Goal: Task Accomplishment & Management: Complete application form

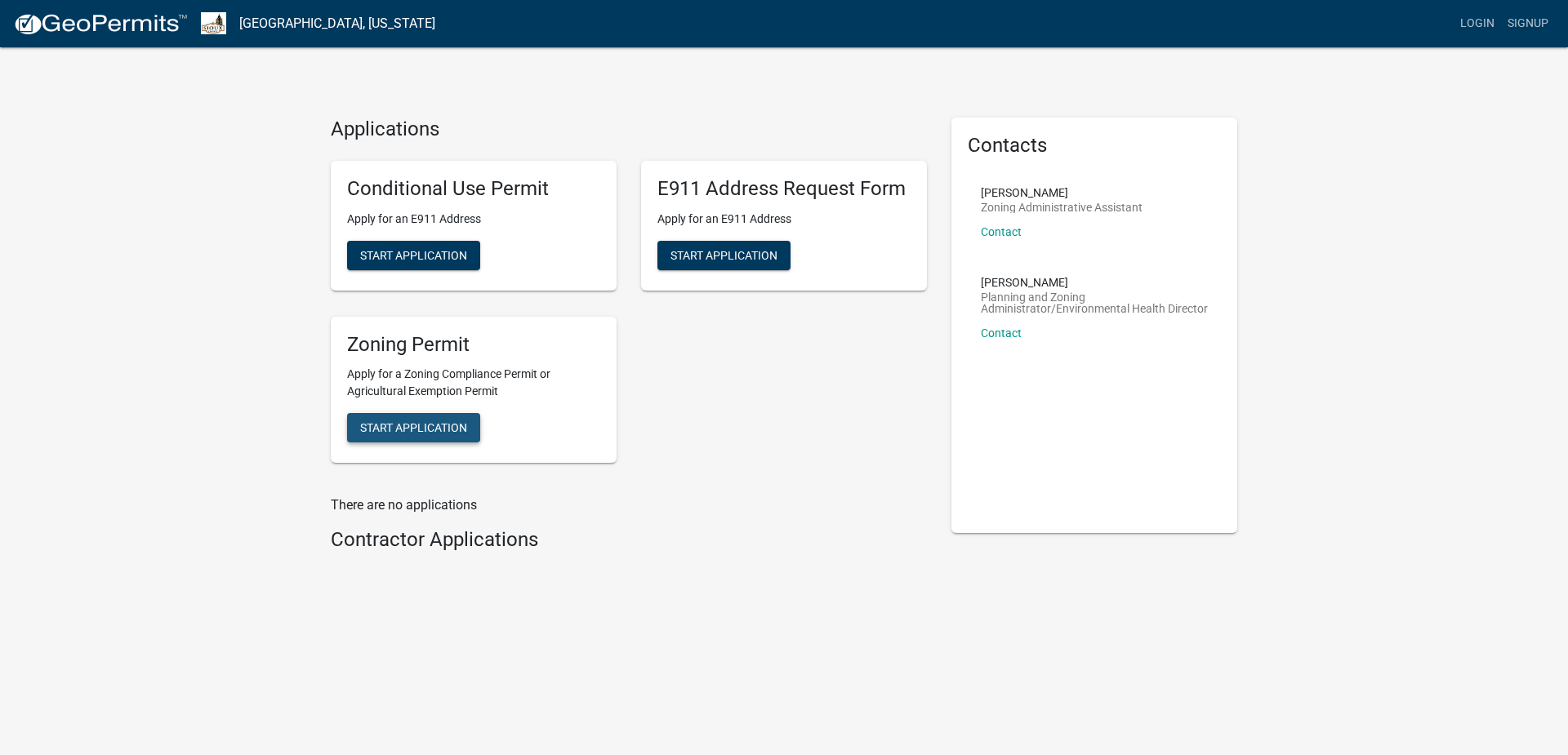
click at [439, 423] on span "Start Application" at bounding box center [413, 427] width 107 height 13
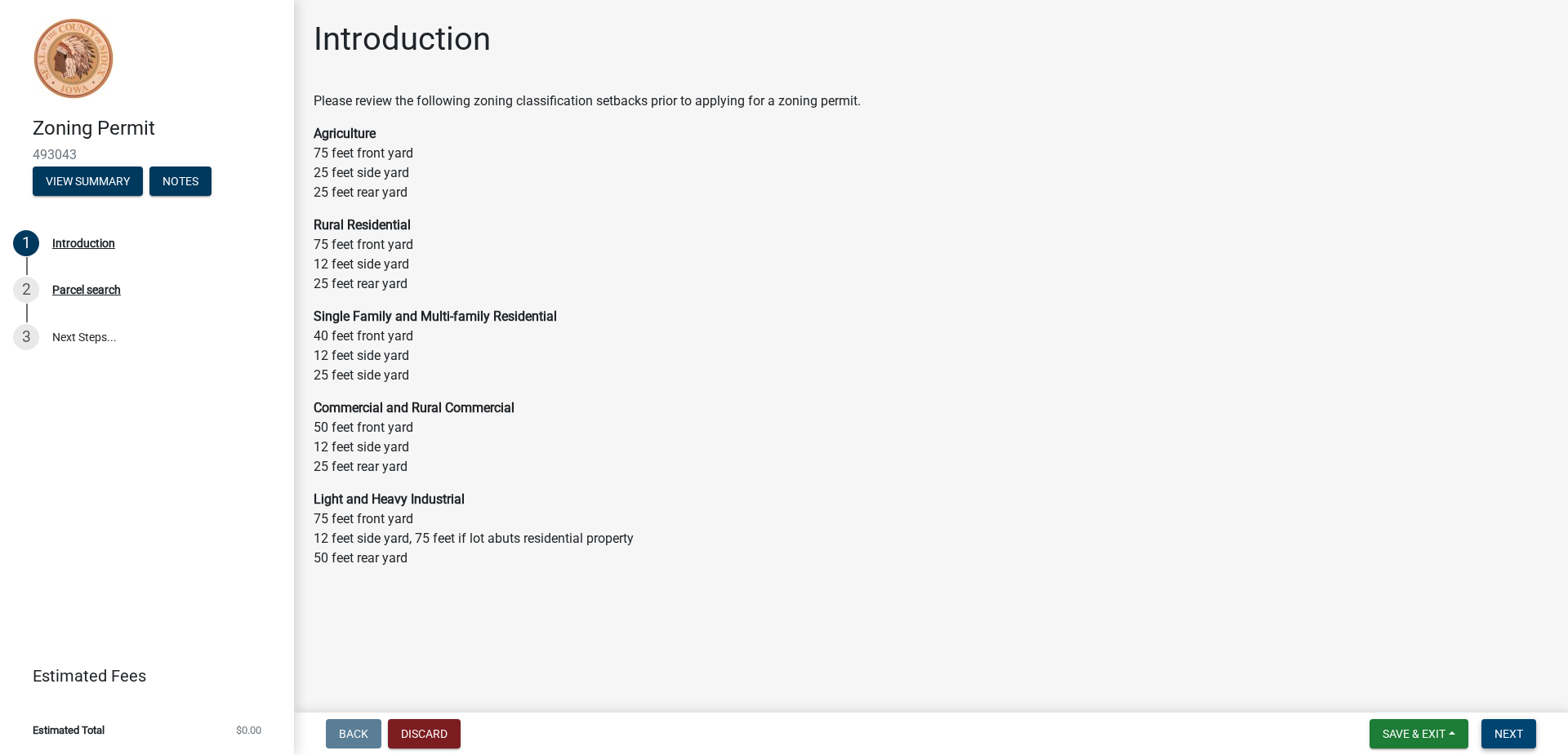
click at [1518, 734] on span "Next" at bounding box center [1508, 734] width 29 height 13
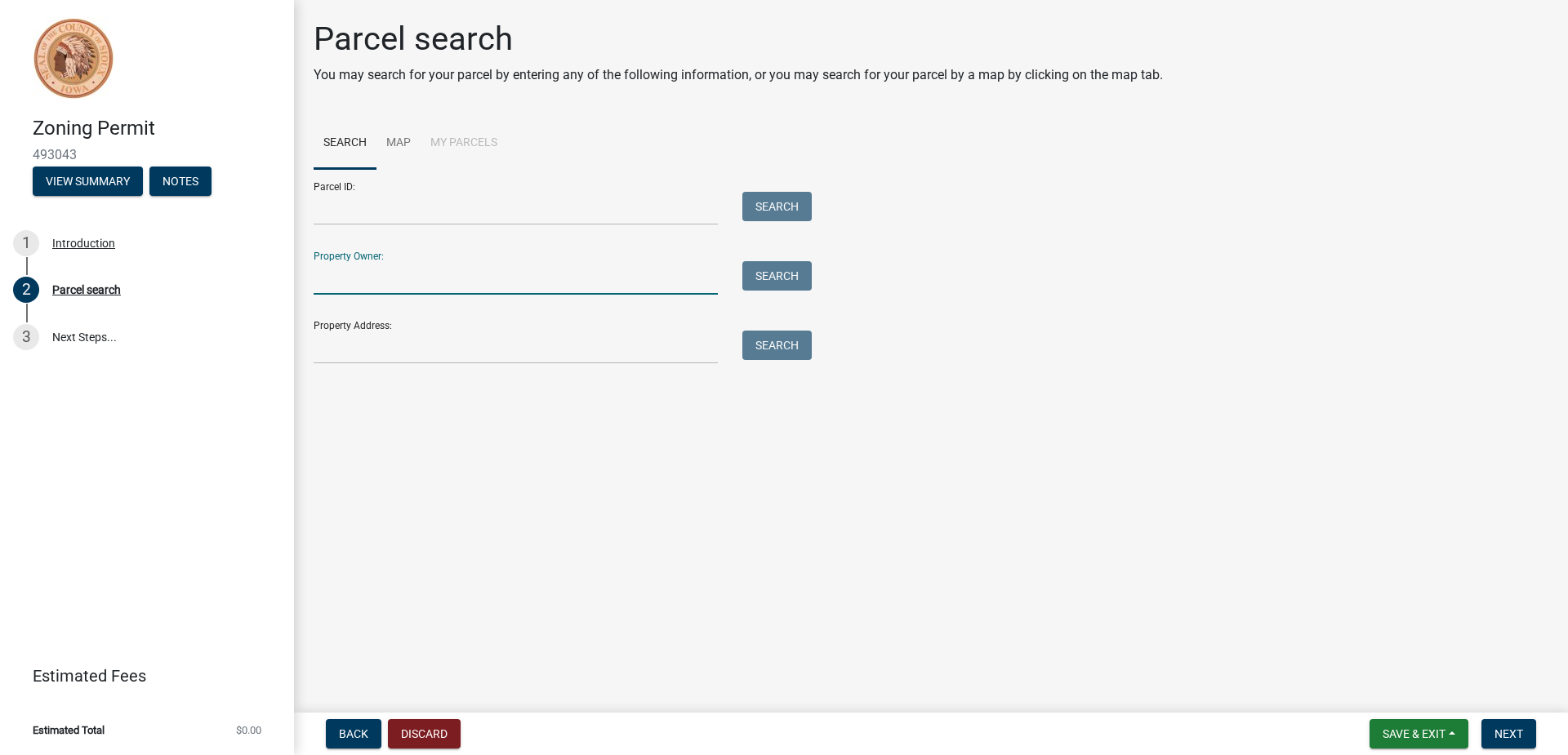
click at [413, 284] on input "Property Owner:" at bounding box center [516, 277] width 404 height 33
type input "David Rozeboom"
click at [772, 278] on button "Search" at bounding box center [776, 275] width 69 height 29
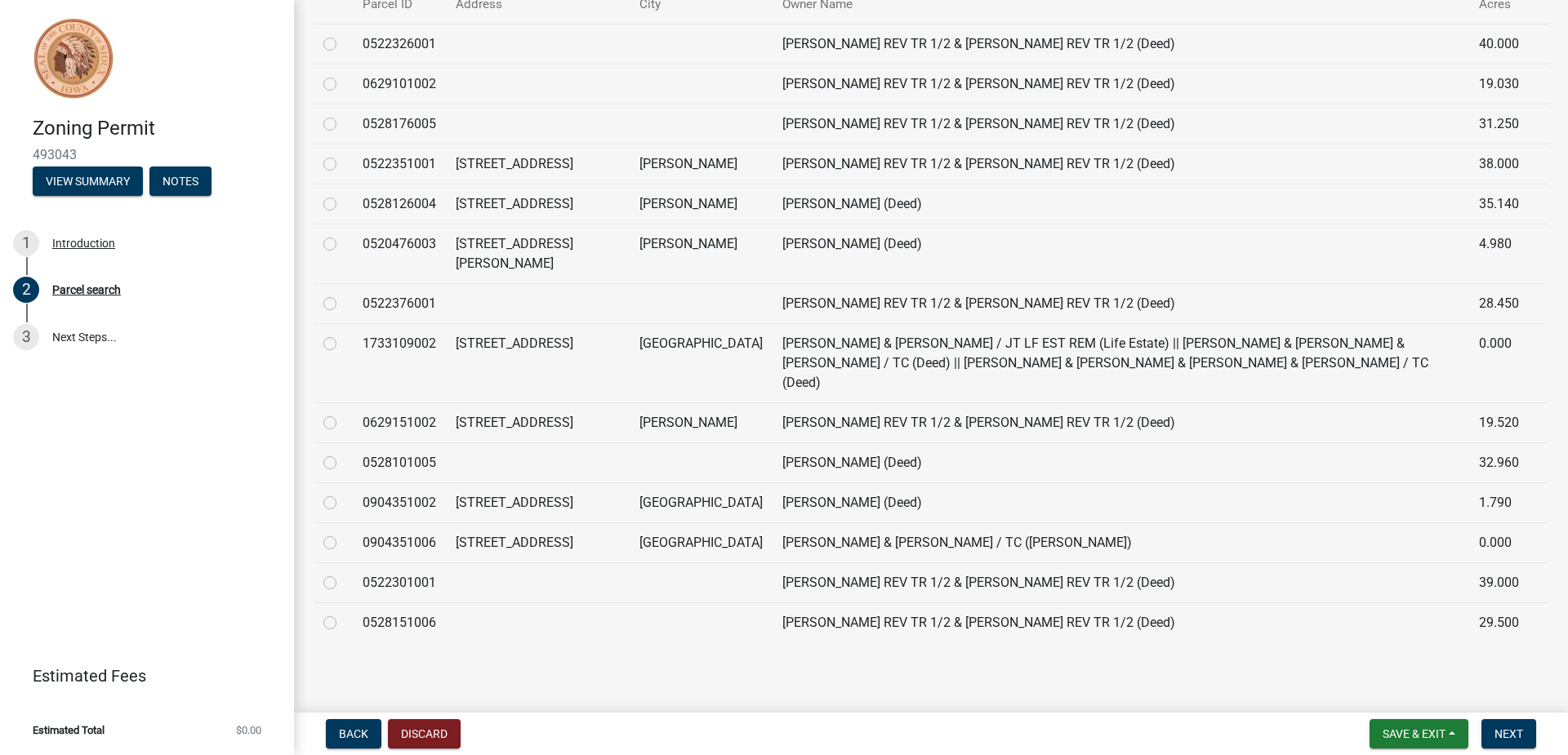
scroll to position [492, 0]
click at [343, 493] on label at bounding box center [343, 493] width 0 height 0
click at [343, 493] on input "radio" at bounding box center [348, 498] width 11 height 11
radio input "true"
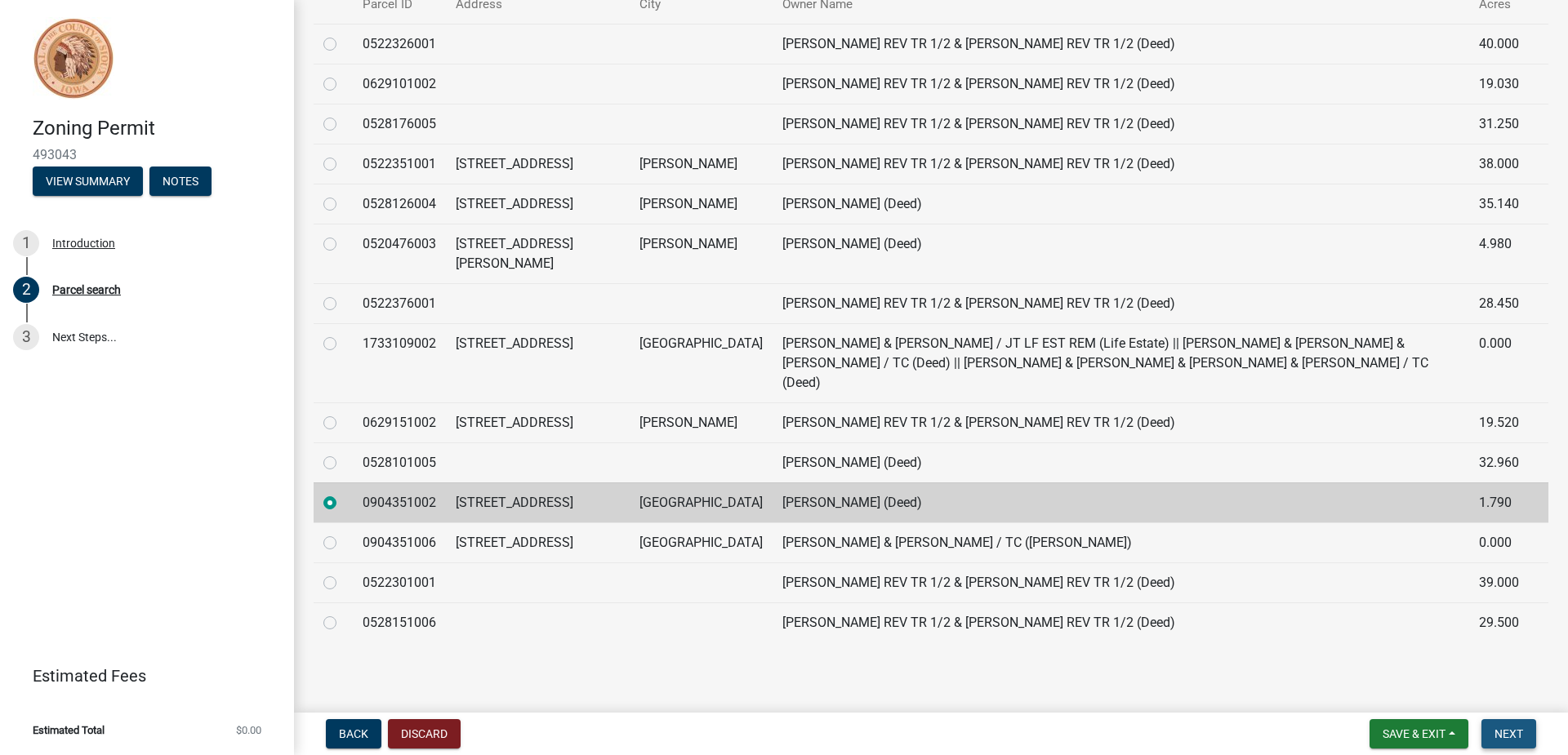
click at [1513, 733] on span "Next" at bounding box center [1508, 734] width 29 height 13
click at [1514, 733] on span "Next" at bounding box center [1508, 734] width 29 height 13
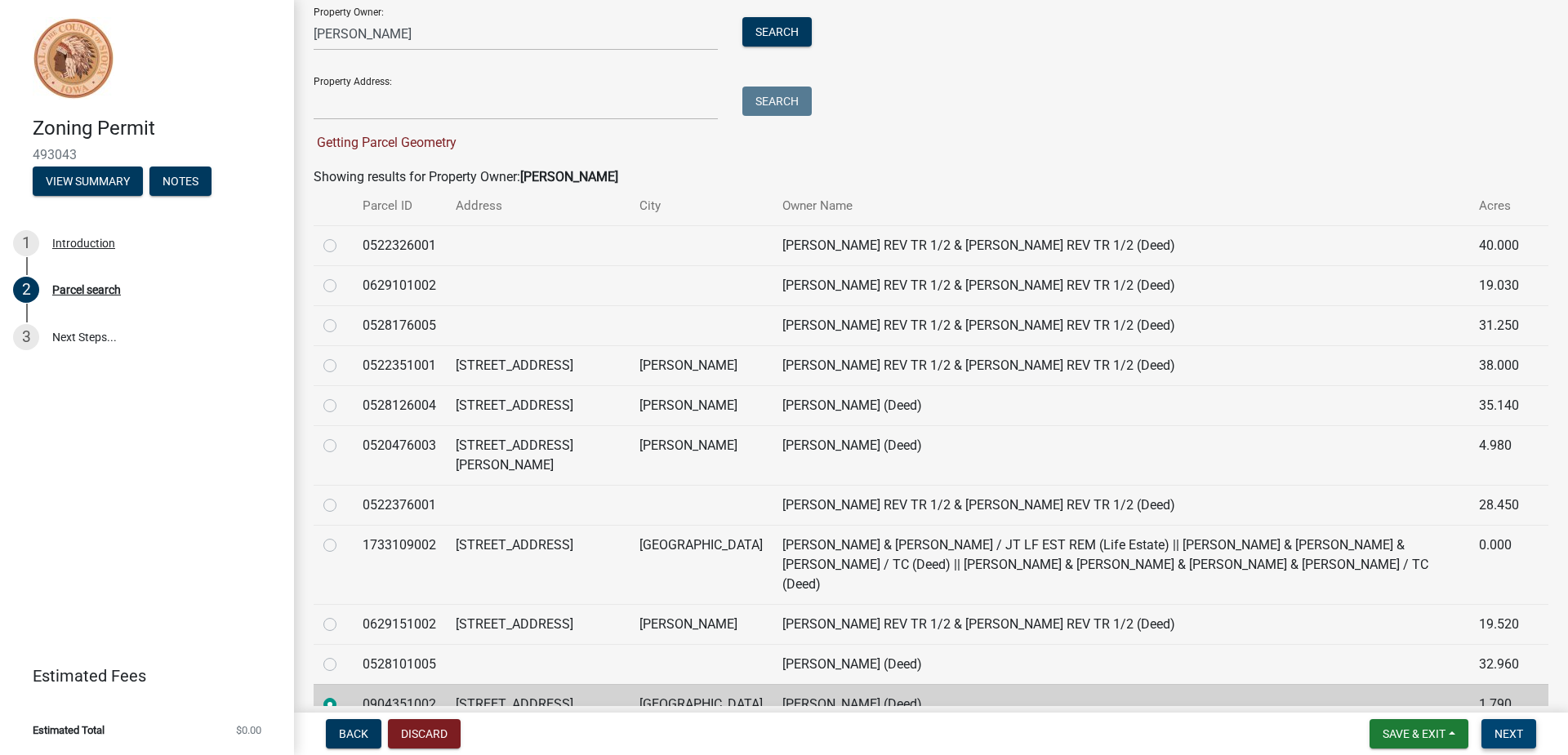
scroll to position [245, 0]
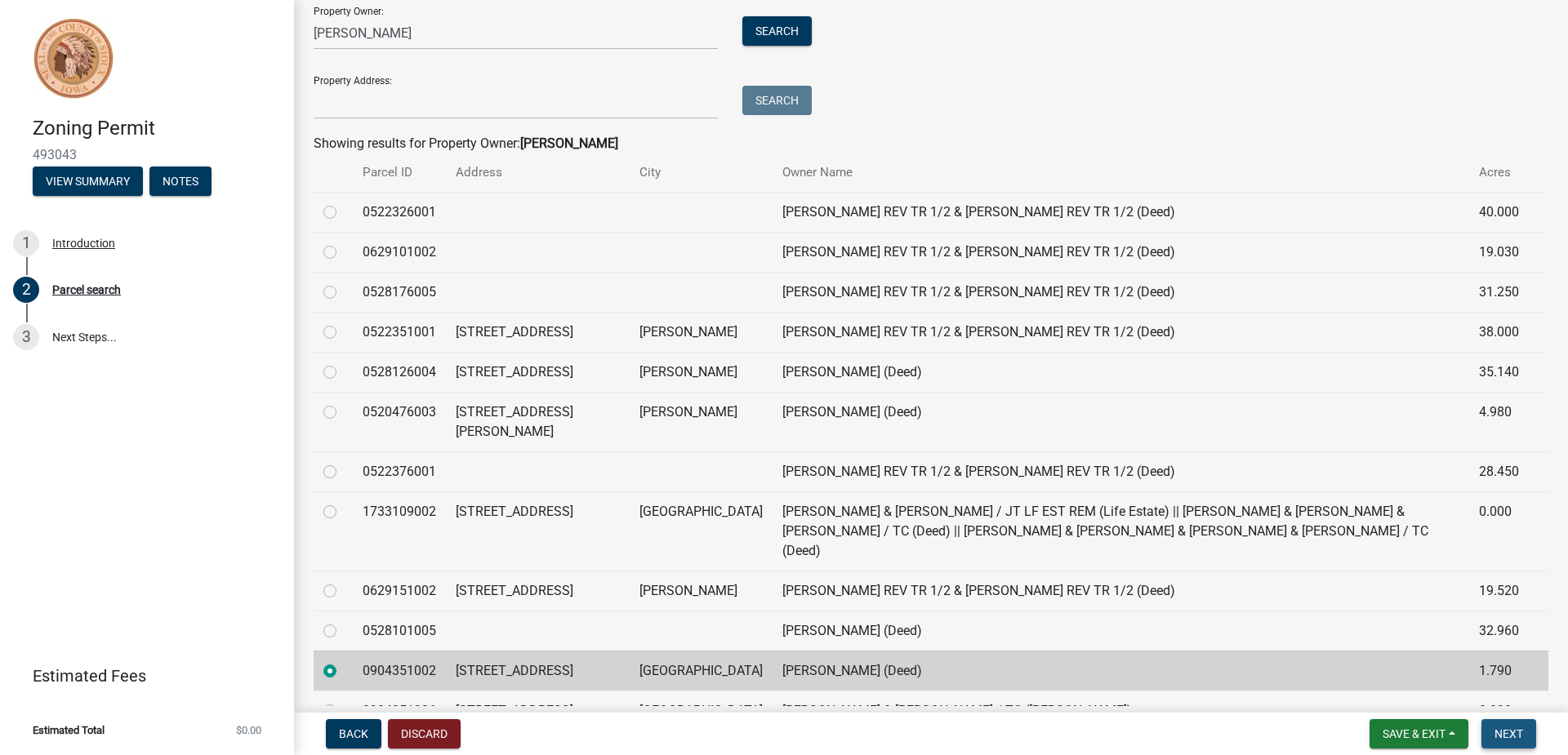
click at [1510, 732] on span "Next" at bounding box center [1508, 734] width 29 height 13
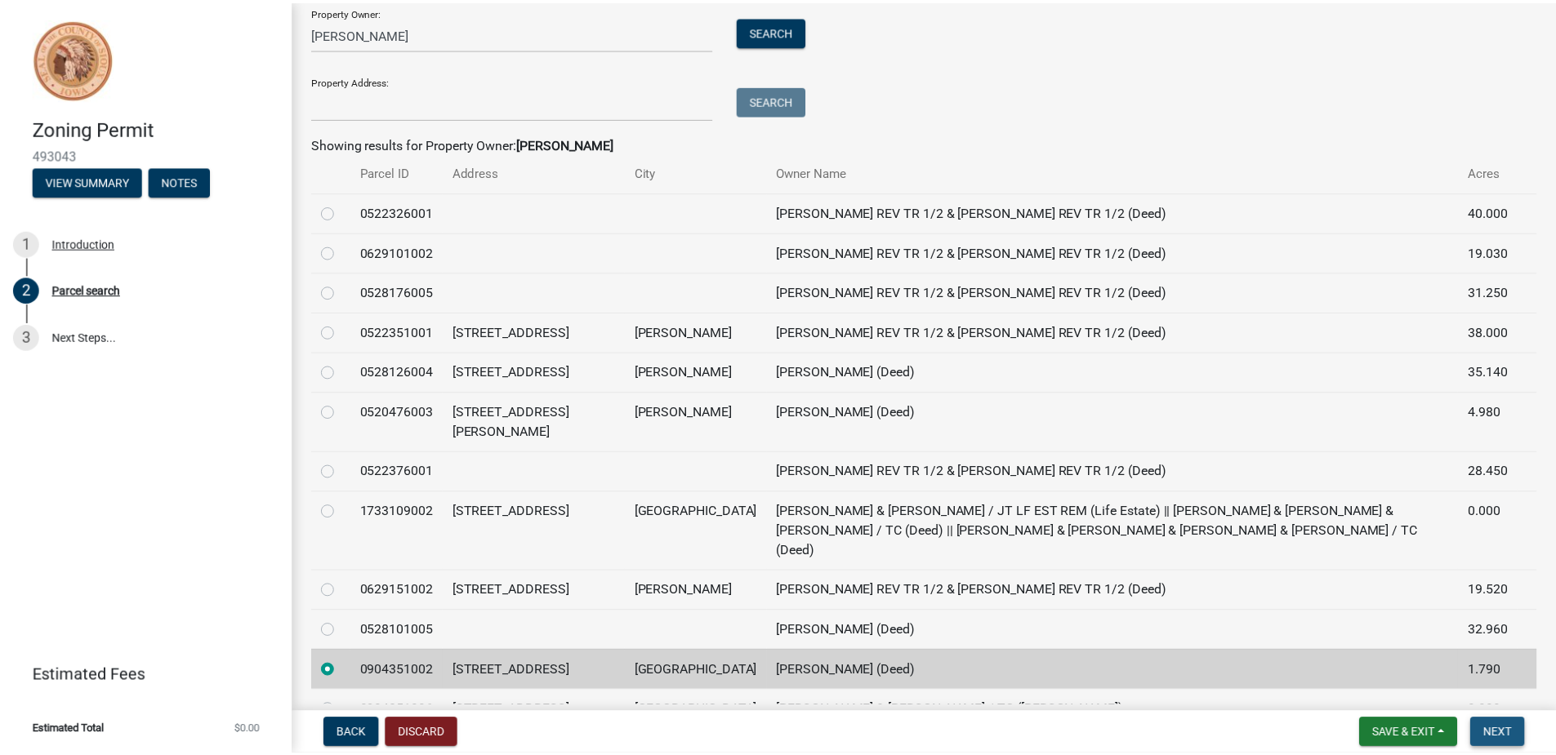
scroll to position [0, 0]
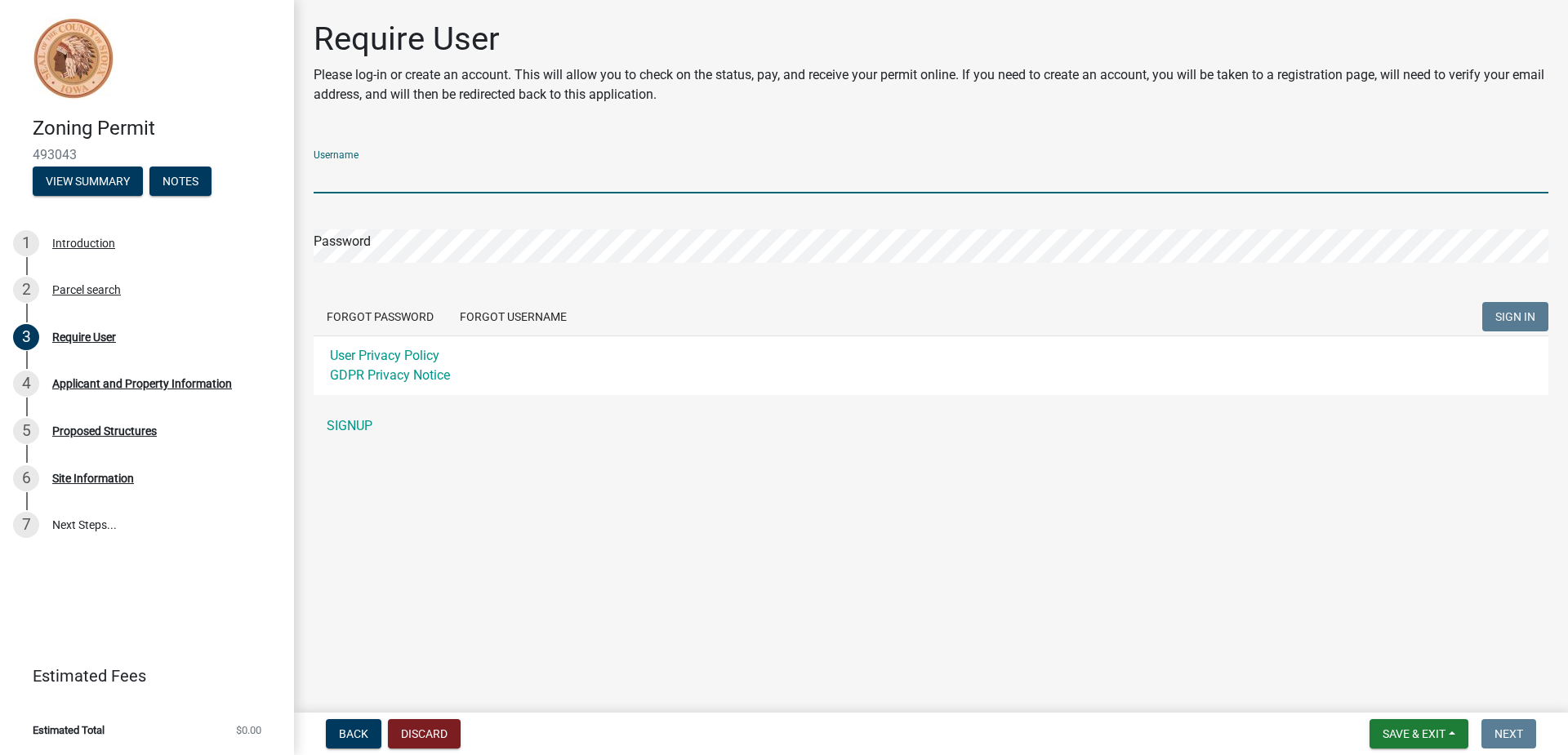
click at [424, 178] on input "Username" at bounding box center [931, 176] width 1235 height 33
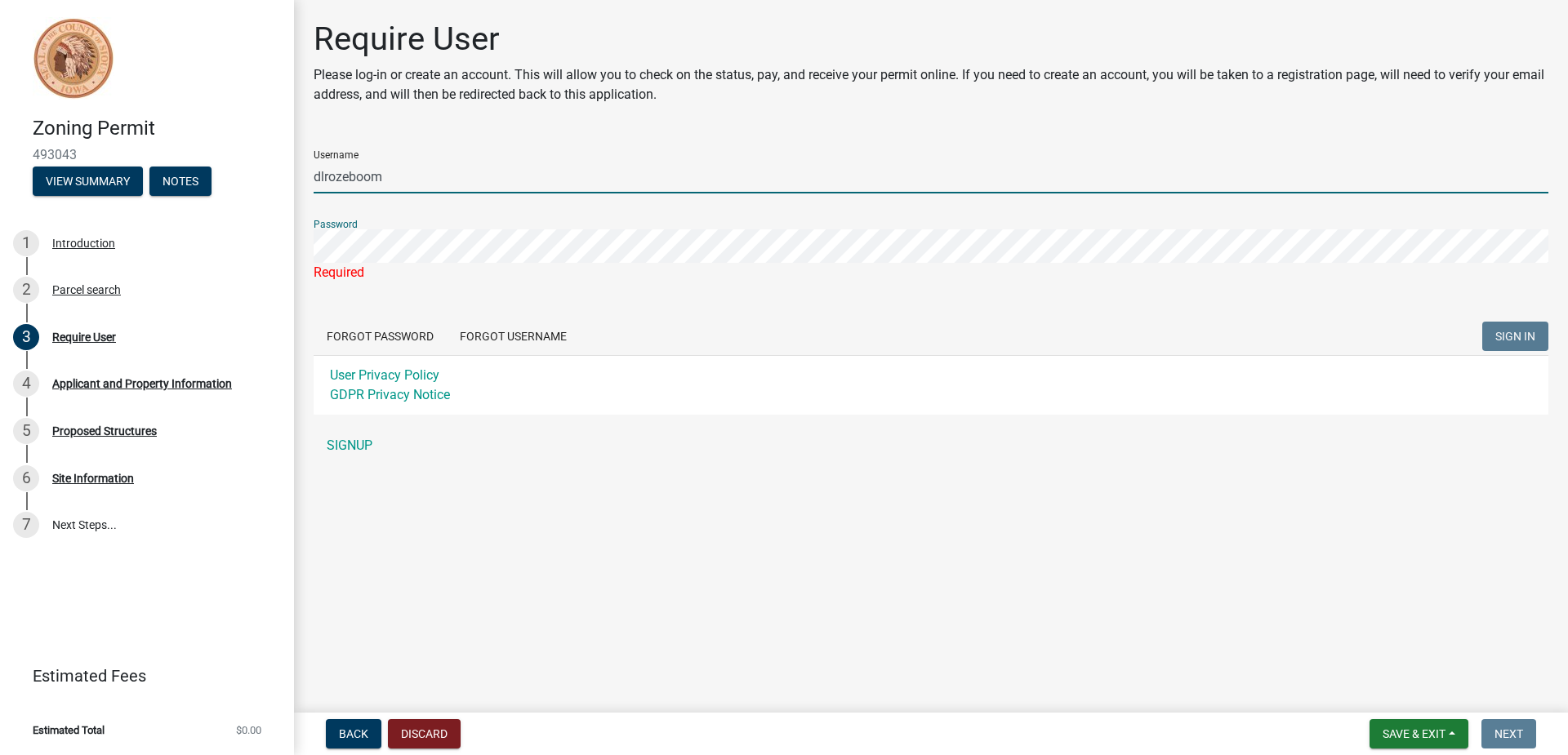
click at [423, 180] on input "dlrozeboom" at bounding box center [931, 176] width 1235 height 33
type input "d"
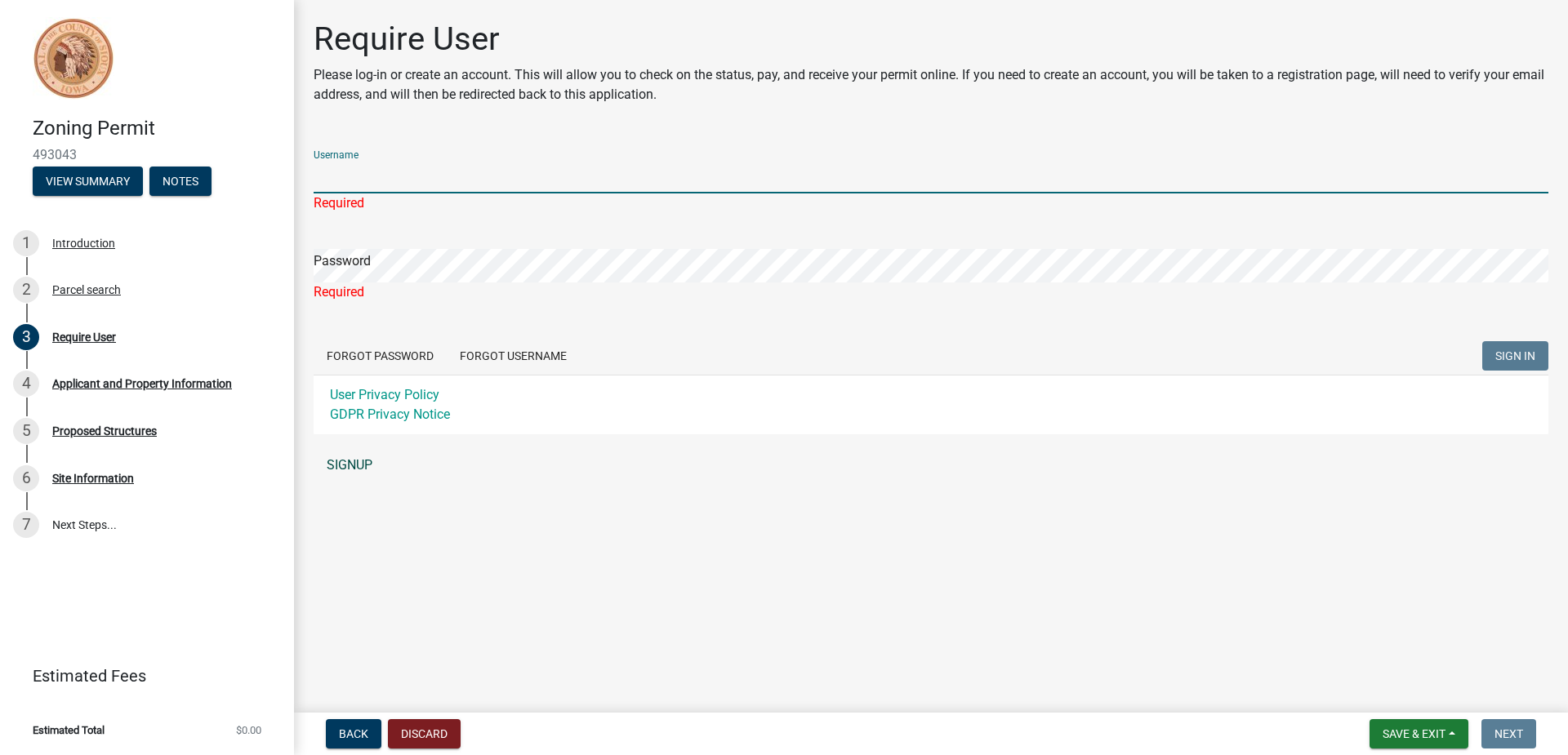
click at [355, 465] on link "SIGNUP" at bounding box center [931, 465] width 1235 height 33
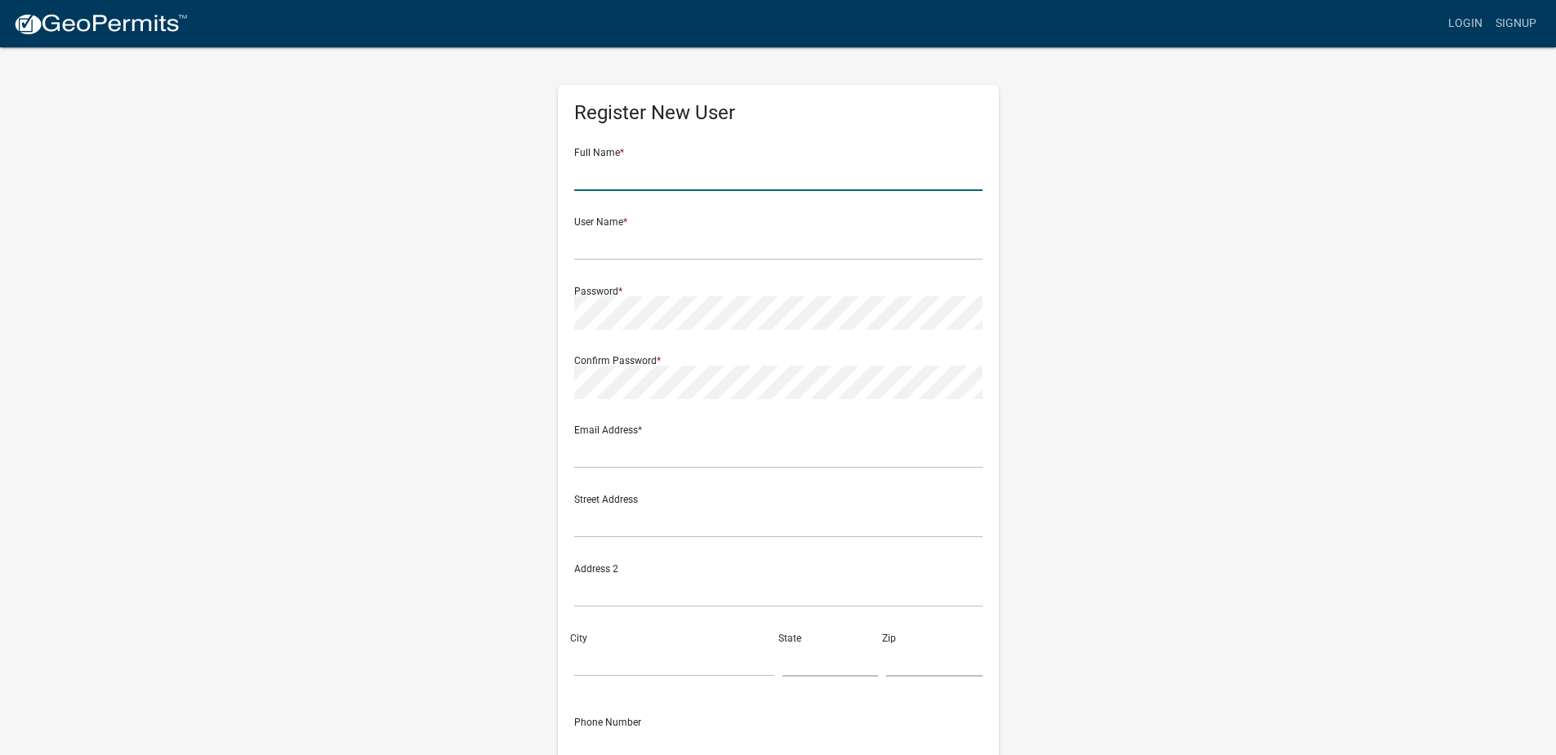
click at [646, 182] on input "text" at bounding box center [778, 174] width 408 height 33
click at [590, 252] on input "text" at bounding box center [778, 243] width 408 height 33
click at [670, 176] on input "David" at bounding box center [778, 174] width 408 height 33
type input "DavidRozeboom"
click at [638, 250] on input "text" at bounding box center [778, 243] width 408 height 33
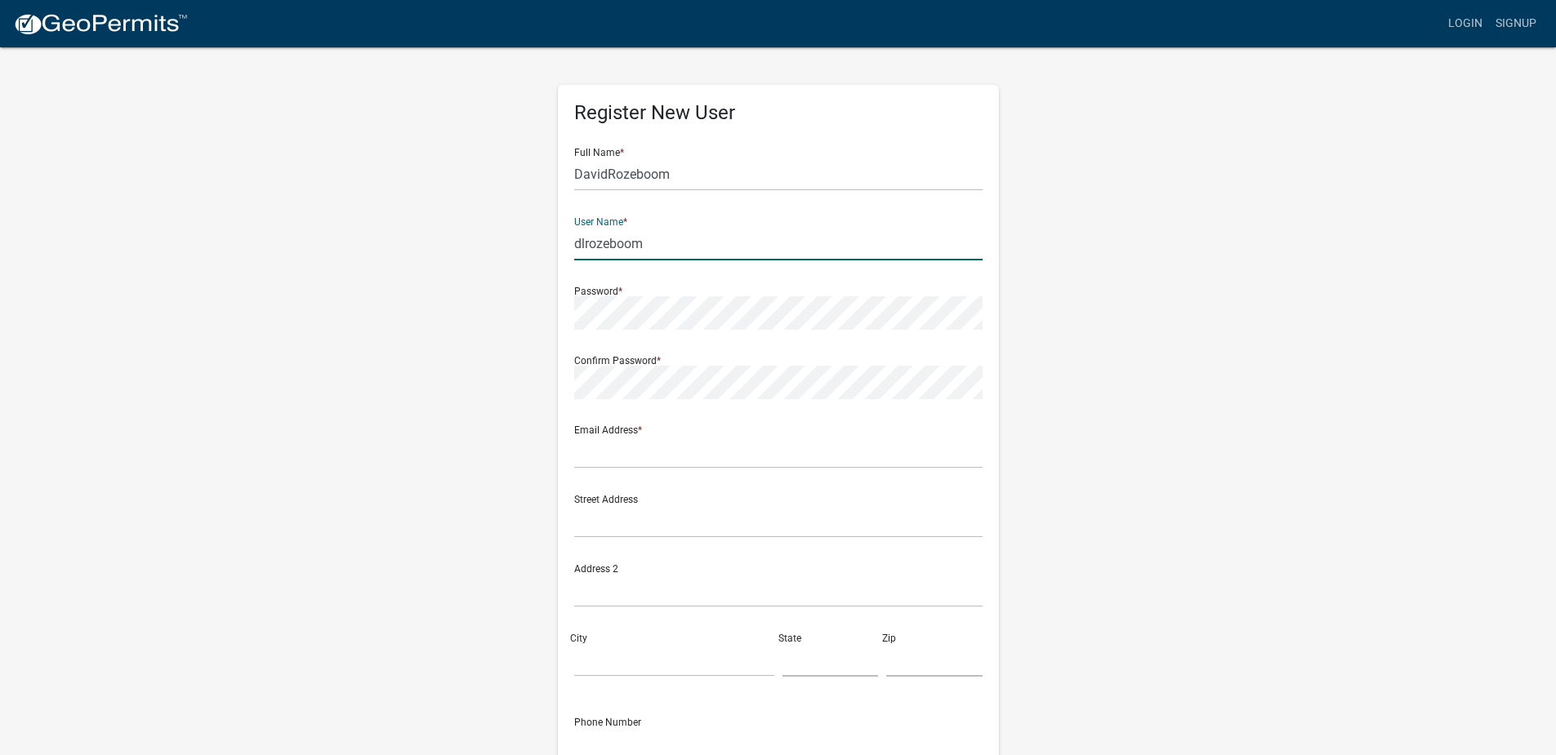
type input "dlrozeboom"
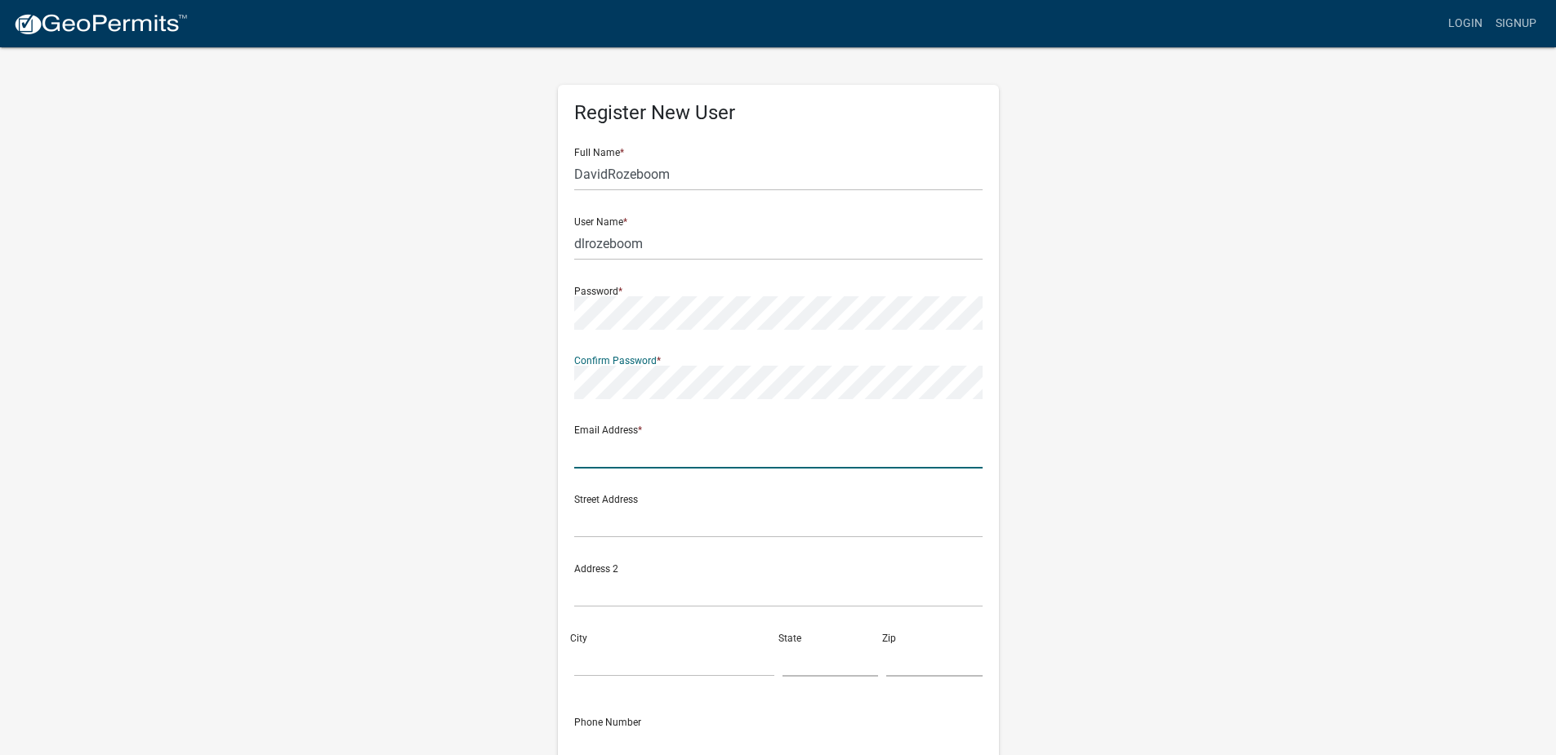
click at [701, 455] on input "text" at bounding box center [778, 451] width 408 height 33
type input "[EMAIL_ADDRESS][DOMAIN_NAME]"
type input "3380 Elmwood Ave"
type input "Rock Valley"
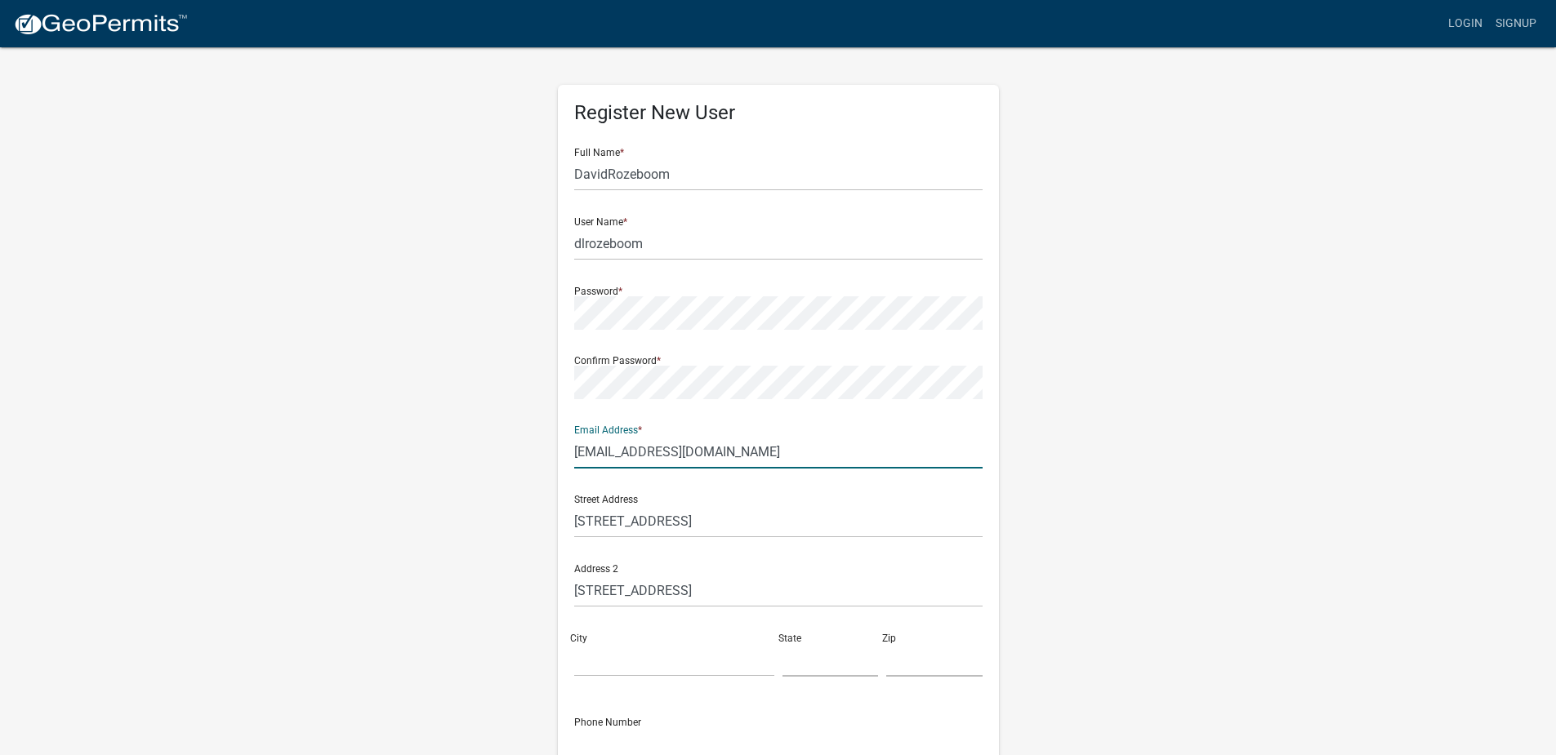
type input "IA"
type input "51247"
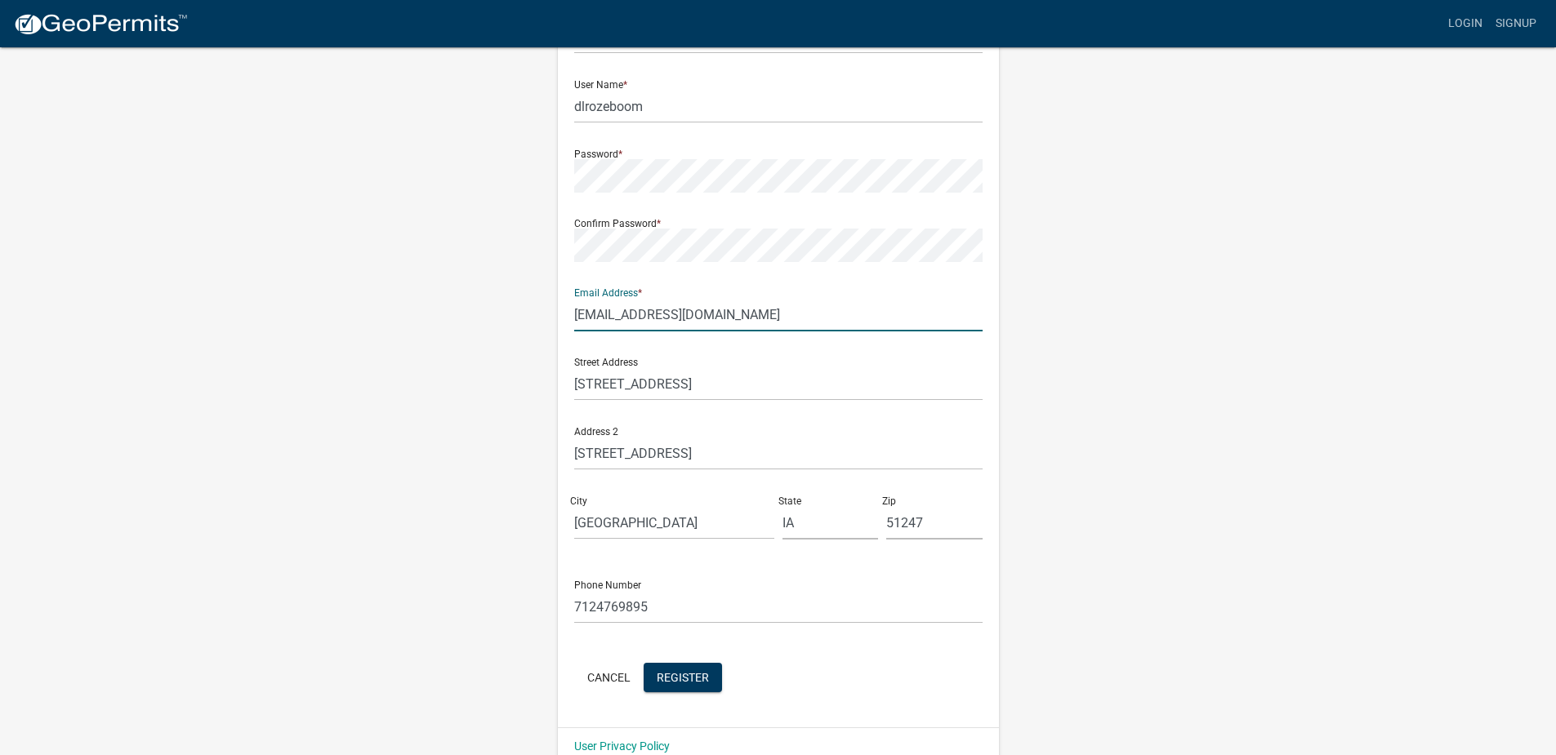
scroll to position [164, 0]
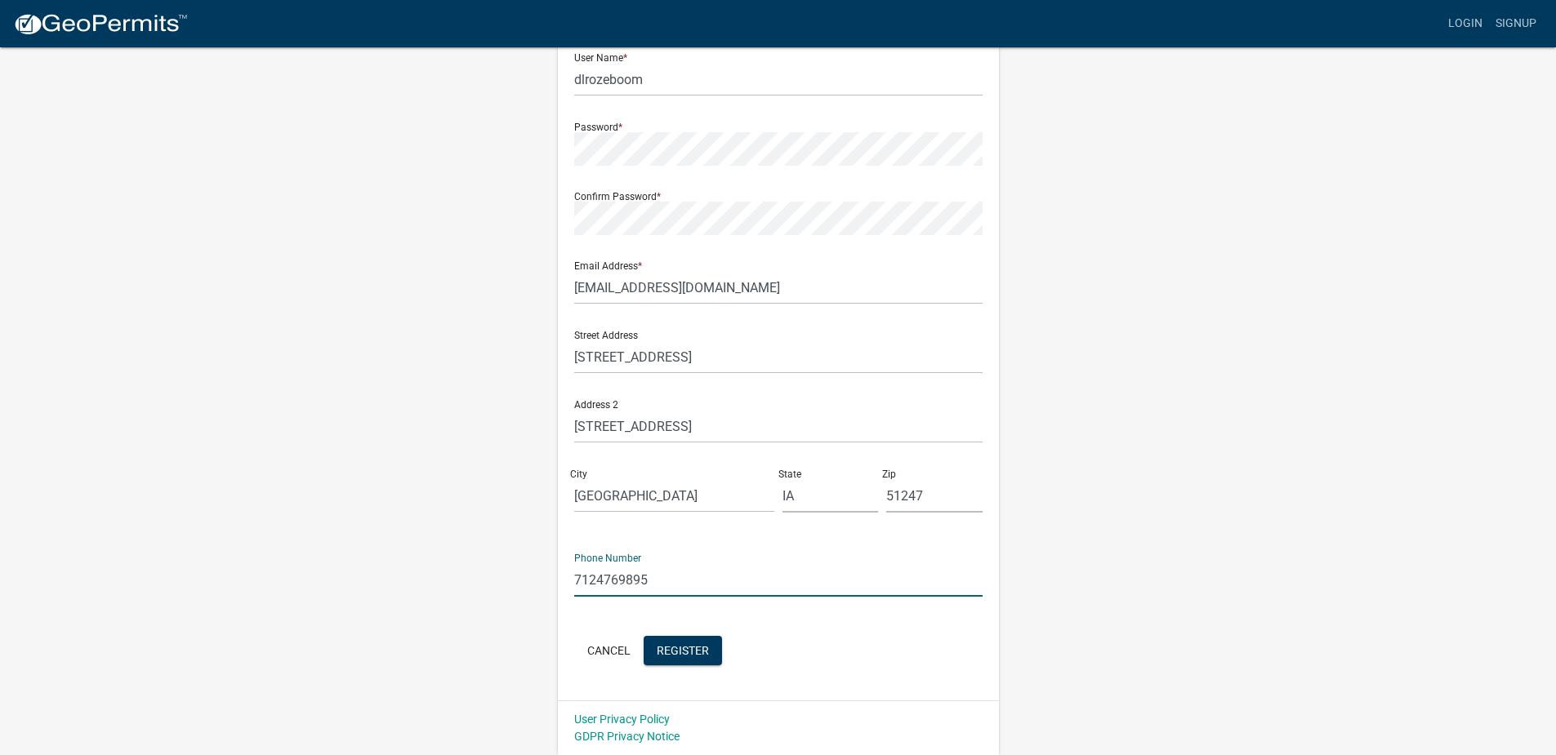
drag, startPoint x: 649, startPoint y: 580, endPoint x: 573, endPoint y: 584, distance: 76.1
click at [574, 584] on input "7124769895" at bounding box center [778, 579] width 408 height 33
type input "[PHONE_NUMBER]"
click at [700, 653] on span "Register" at bounding box center [683, 649] width 52 height 13
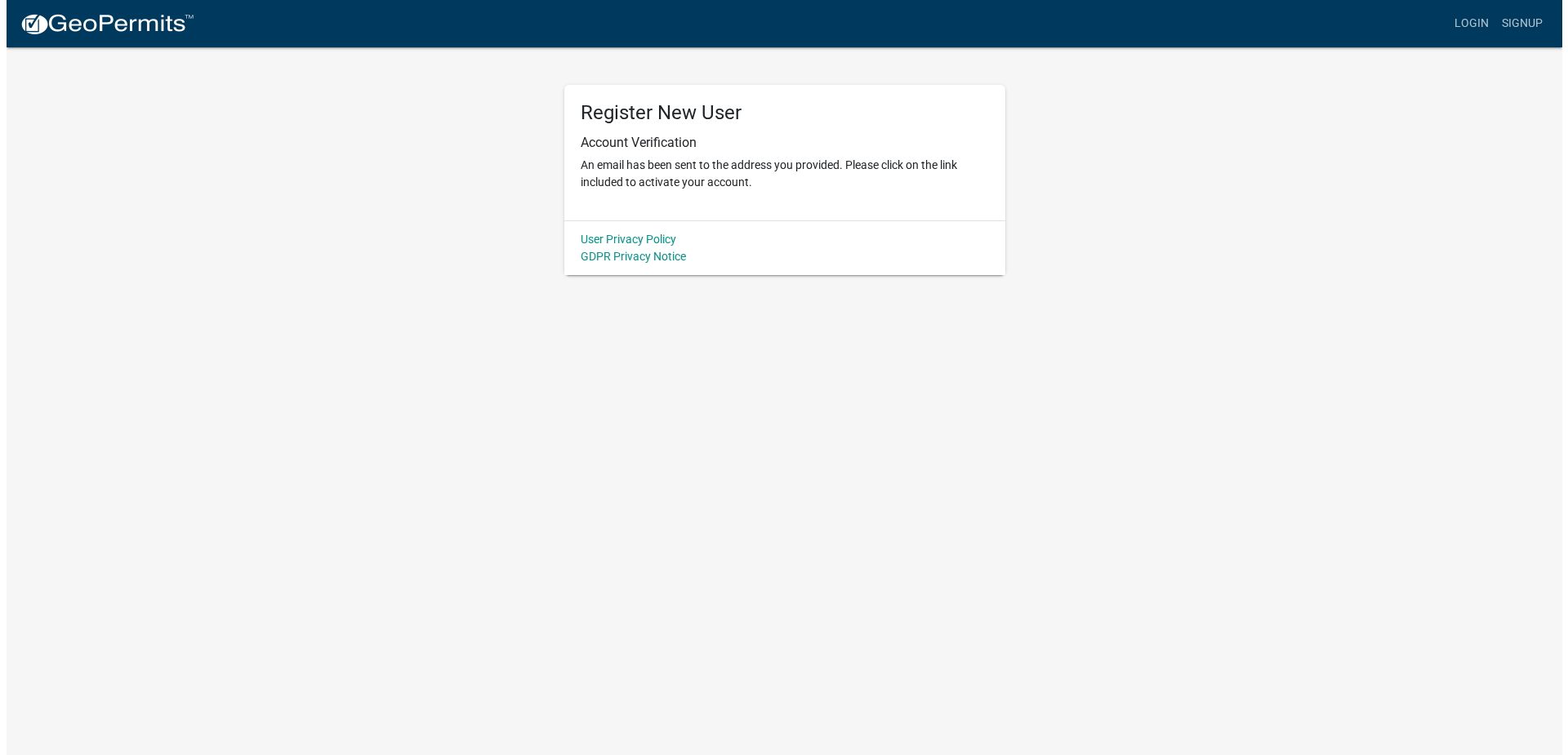
scroll to position [0, 0]
click at [1482, 24] on link "Login" at bounding box center [1477, 23] width 47 height 31
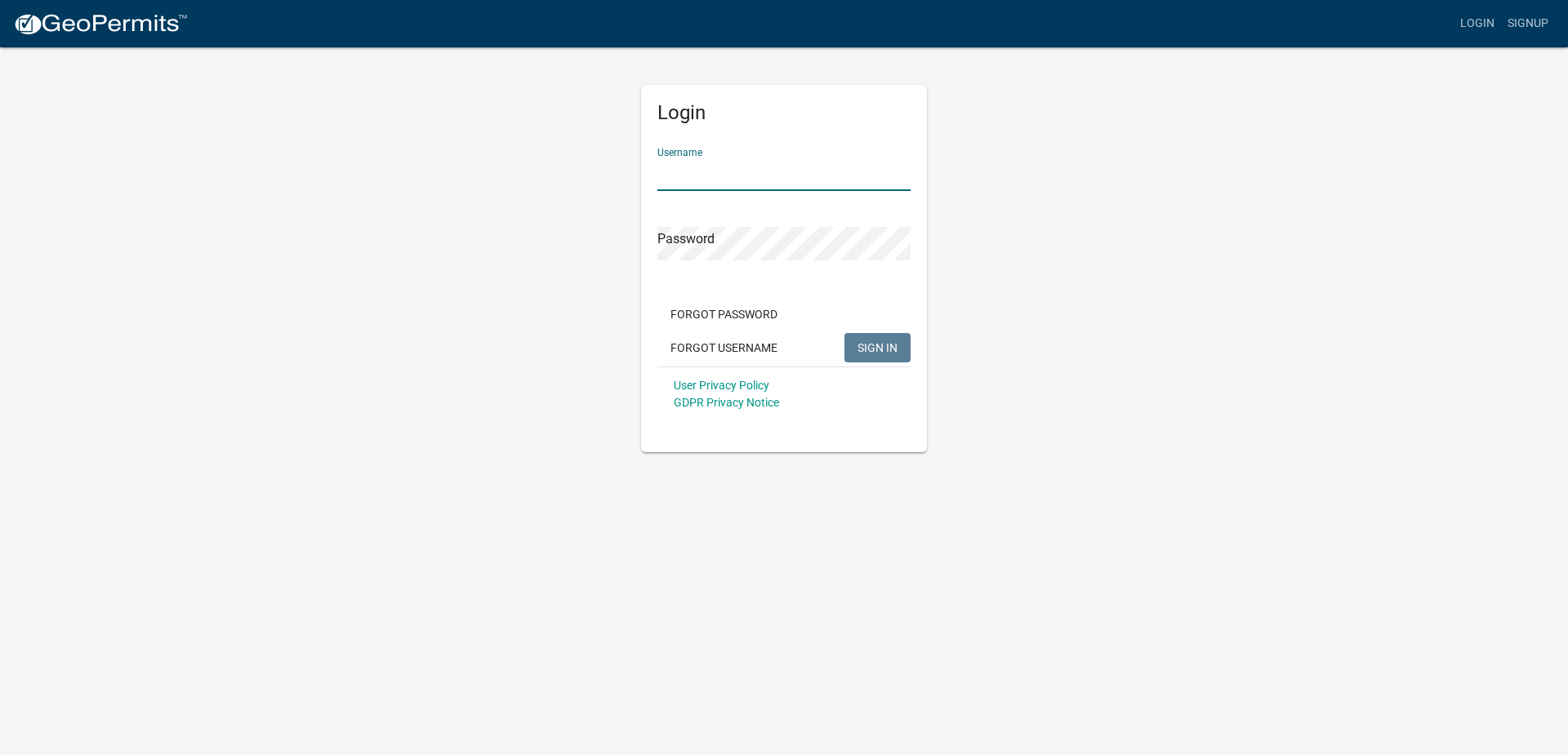
click at [707, 180] on input "Username" at bounding box center [783, 174] width 253 height 33
type input "dlrozeboom"
click at [881, 341] on span "SIGN IN" at bounding box center [877, 347] width 40 height 13
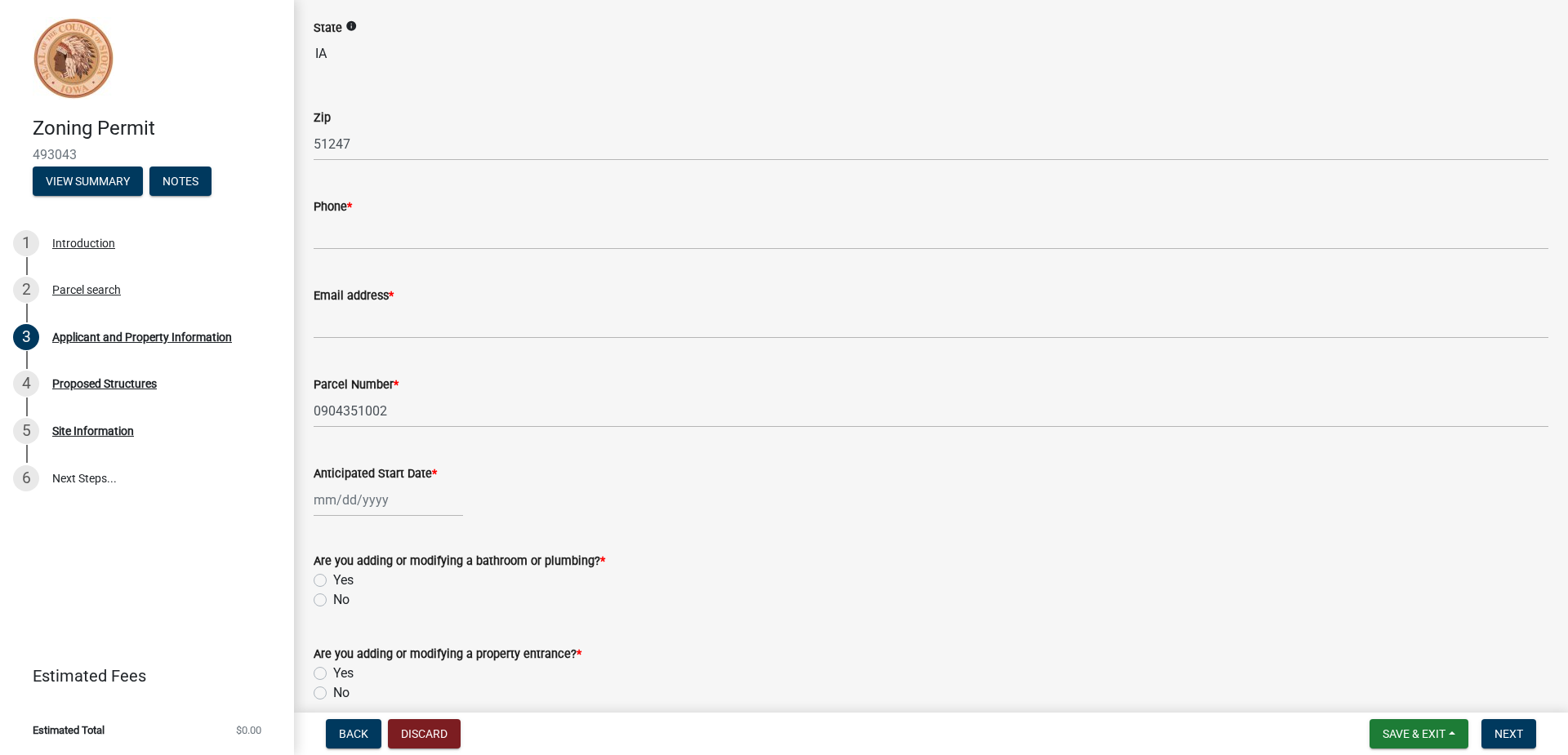
scroll to position [408, 0]
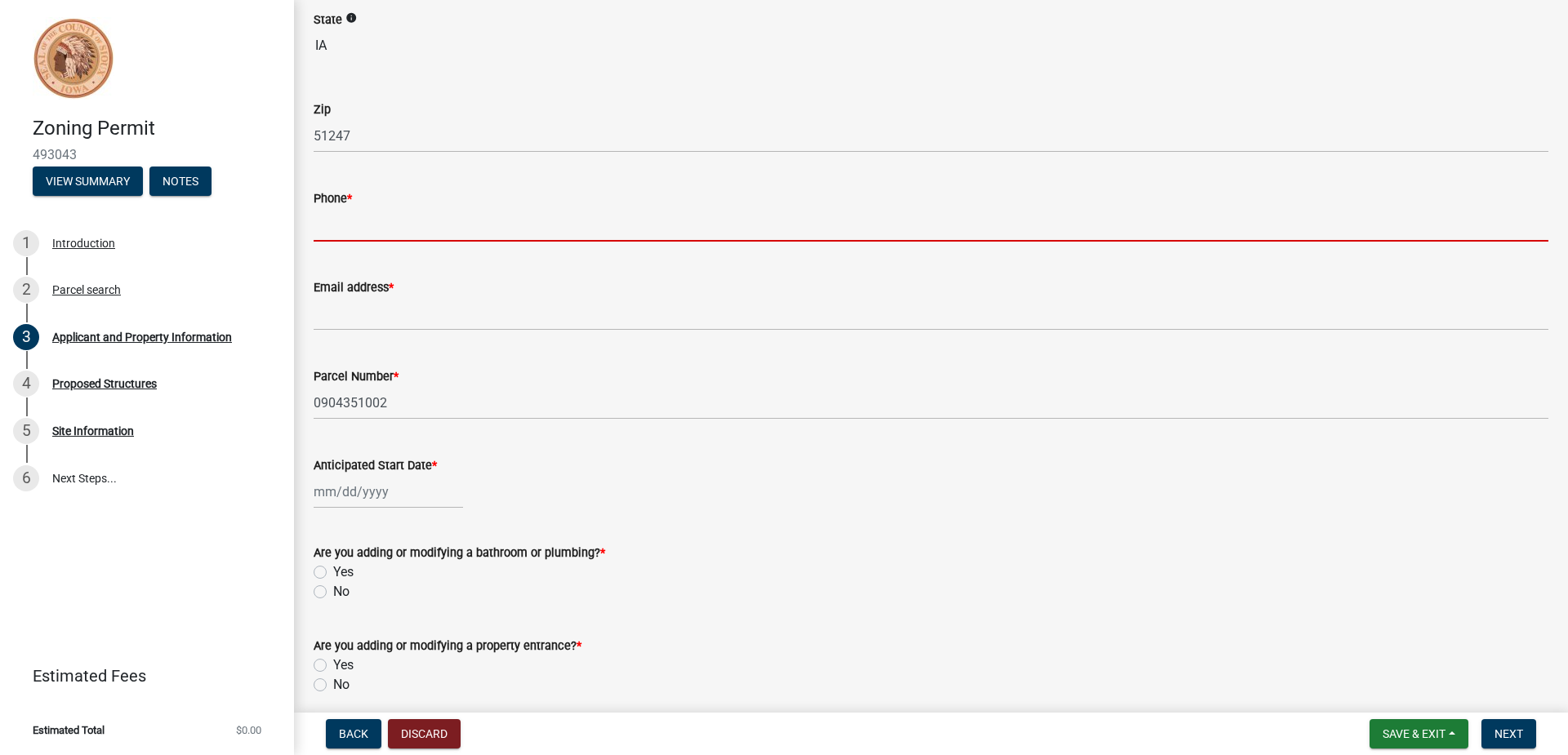
click at [423, 229] on input "Phone *" at bounding box center [931, 224] width 1235 height 33
type input "[PHONE_NUMBER]"
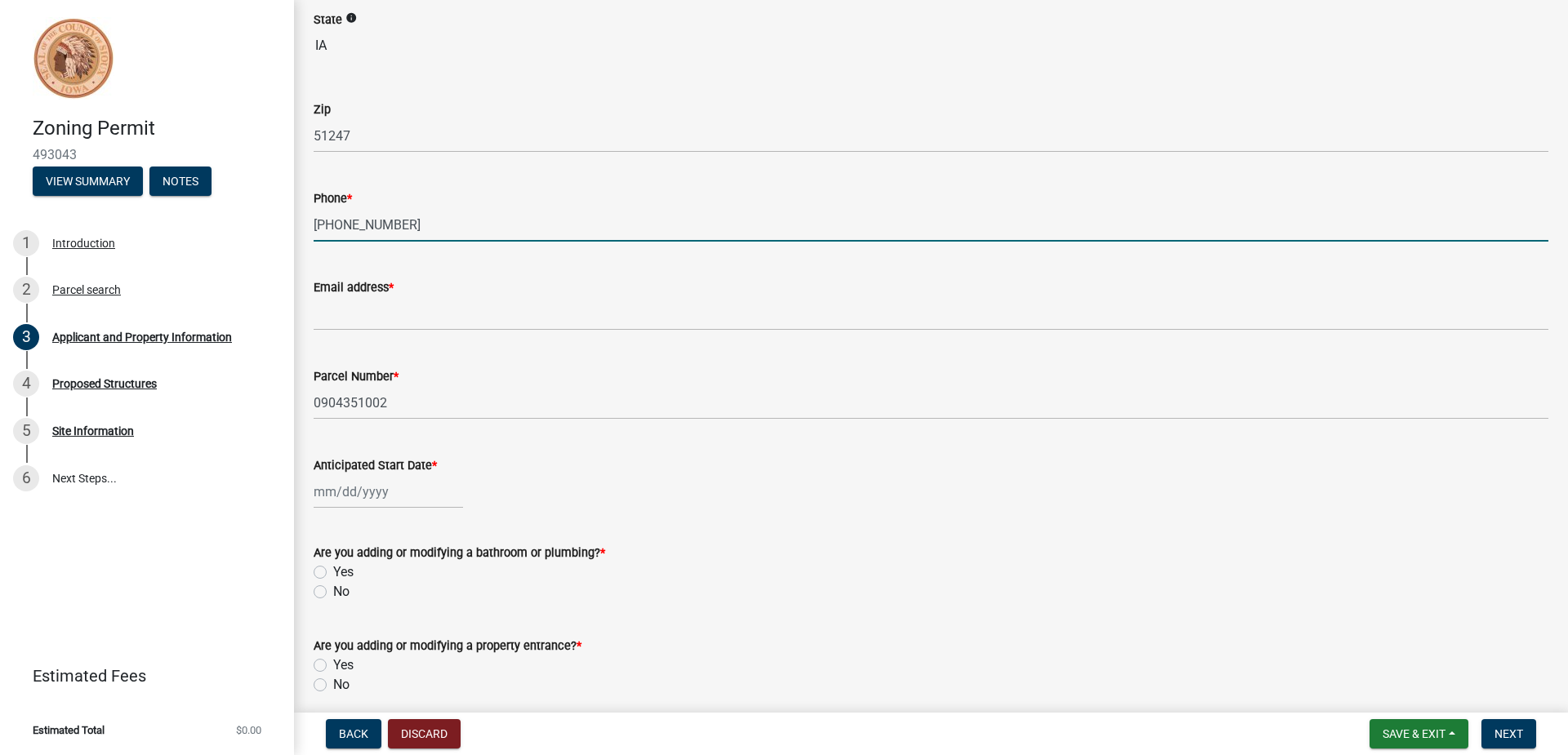
type input "[EMAIL_ADDRESS][DOMAIN_NAME]"
select select "10"
select select "2025"
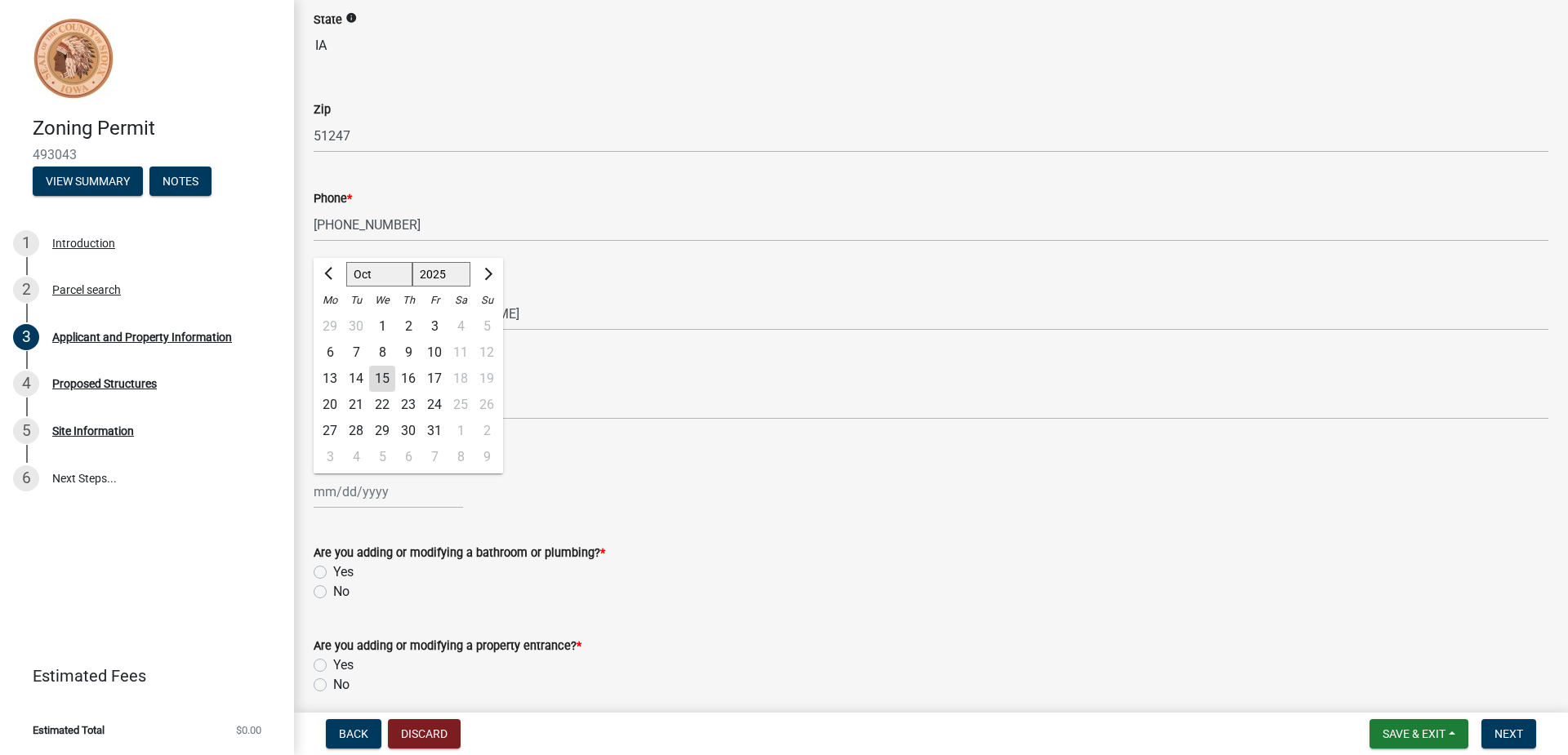
click at [580, 267] on div "Email address * [EMAIL_ADDRESS][DOMAIN_NAME]" at bounding box center [931, 293] width 1235 height 76
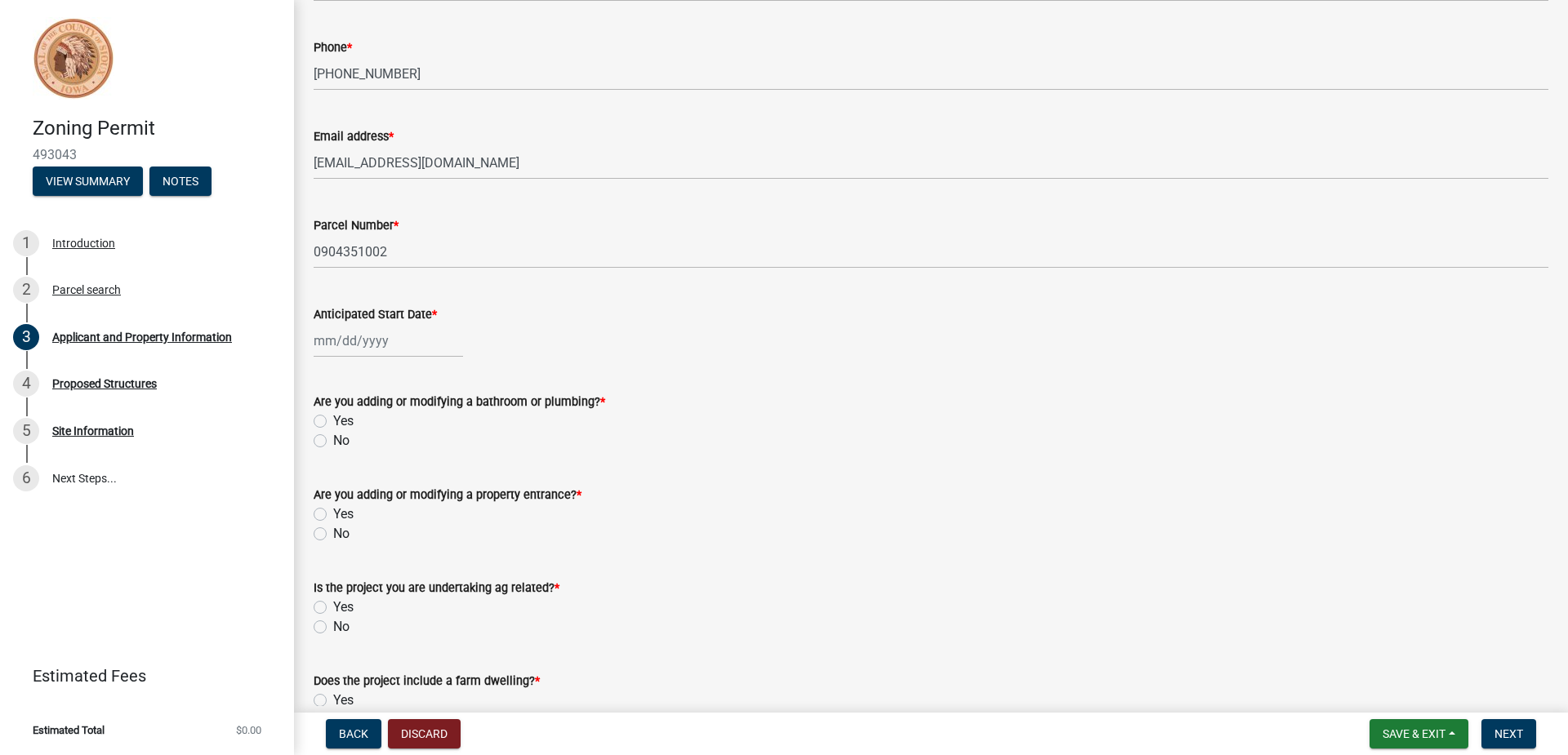
scroll to position [572, 0]
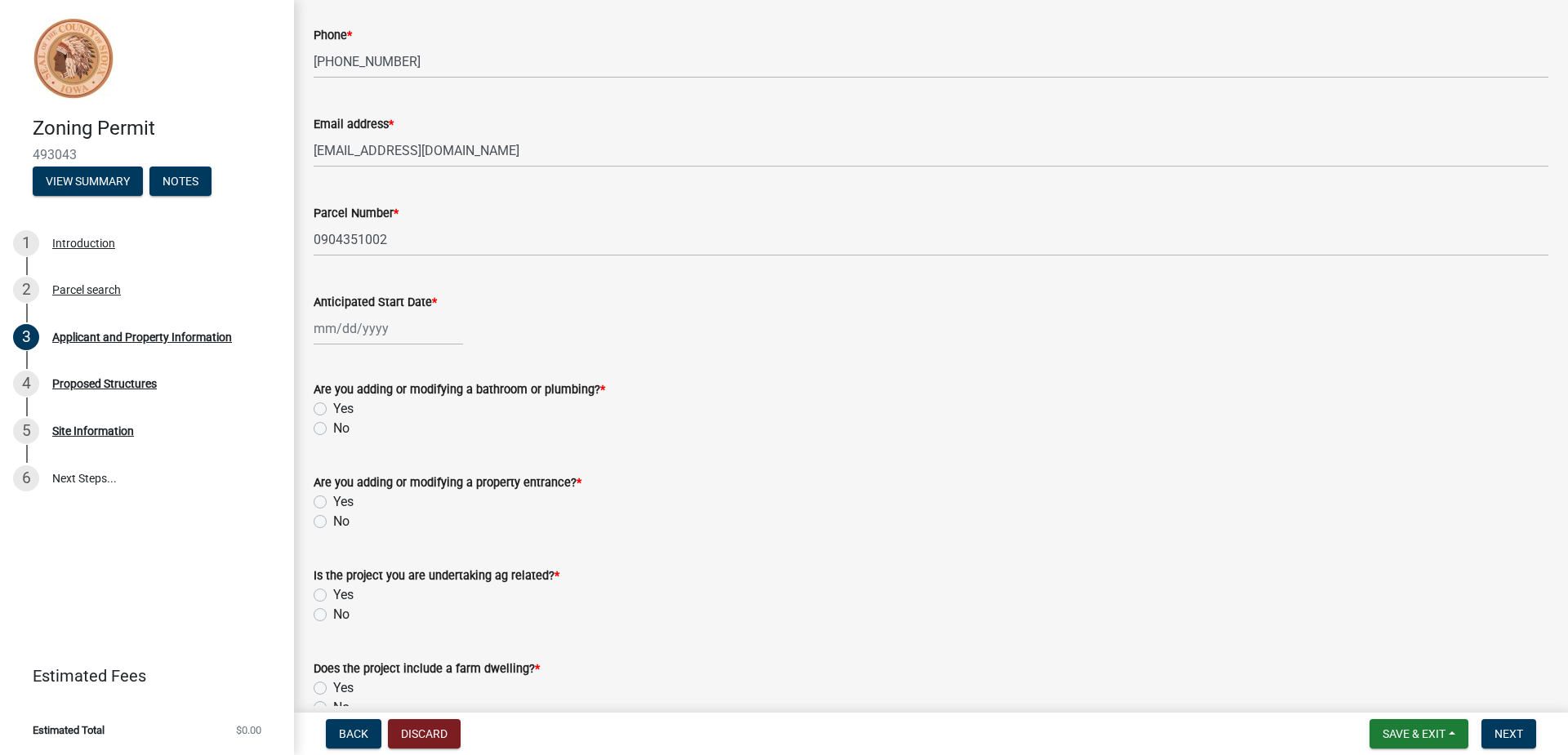
select select "10"
select select "2025"
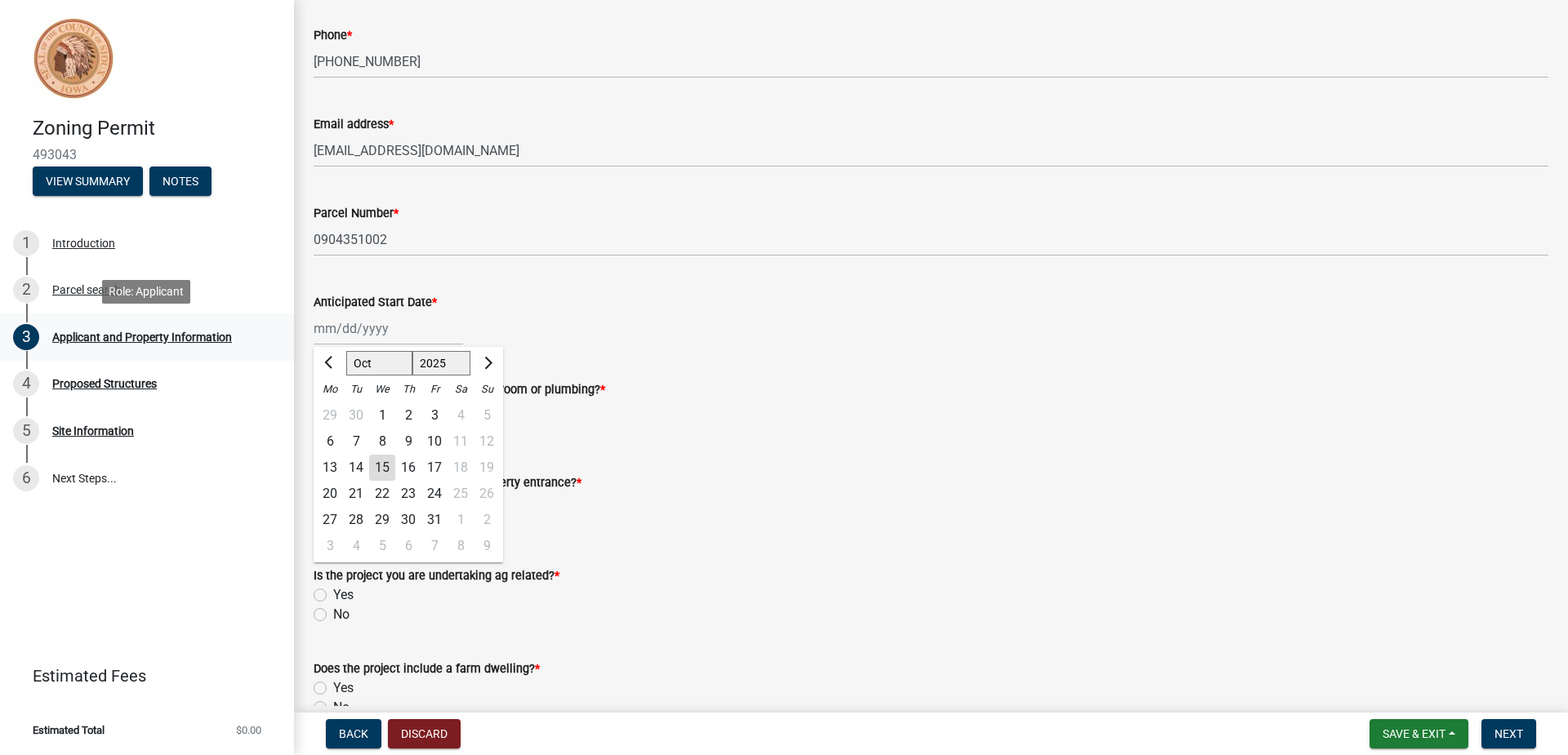
drag, startPoint x: 407, startPoint y: 327, endPoint x: 275, endPoint y: 331, distance: 131.5
click at [275, 331] on div "Zoning Permit 493043 View Summary Notes 1 Introduction 2 Parcel search 3 Applic…" at bounding box center [784, 377] width 1568 height 755
click at [331, 327] on input "Anticipated Start Date *" at bounding box center [388, 328] width 149 height 33
click at [360, 492] on div "21" at bounding box center [356, 494] width 26 height 26
type input "[DATE]"
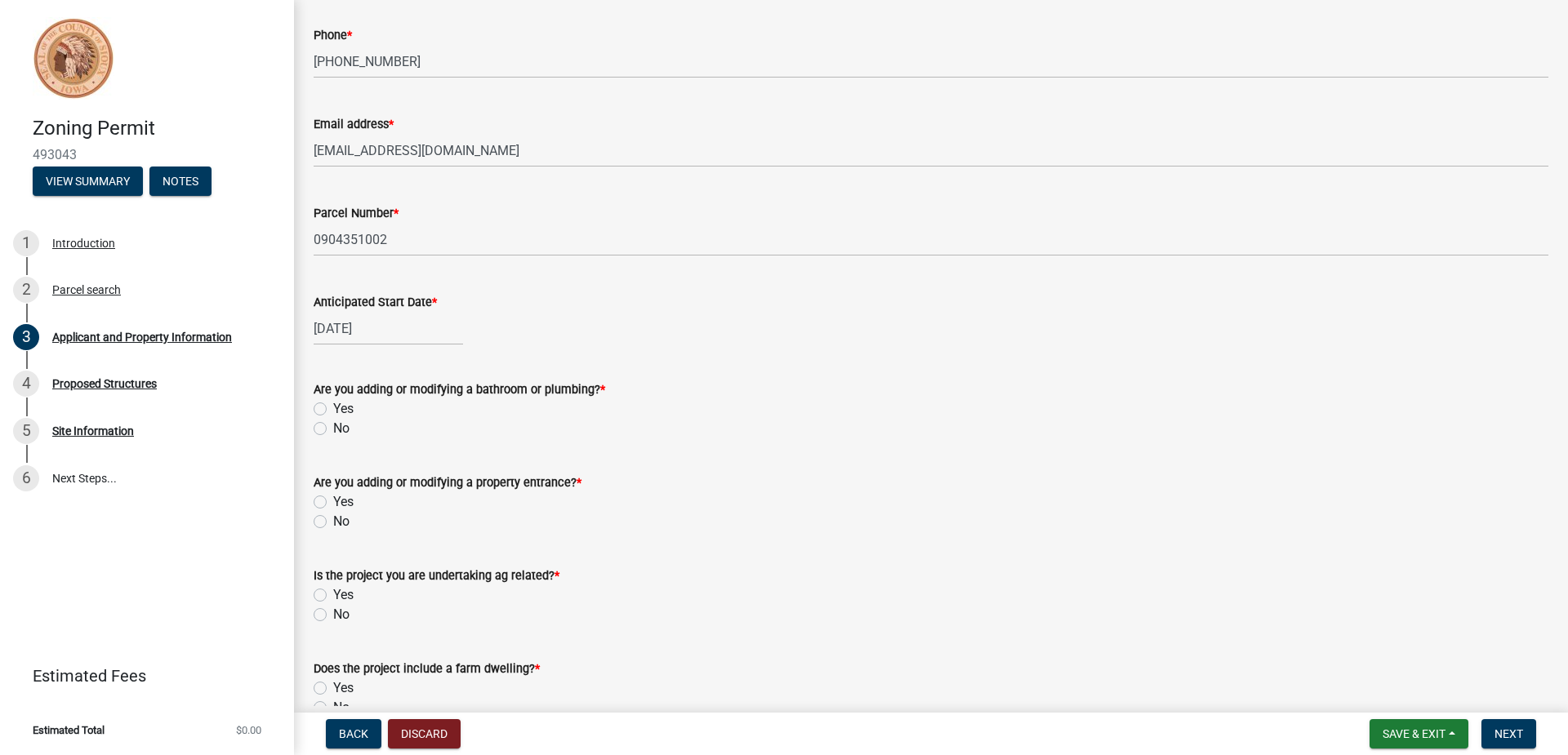
click at [333, 430] on label "No" at bounding box center [341, 429] width 16 height 20
click at [333, 430] on input "No" at bounding box center [338, 424] width 11 height 11
radio input "true"
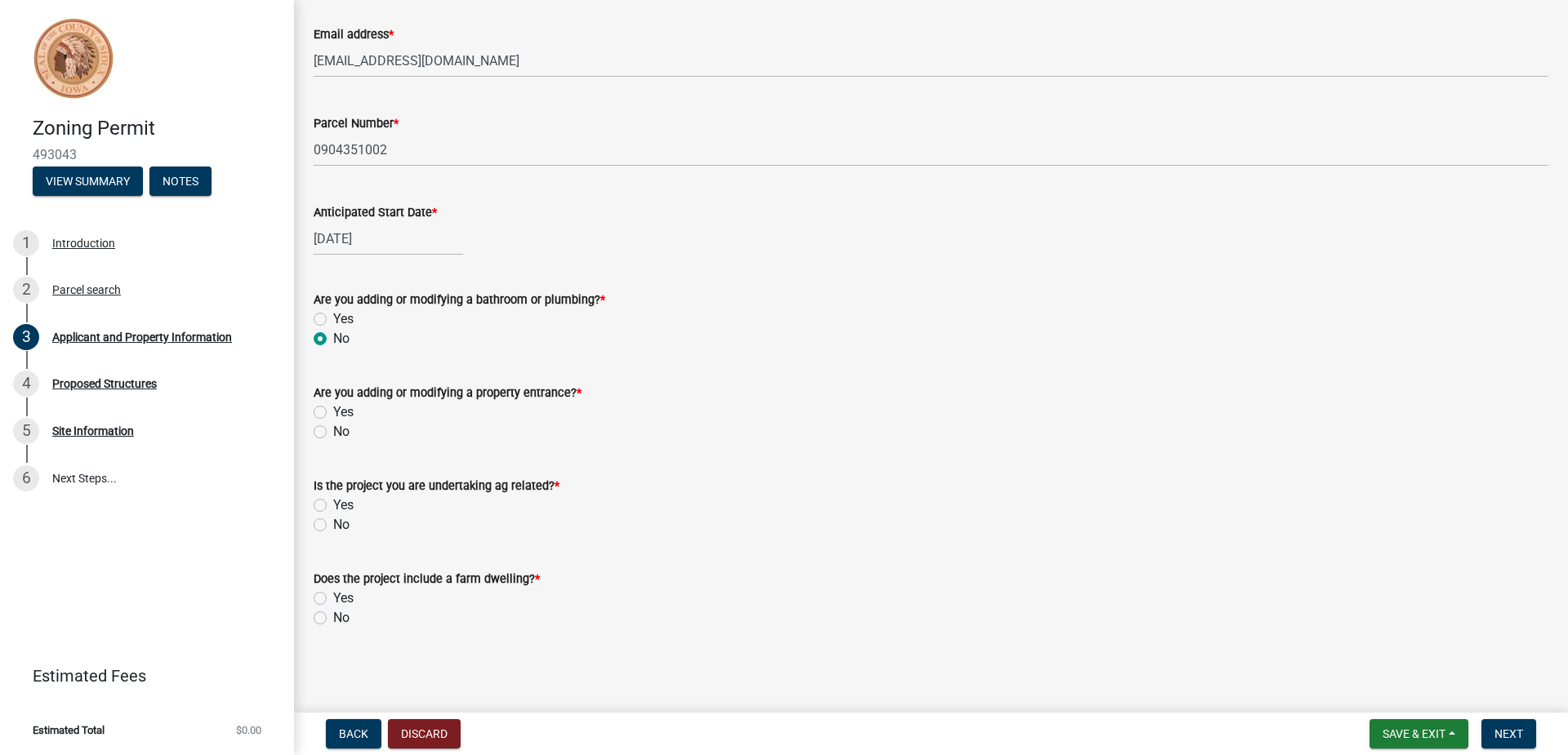
click at [333, 434] on label "No" at bounding box center [341, 432] width 16 height 20
click at [333, 433] on input "No" at bounding box center [338, 427] width 11 height 11
radio input "true"
click at [333, 507] on label "Yes" at bounding box center [343, 506] width 20 height 20
click at [333, 506] on input "Yes" at bounding box center [338, 501] width 11 height 11
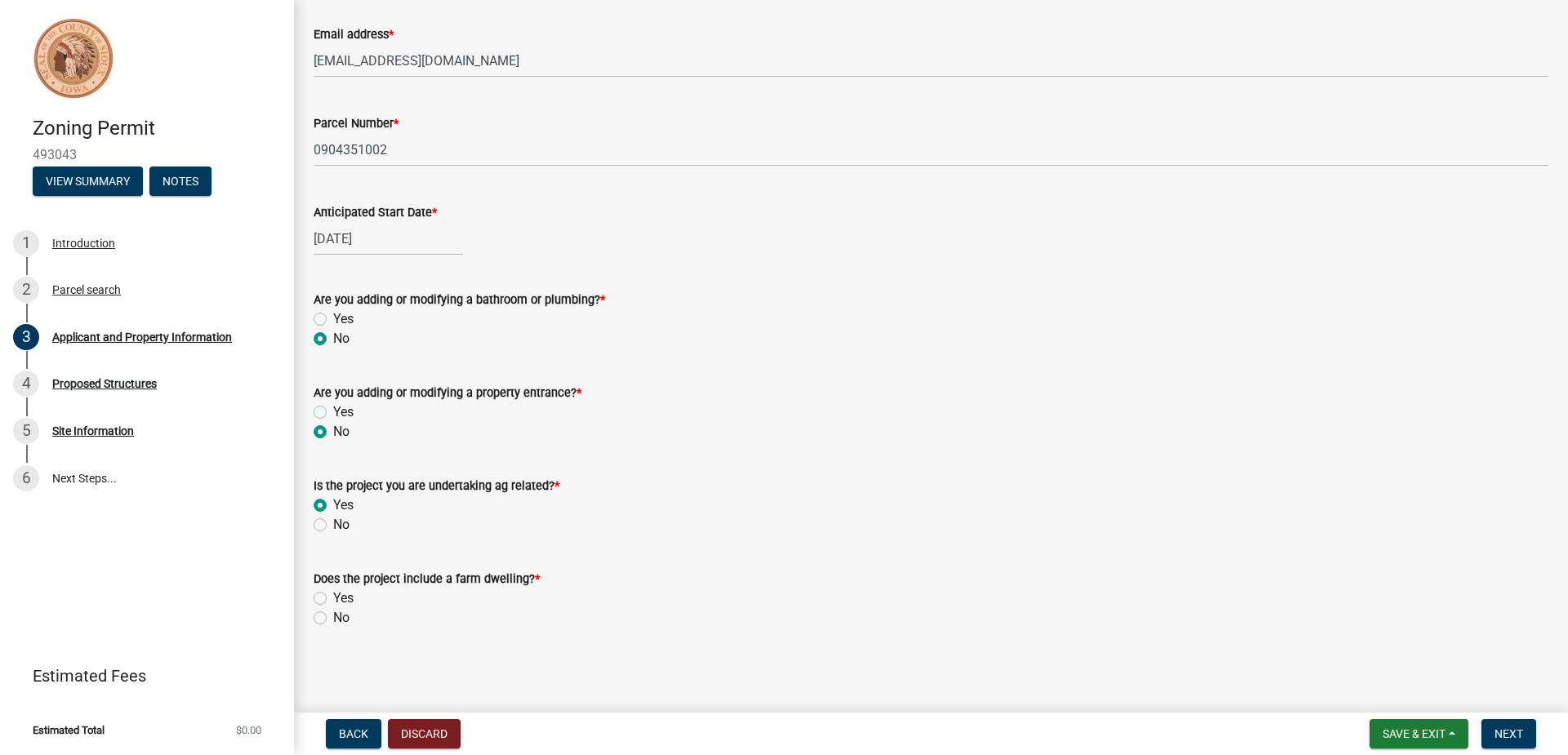
radio input "true"
click at [333, 619] on label "No" at bounding box center [341, 618] width 16 height 20
click at [333, 619] on input "No" at bounding box center [338, 613] width 11 height 11
radio input "true"
click at [1512, 732] on span "Next" at bounding box center [1508, 734] width 29 height 13
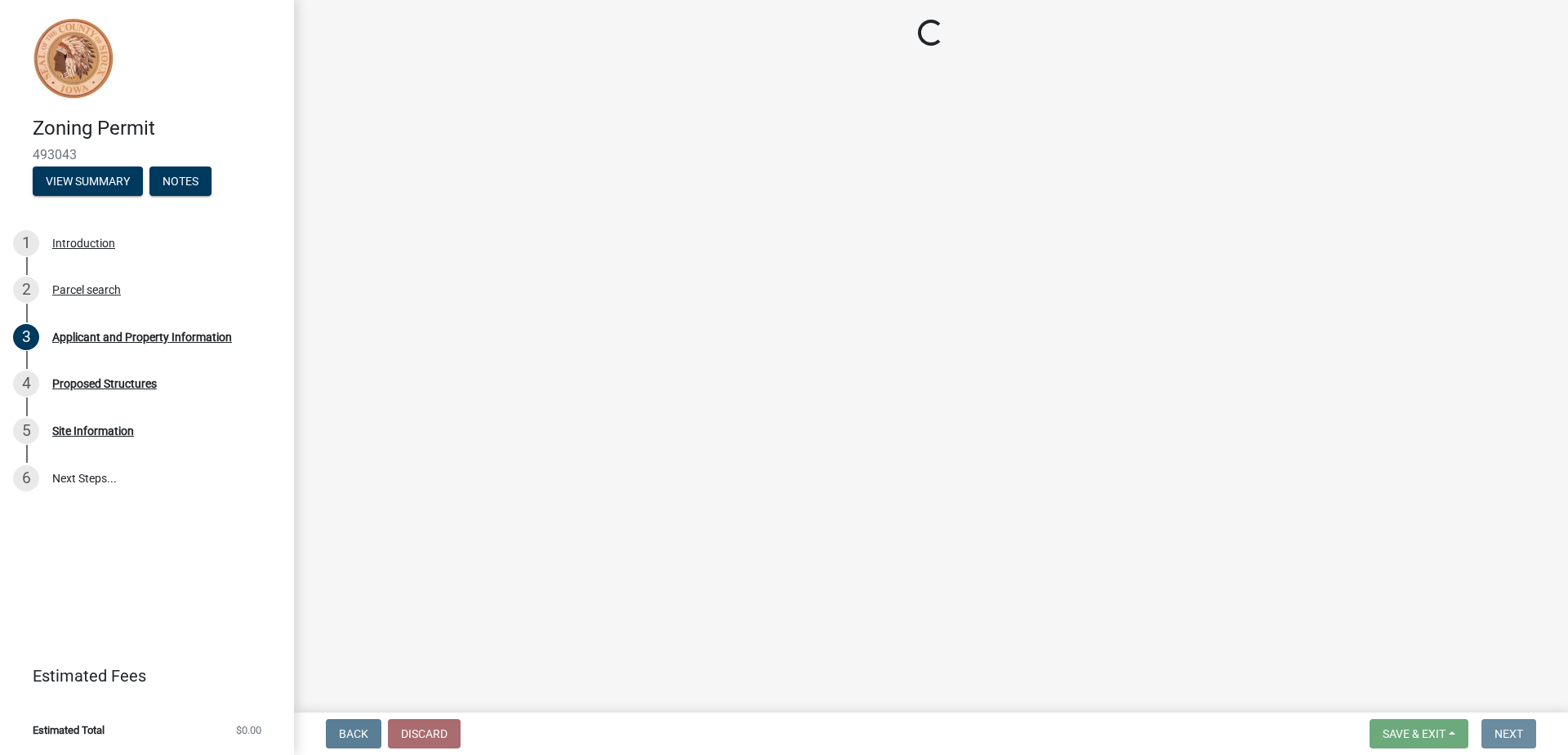
scroll to position [0, 0]
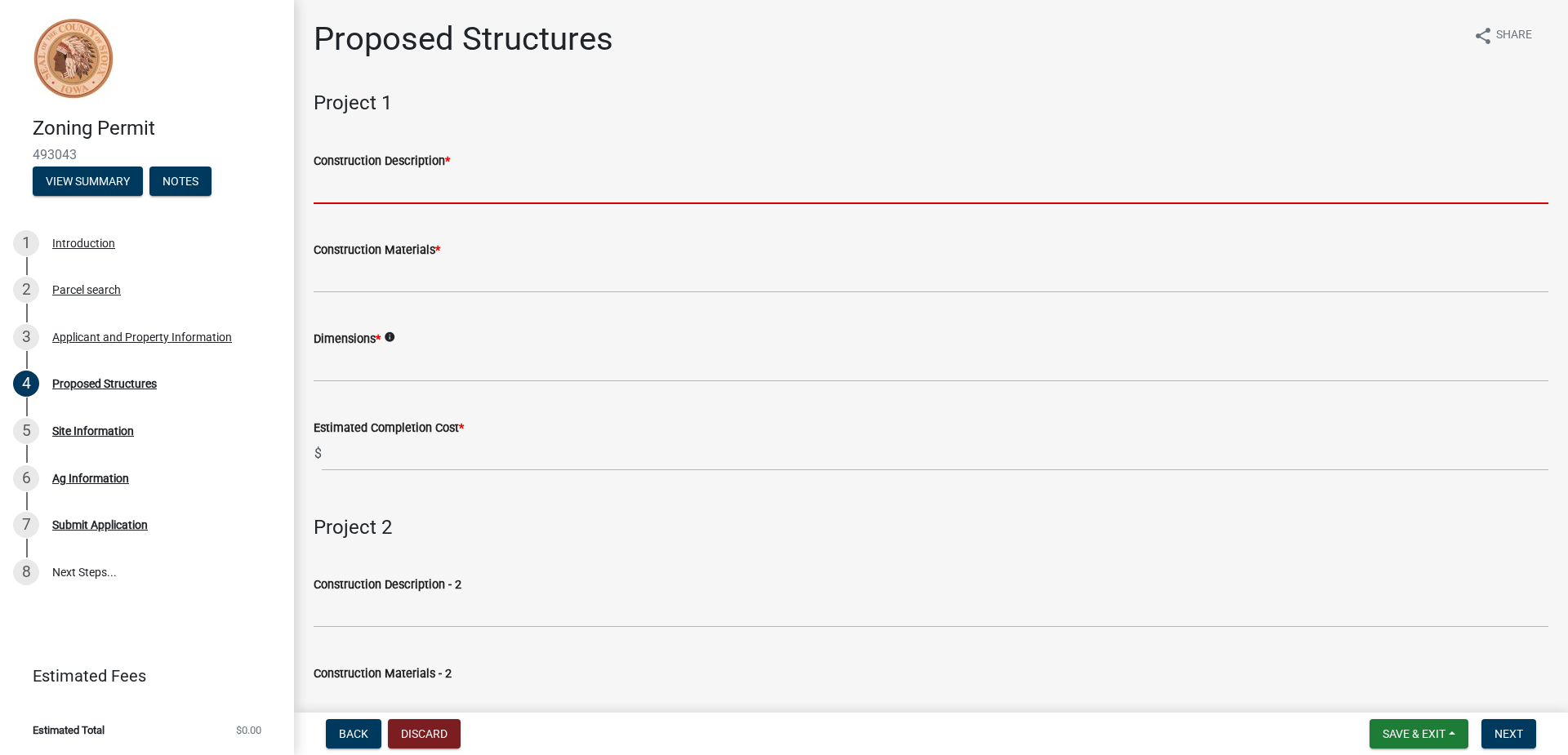
click at [434, 191] on input "Construction Description *" at bounding box center [931, 187] width 1235 height 33
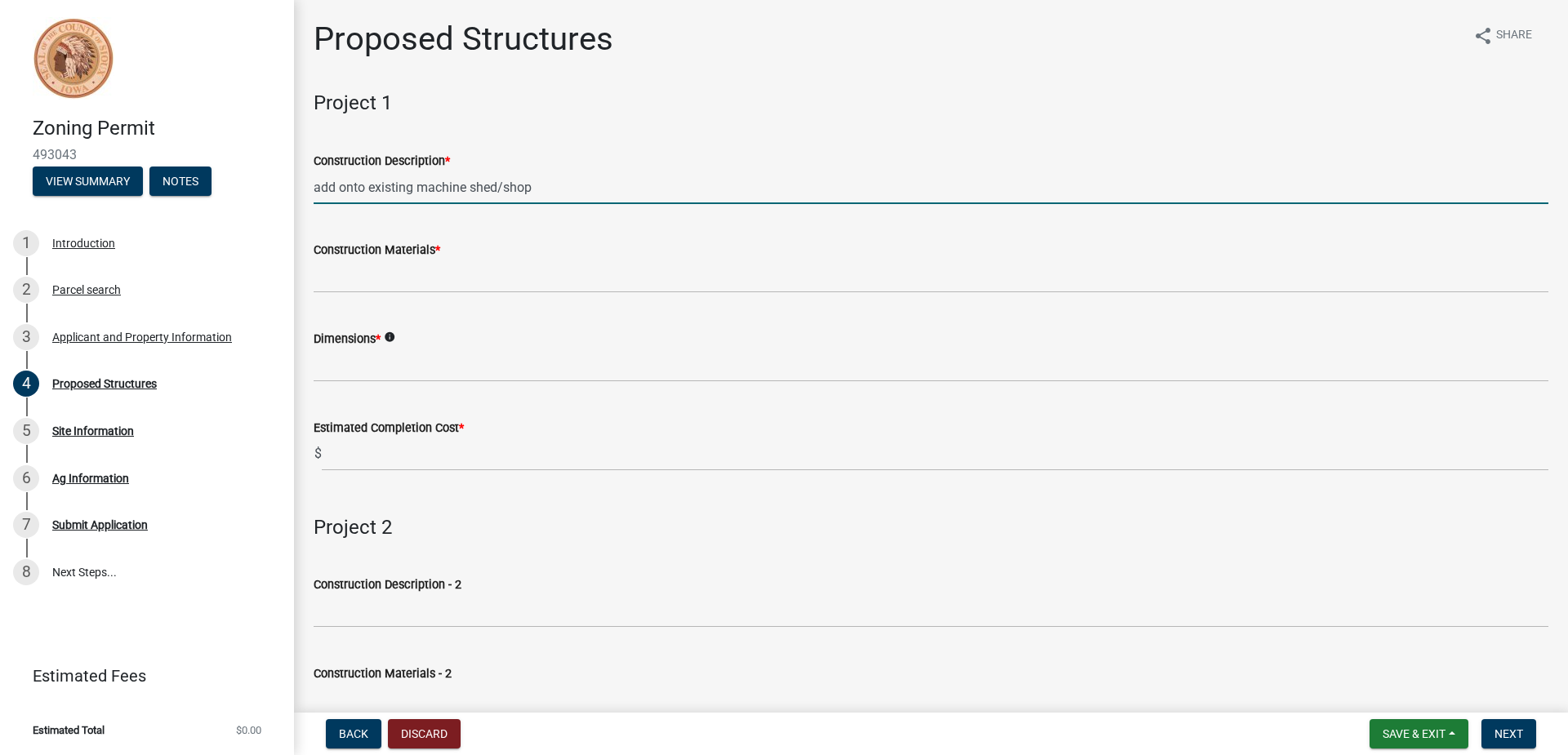
type input "add onto existing machine shed/shop"
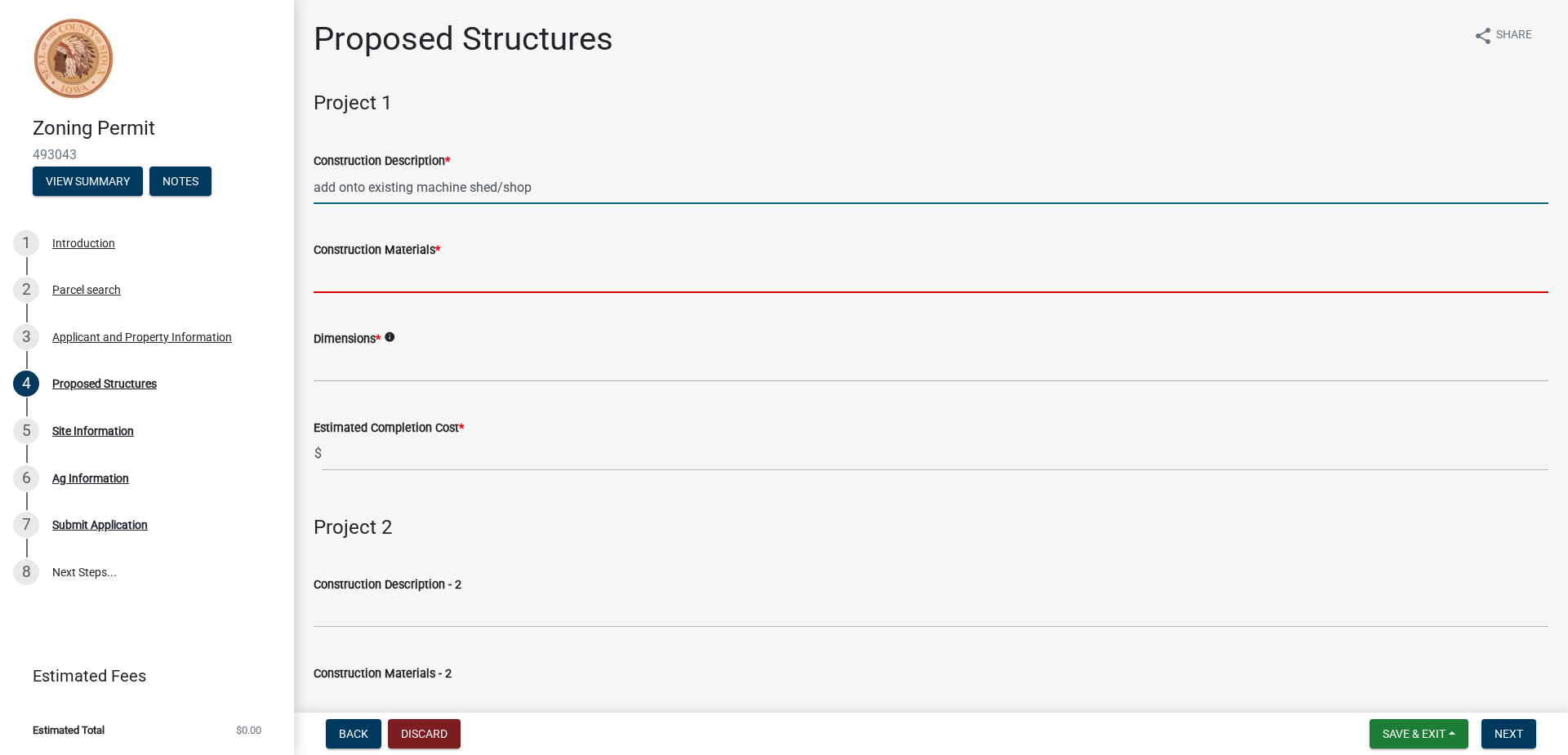
click at [440, 282] on input "Construction Materials *" at bounding box center [931, 276] width 1235 height 33
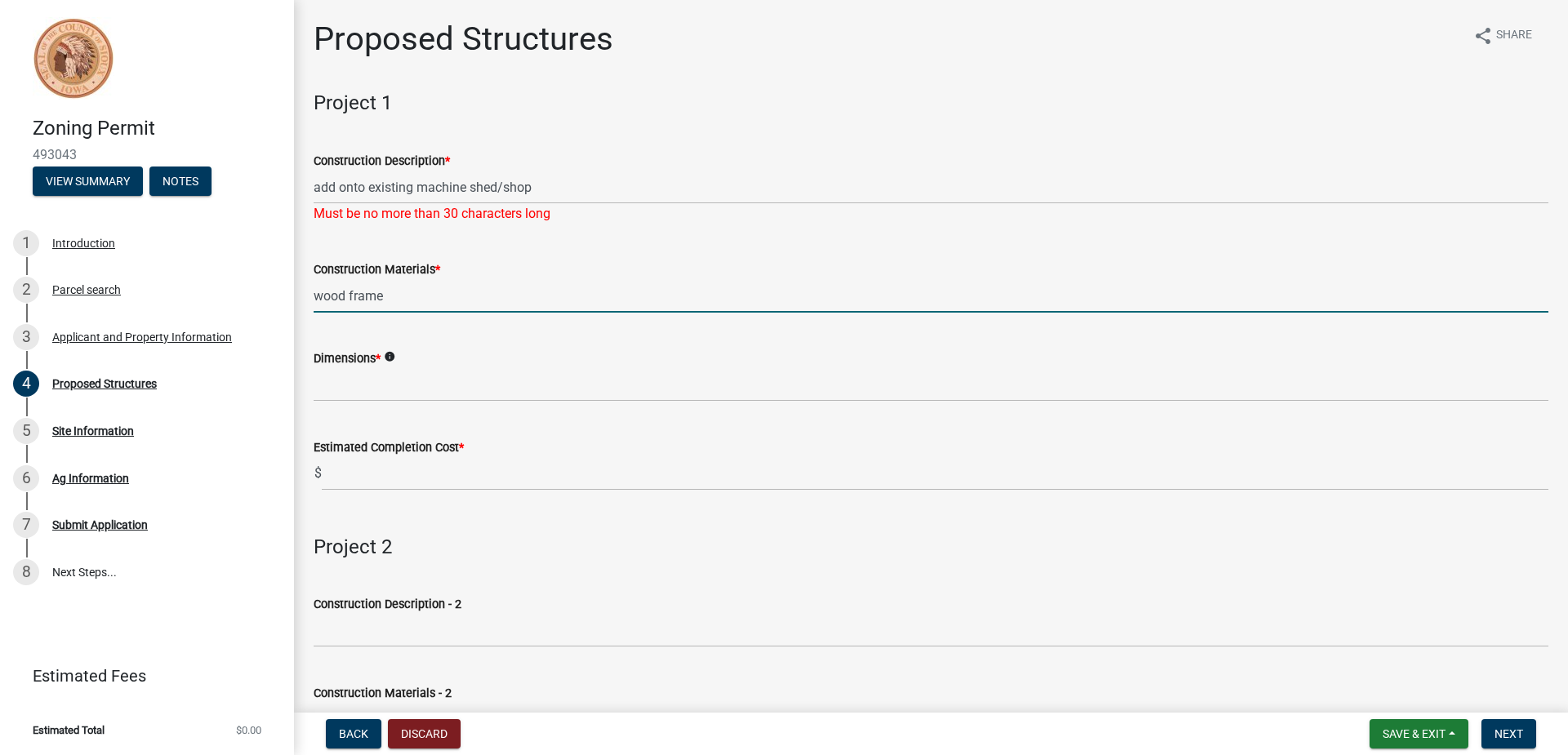
type input "wood frame"
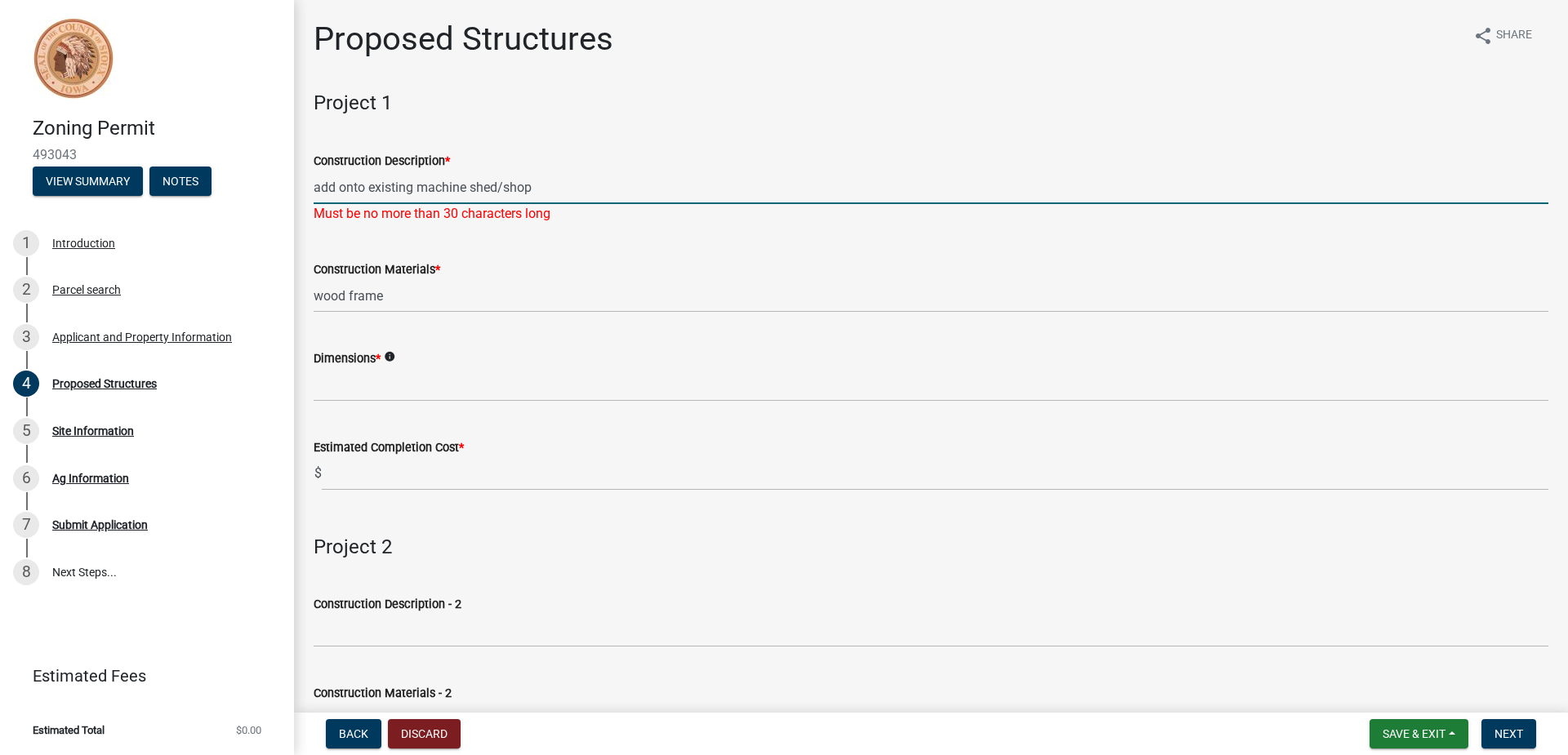
drag, startPoint x: 401, startPoint y: 186, endPoint x: 365, endPoint y: 188, distance: 36.0
click at [365, 188] on input "add onto existing machine shed/shop" at bounding box center [931, 187] width 1235 height 33
click at [519, 193] on input "add onto machine shed/shop" at bounding box center [931, 187] width 1235 height 33
click at [492, 186] on input "add onto machine shed/shop" at bounding box center [931, 187] width 1235 height 33
type input "add onto machine shed/shop"
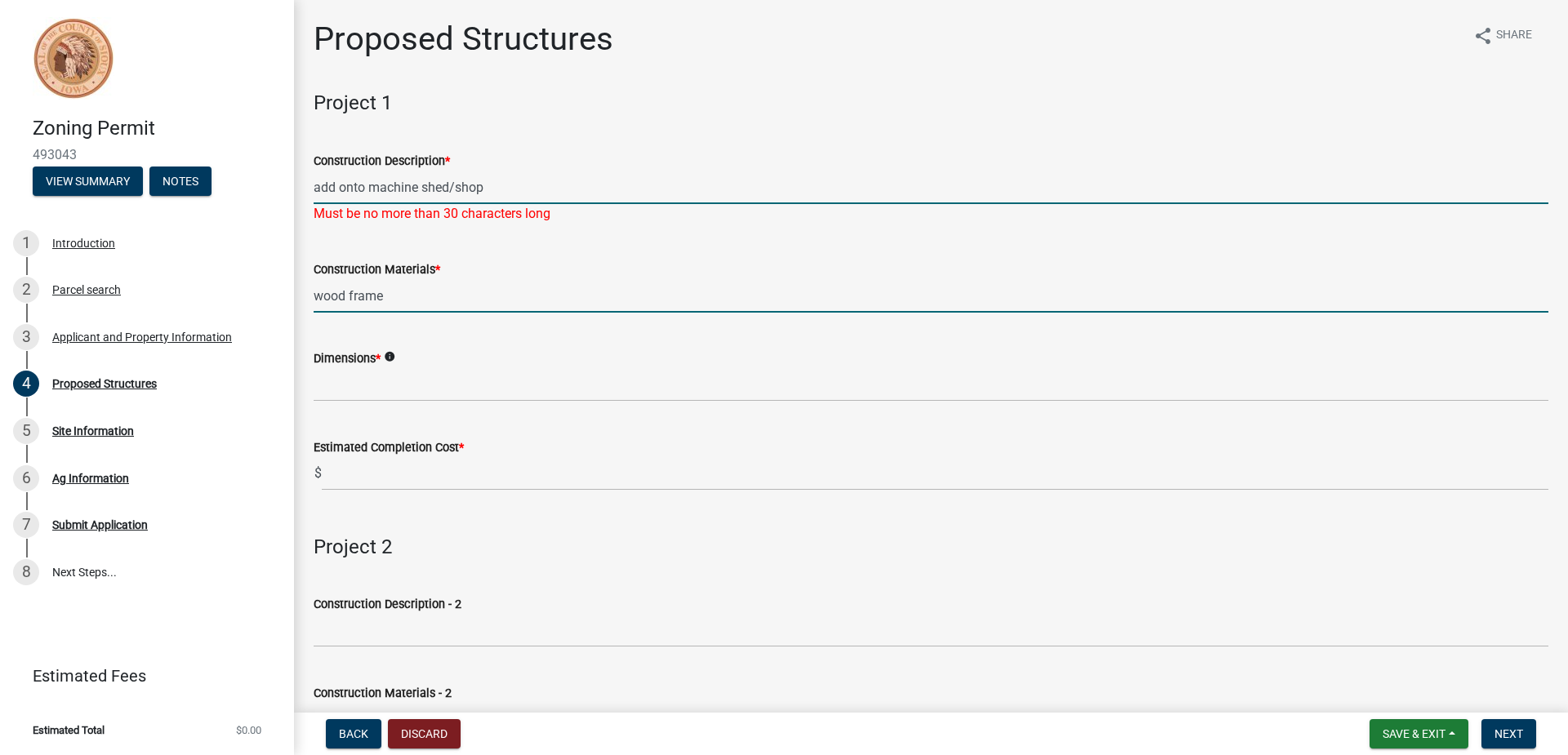
click at [430, 295] on wm-data-entity-input "Construction Materials * wood frame" at bounding box center [931, 281] width 1235 height 89
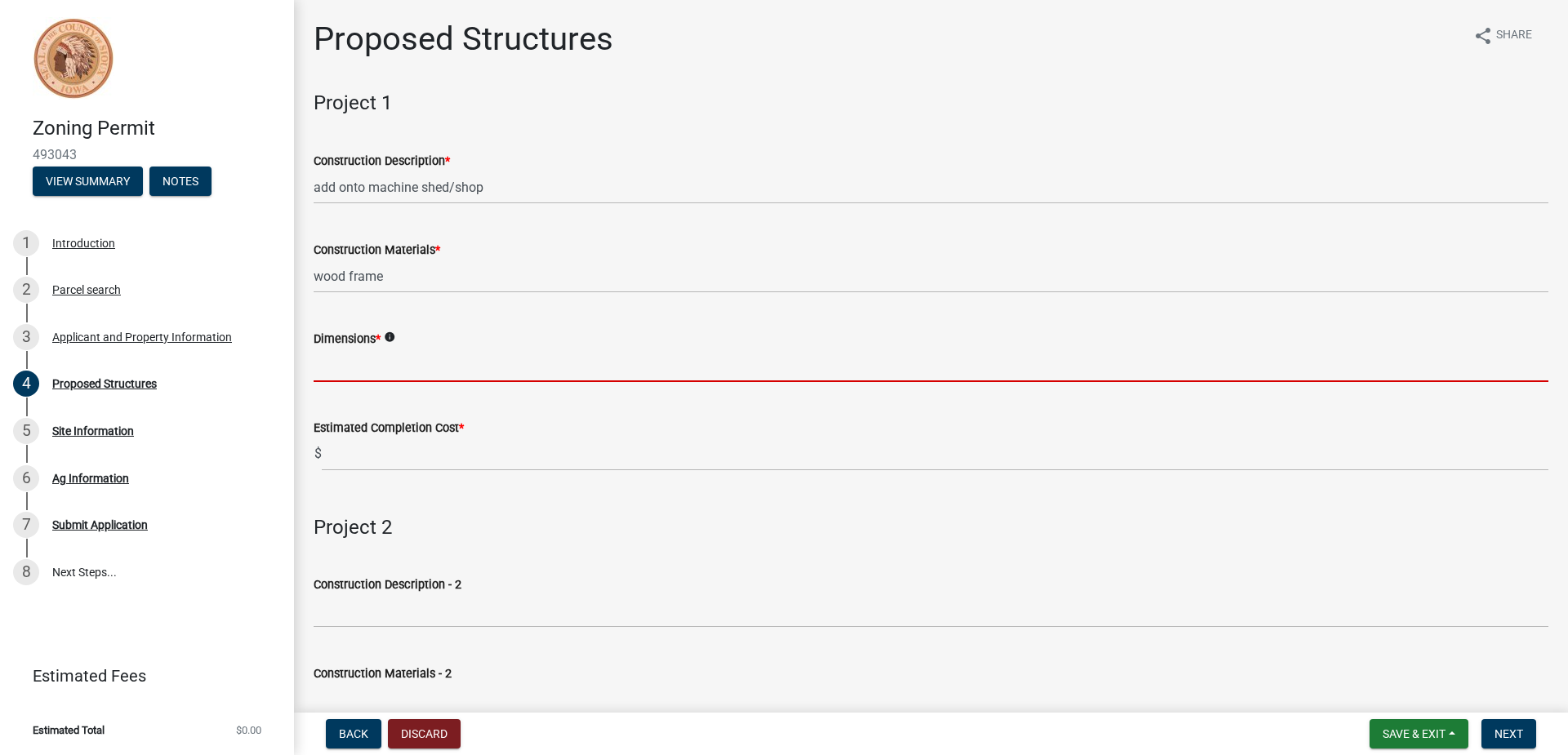
click at [381, 371] on input "Dimensions *" at bounding box center [931, 365] width 1235 height 33
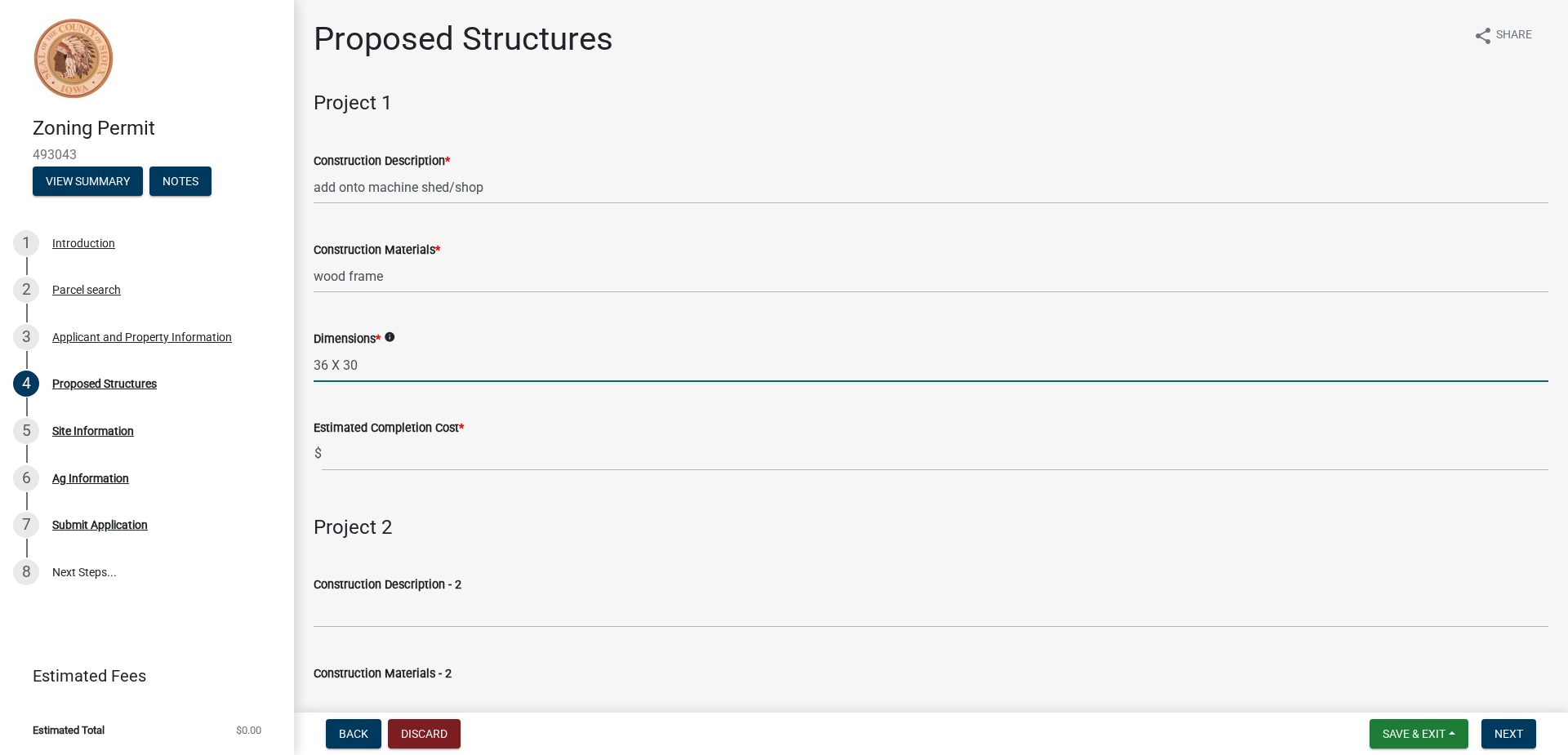
click at [327, 362] on input "36 X 30" at bounding box center [931, 365] width 1235 height 33
click at [348, 361] on input "36' X 30" at bounding box center [931, 365] width 1235 height 33
click at [361, 360] on input "36' X 30" at bounding box center [931, 365] width 1235 height 33
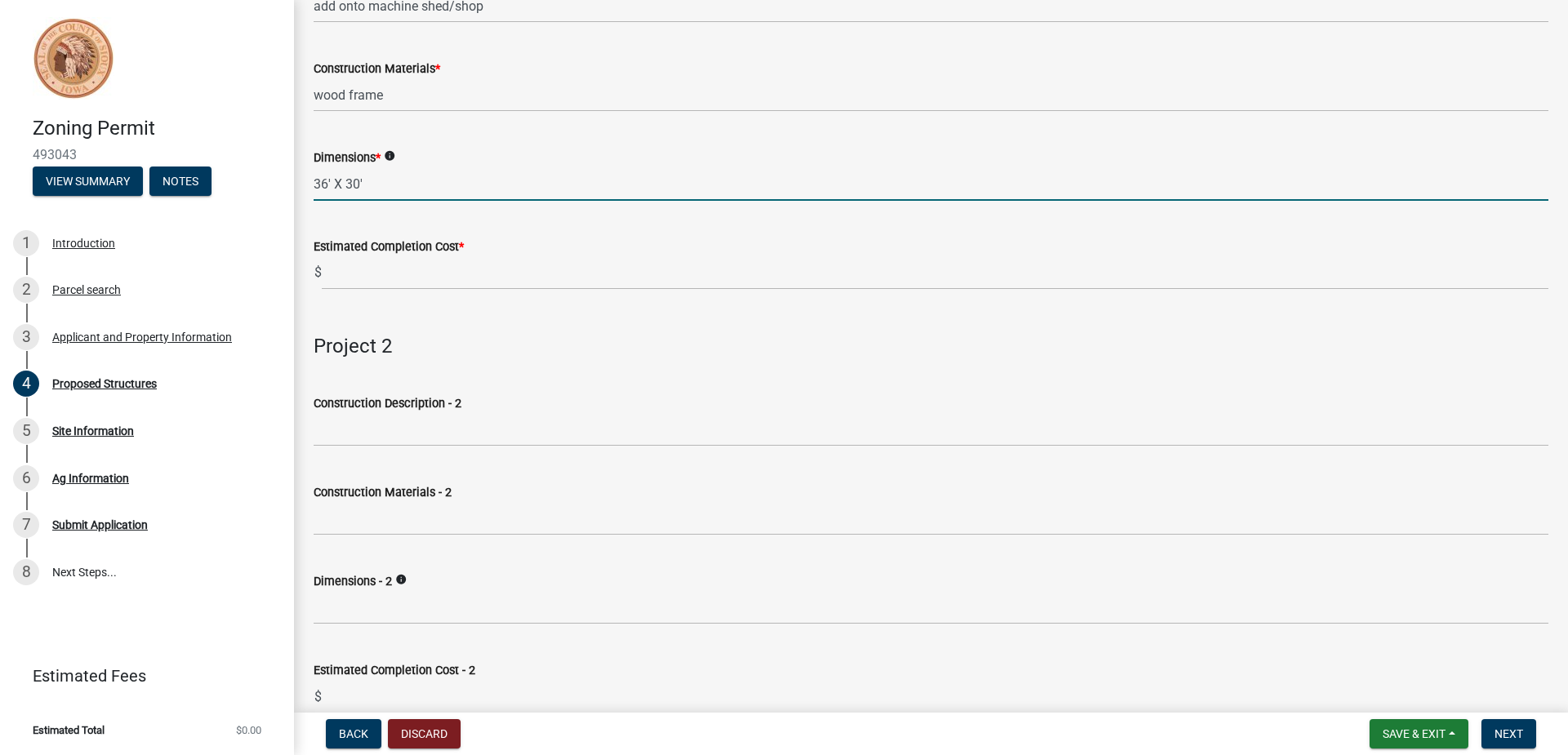
scroll to position [245, 0]
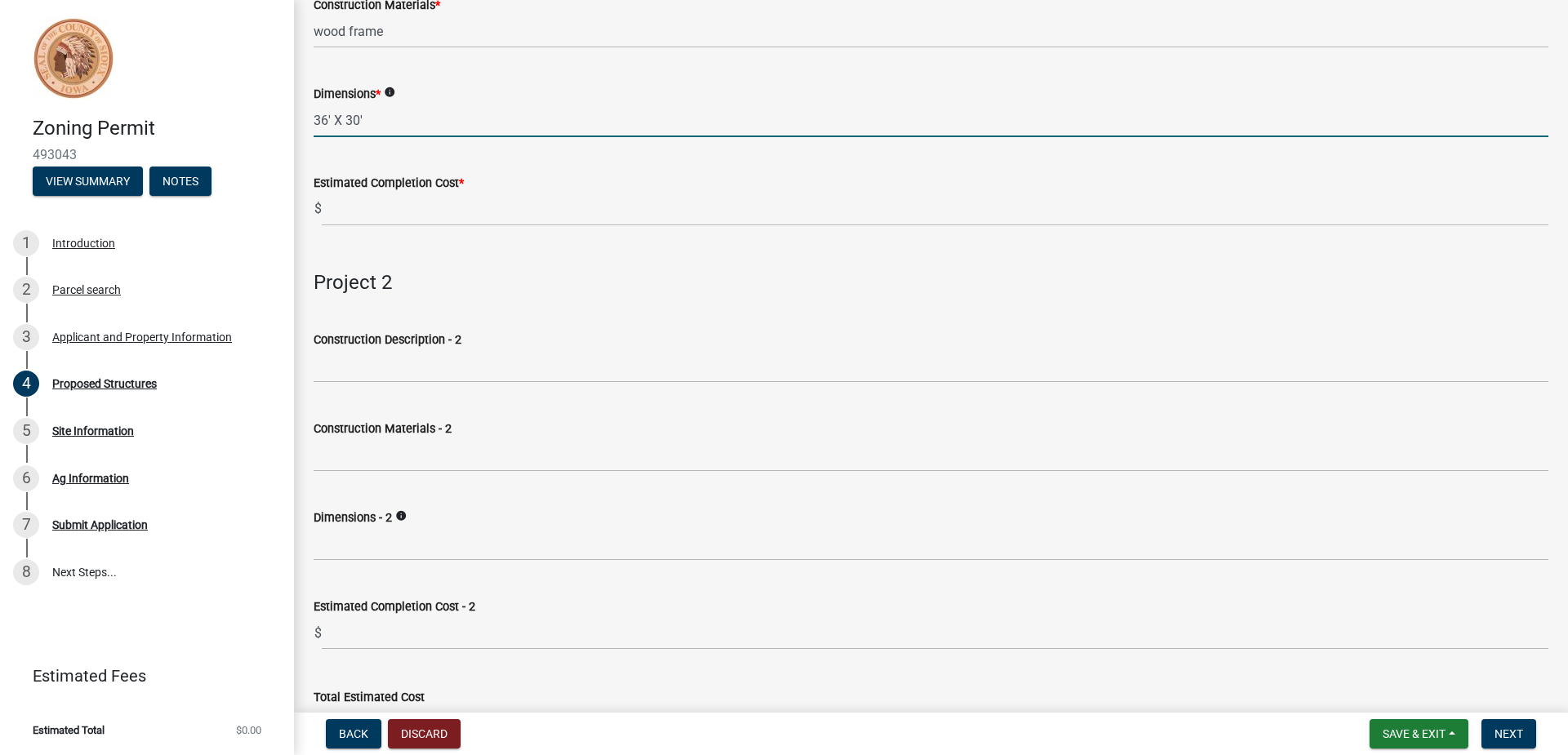
type input "36' X 30'"
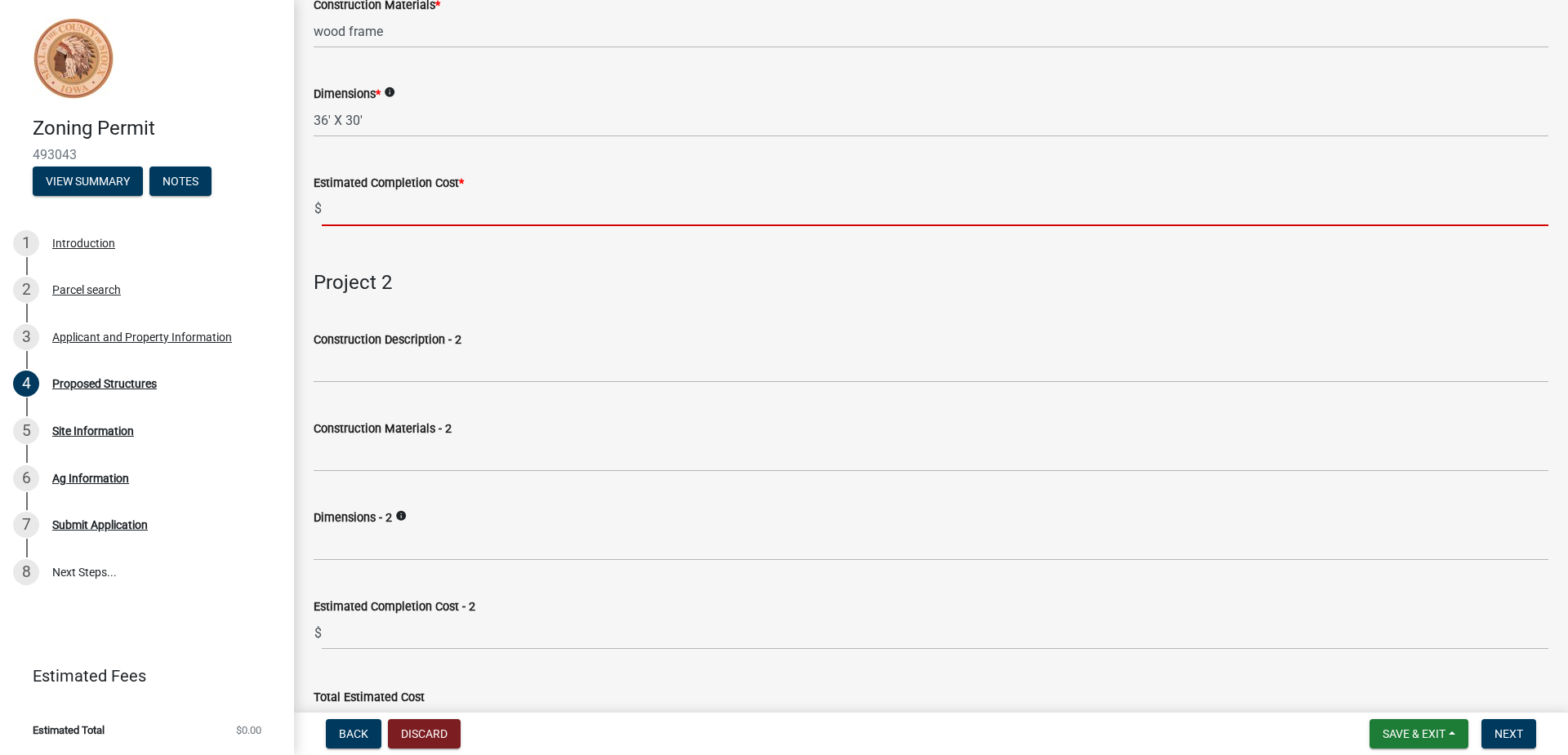
click at [380, 218] on input "text" at bounding box center [935, 209] width 1227 height 33
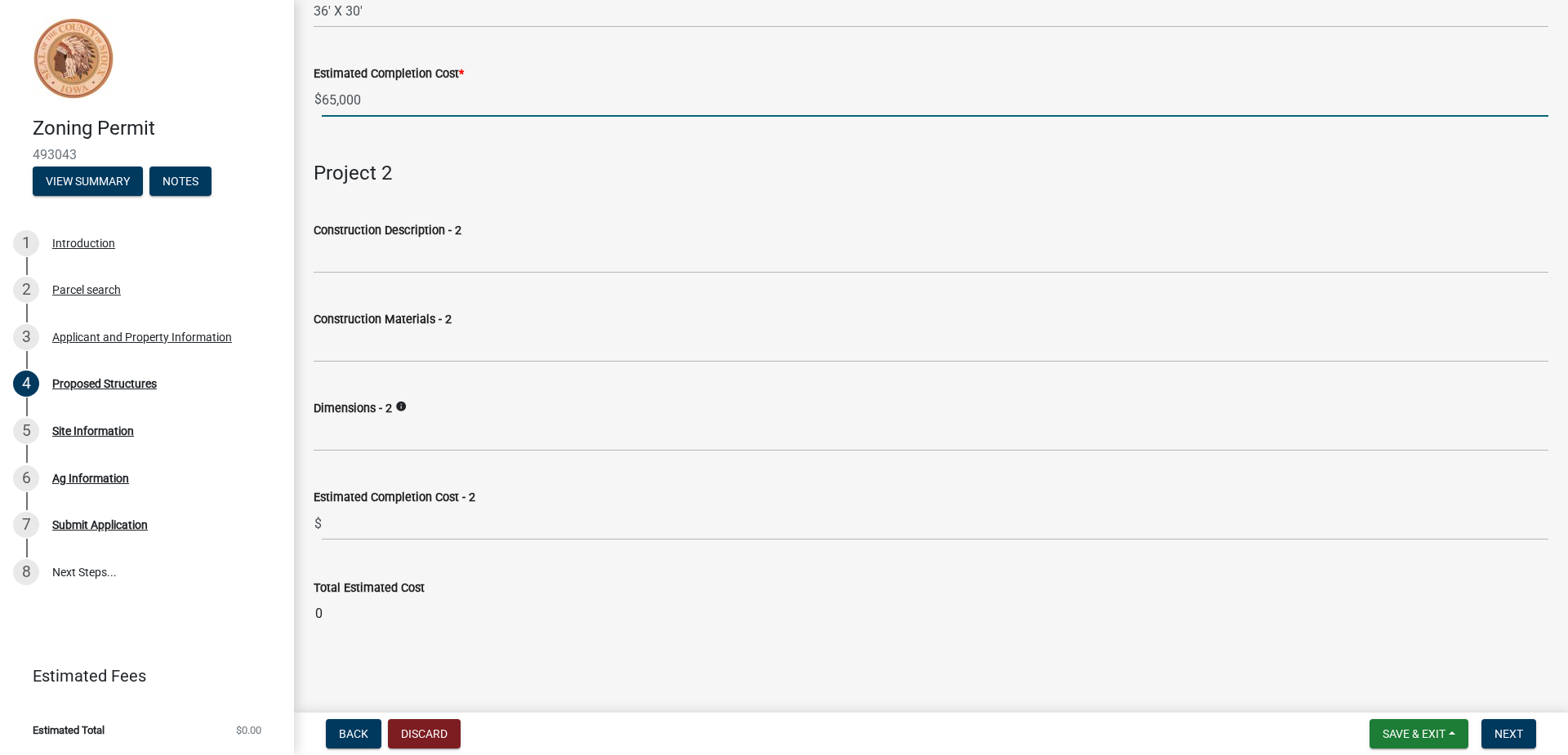
scroll to position [357, 0]
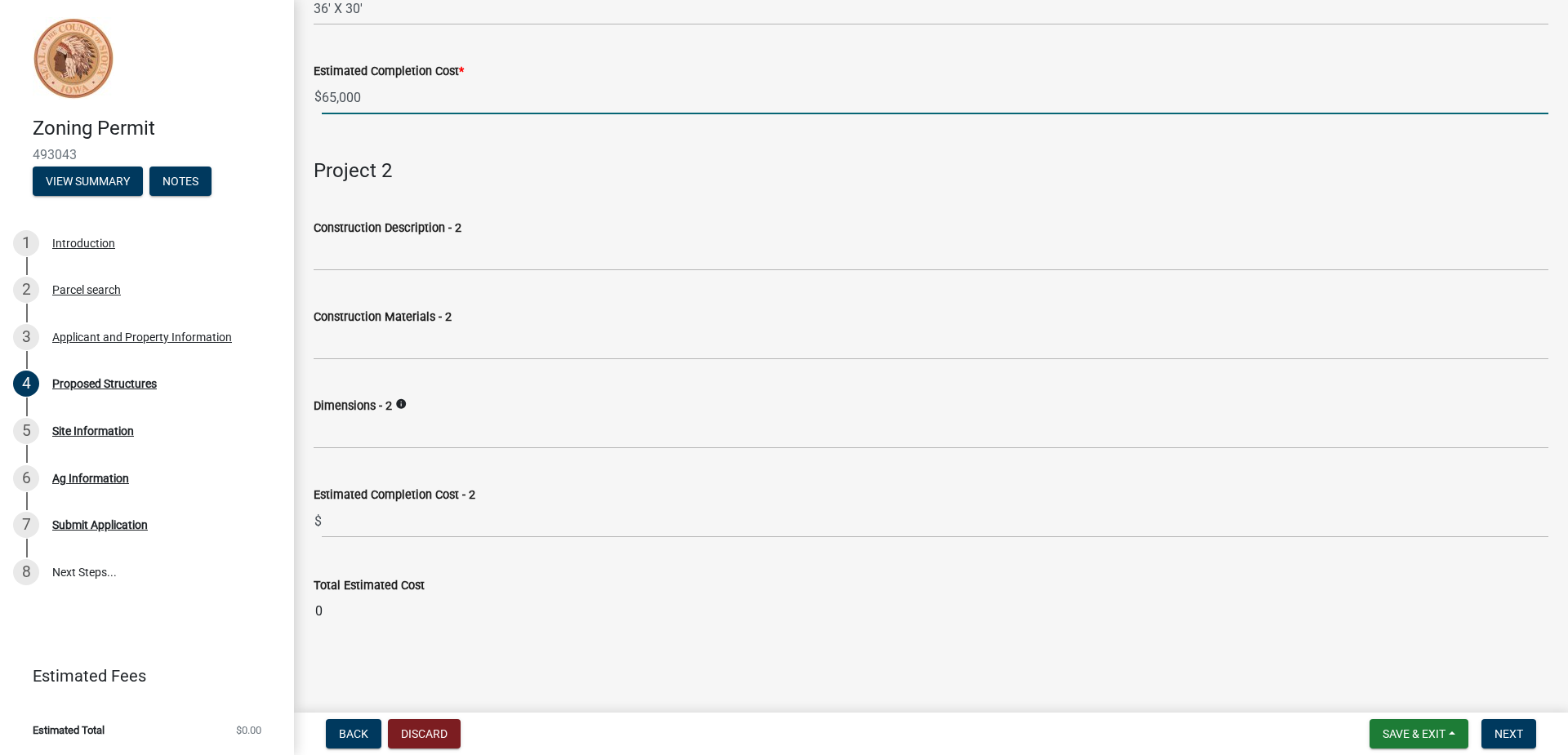
type input "65000"
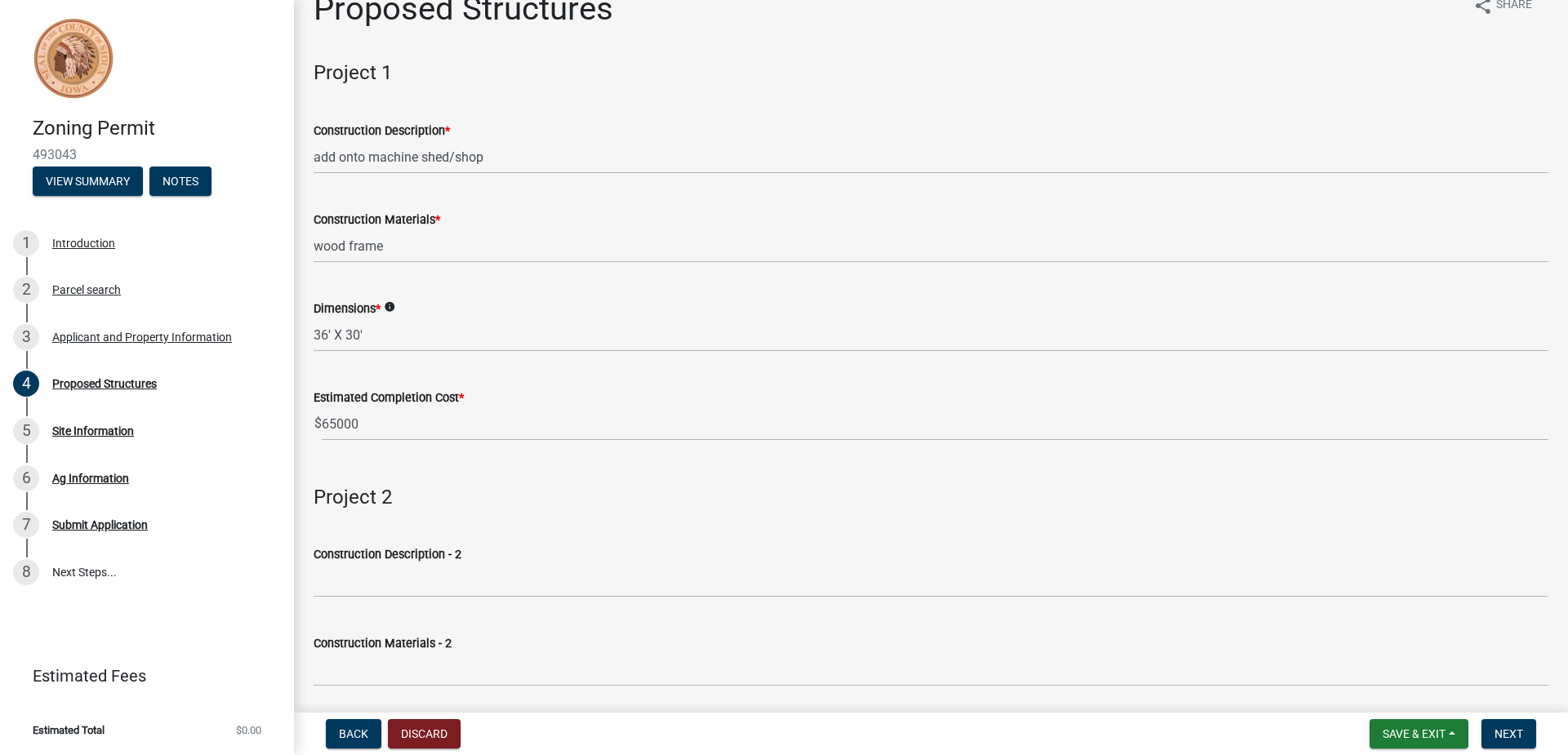
scroll to position [112, 0]
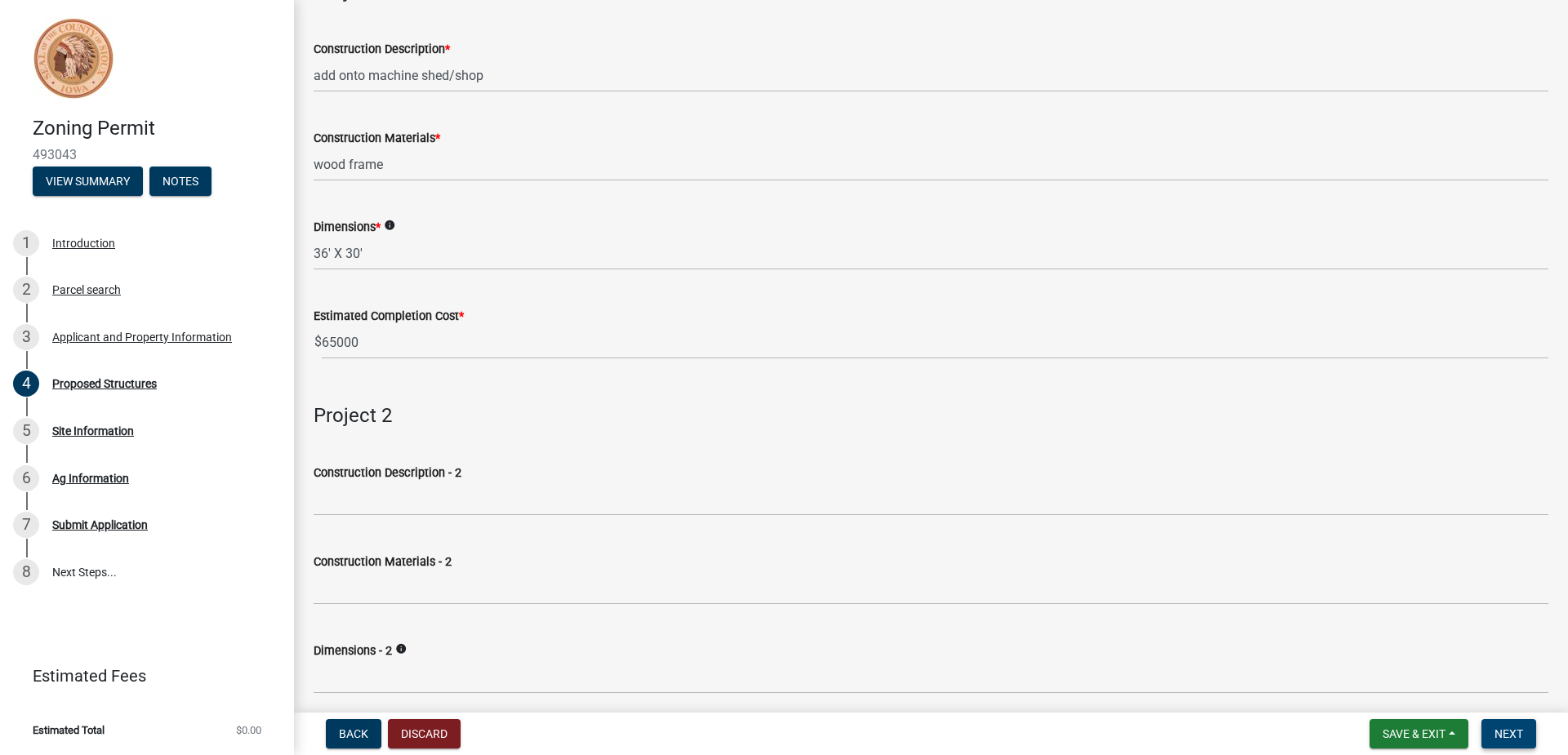
click at [1509, 734] on span "Next" at bounding box center [1508, 734] width 29 height 13
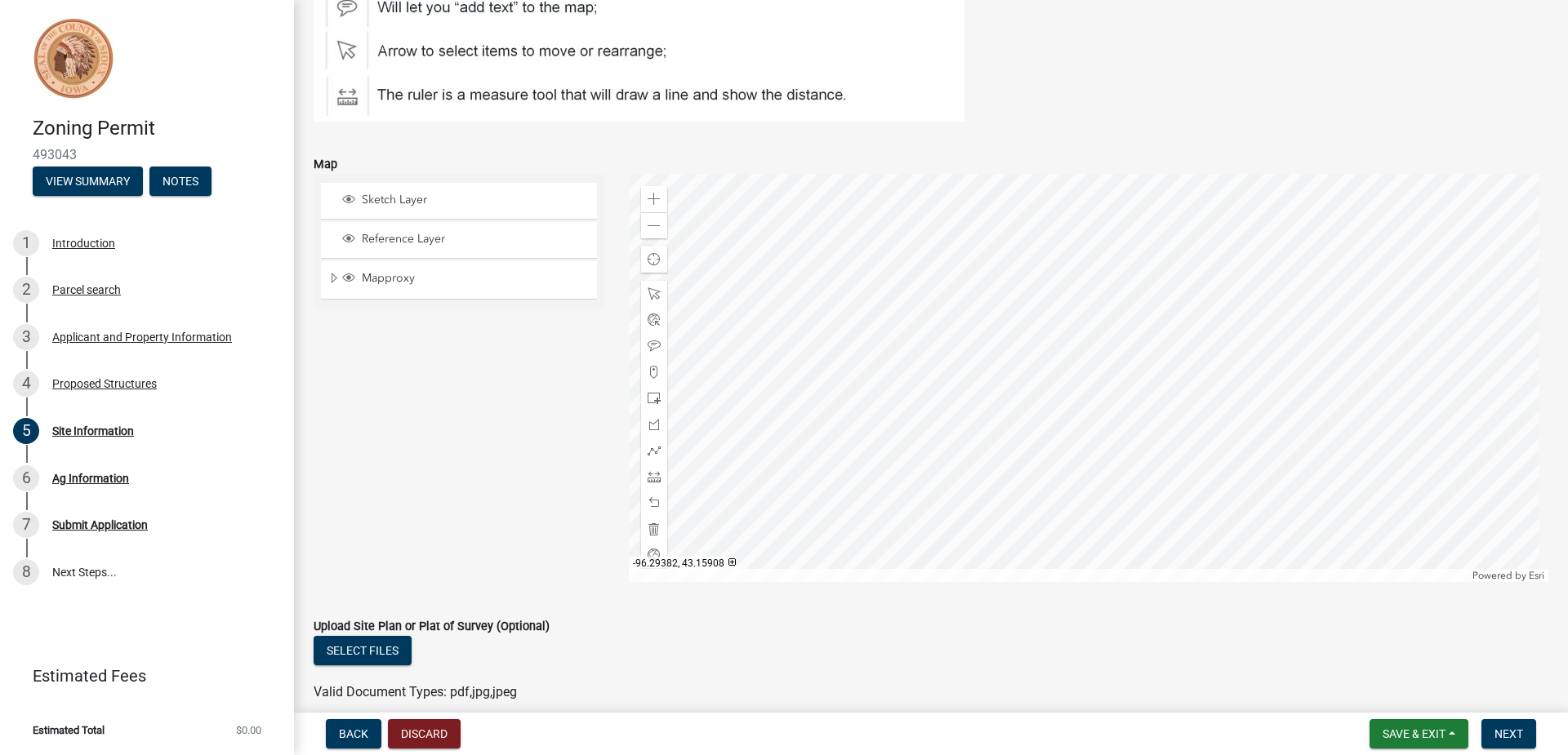
scroll to position [301, 0]
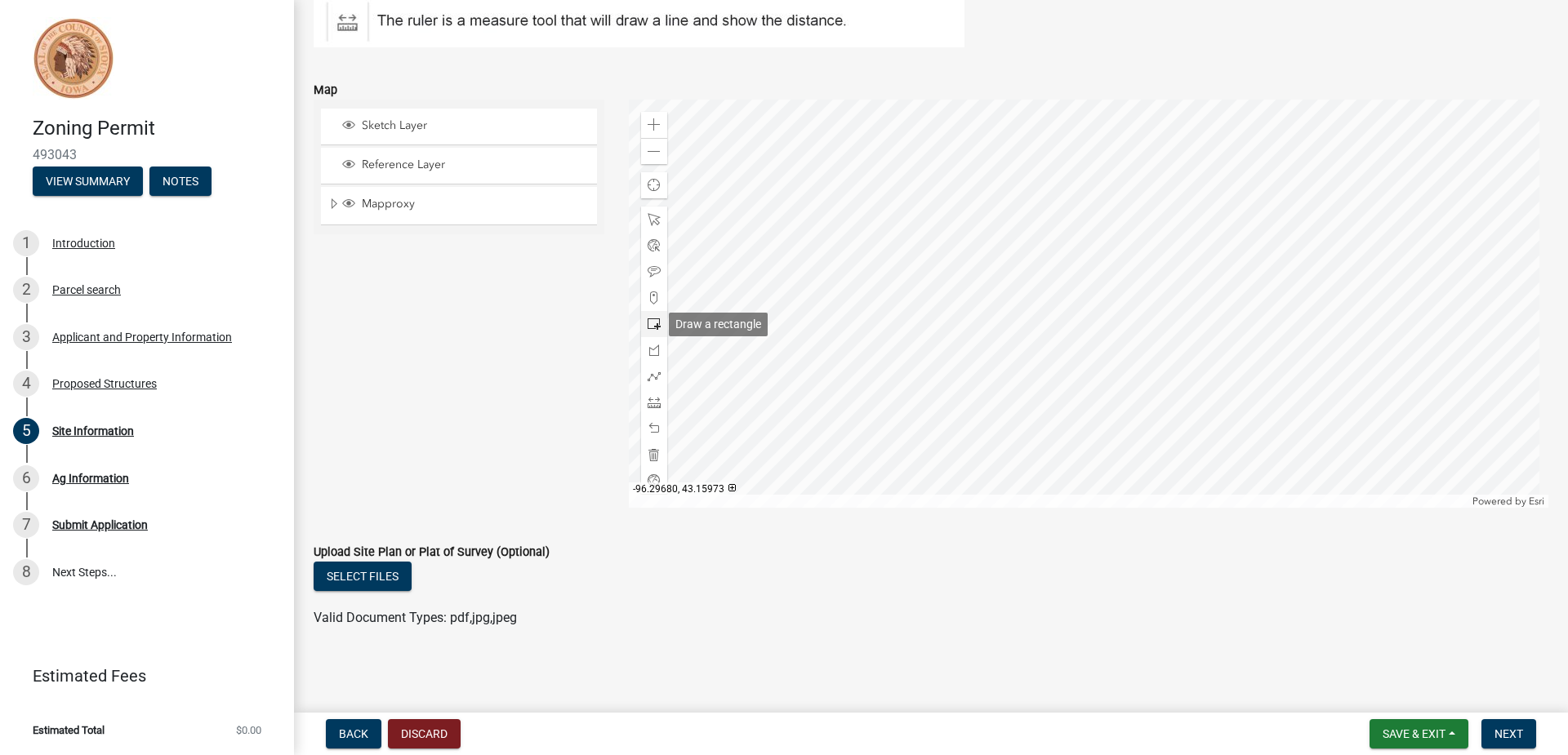
click at [650, 317] on div at bounding box center [654, 324] width 26 height 26
click at [1099, 380] on div at bounding box center [1089, 304] width 920 height 408
click at [656, 401] on span at bounding box center [654, 402] width 13 height 13
click at [1112, 381] on div at bounding box center [1089, 304] width 920 height 408
click at [1093, 381] on div at bounding box center [1089, 304] width 920 height 408
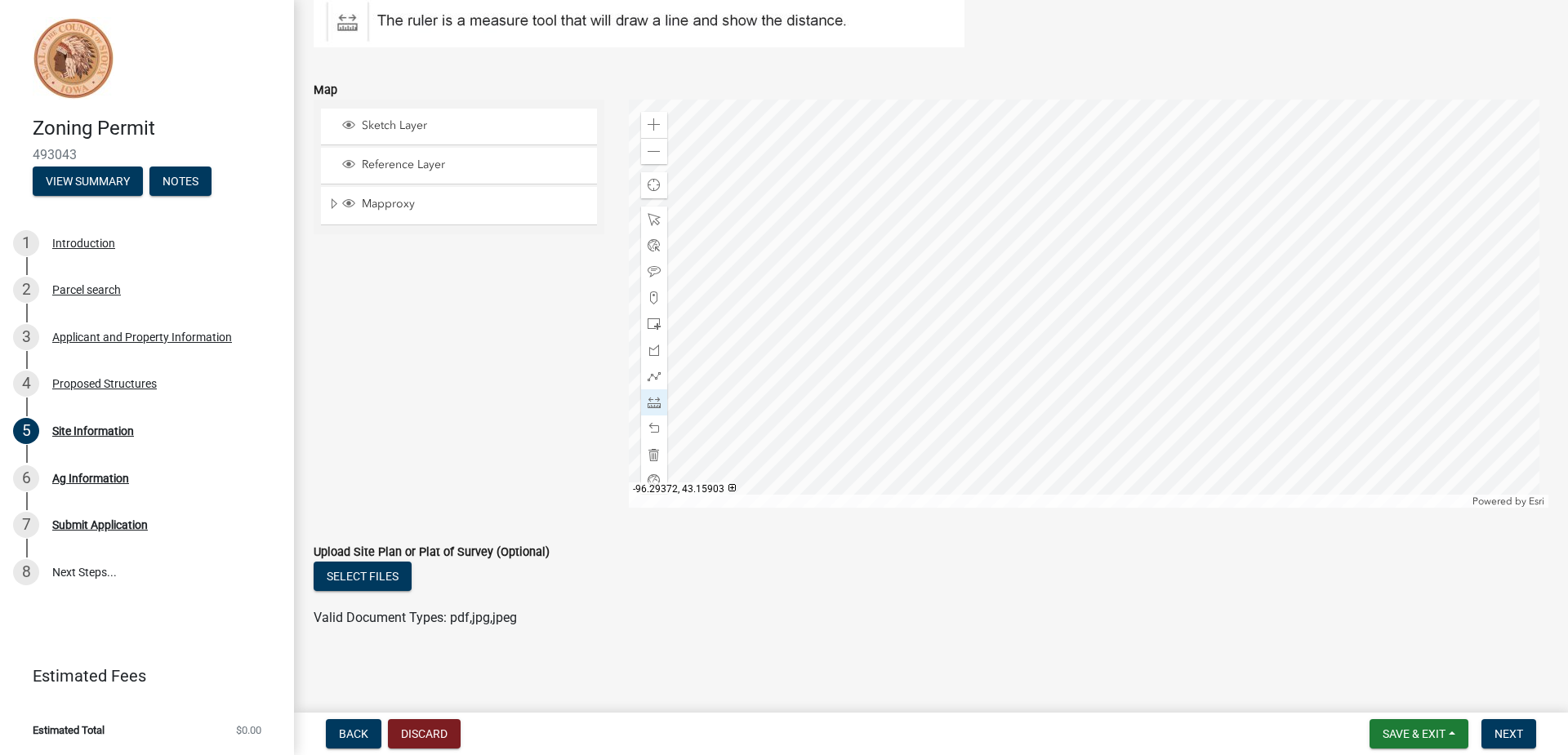
click at [1115, 381] on div at bounding box center [1089, 304] width 920 height 408
click at [1117, 382] on div at bounding box center [1089, 304] width 920 height 408
click at [1094, 383] on div at bounding box center [1089, 304] width 920 height 408
click at [650, 452] on span at bounding box center [654, 454] width 13 height 13
click at [652, 323] on span at bounding box center [654, 324] width 13 height 13
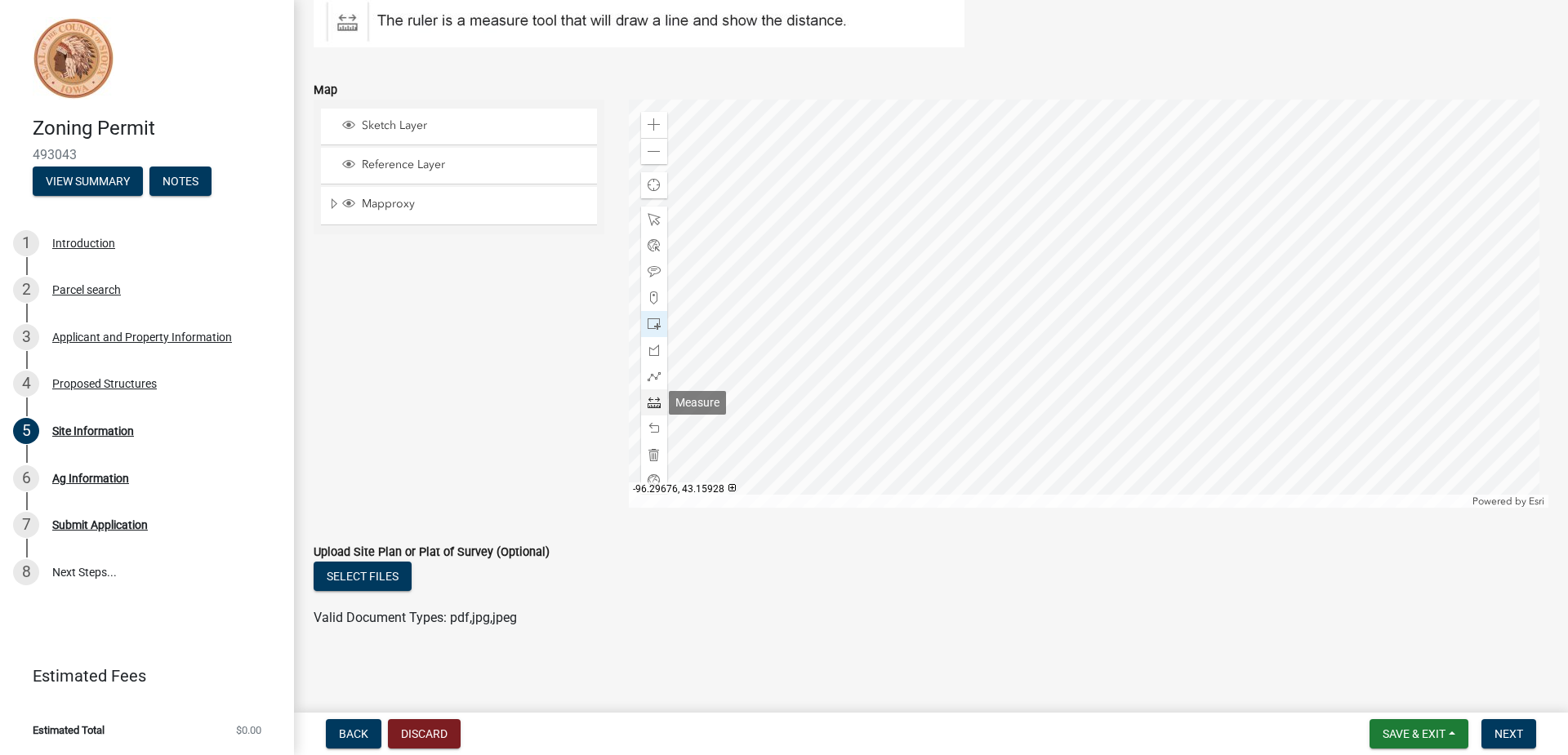
click at [651, 400] on span at bounding box center [654, 402] width 13 height 13
click at [1115, 379] on div at bounding box center [1089, 304] width 920 height 408
click at [1095, 378] on div at bounding box center [1089, 304] width 920 height 408
click at [651, 401] on span at bounding box center [654, 402] width 13 height 13
click at [652, 319] on span at bounding box center [654, 324] width 13 height 13
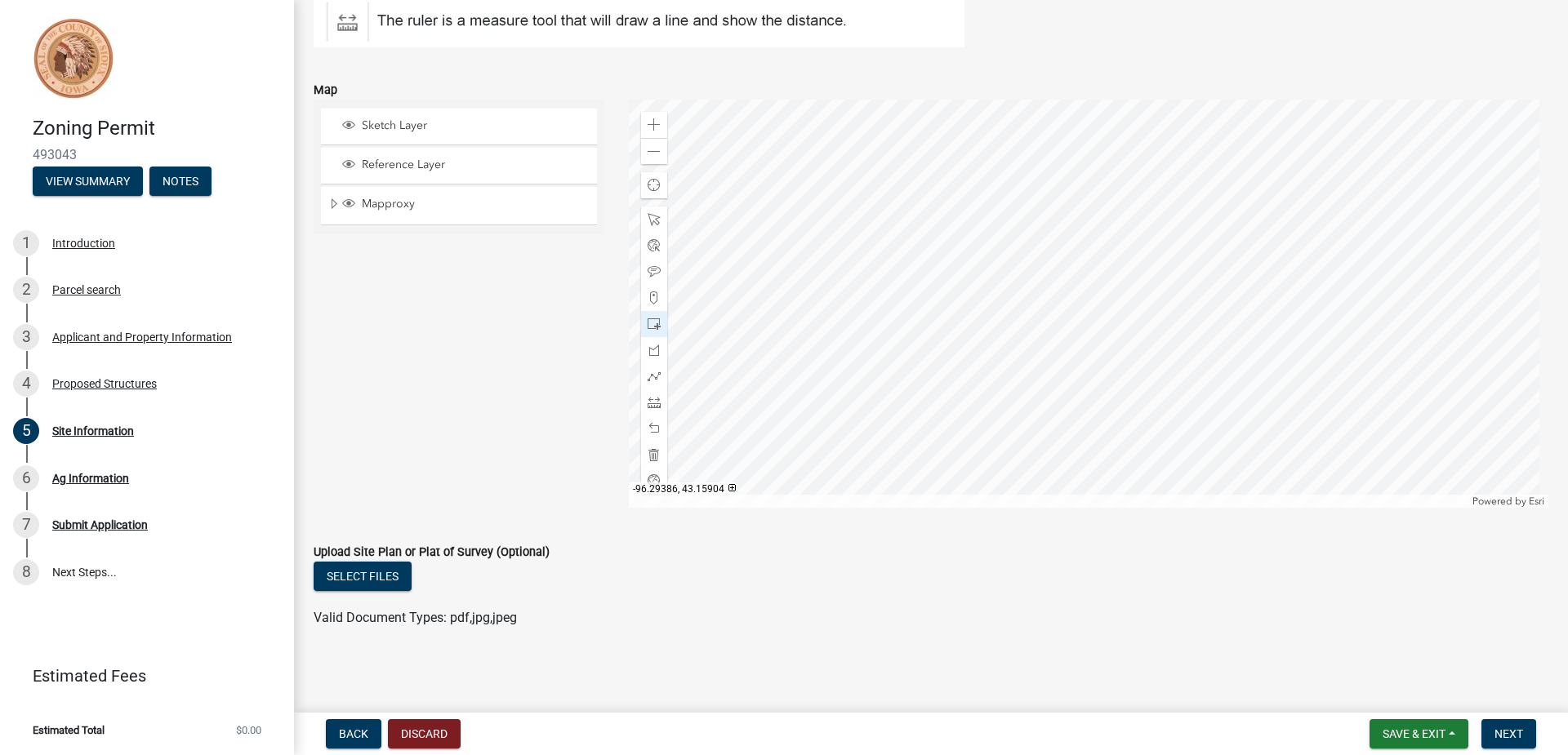
click at [1094, 379] on div at bounding box center [1089, 304] width 920 height 408
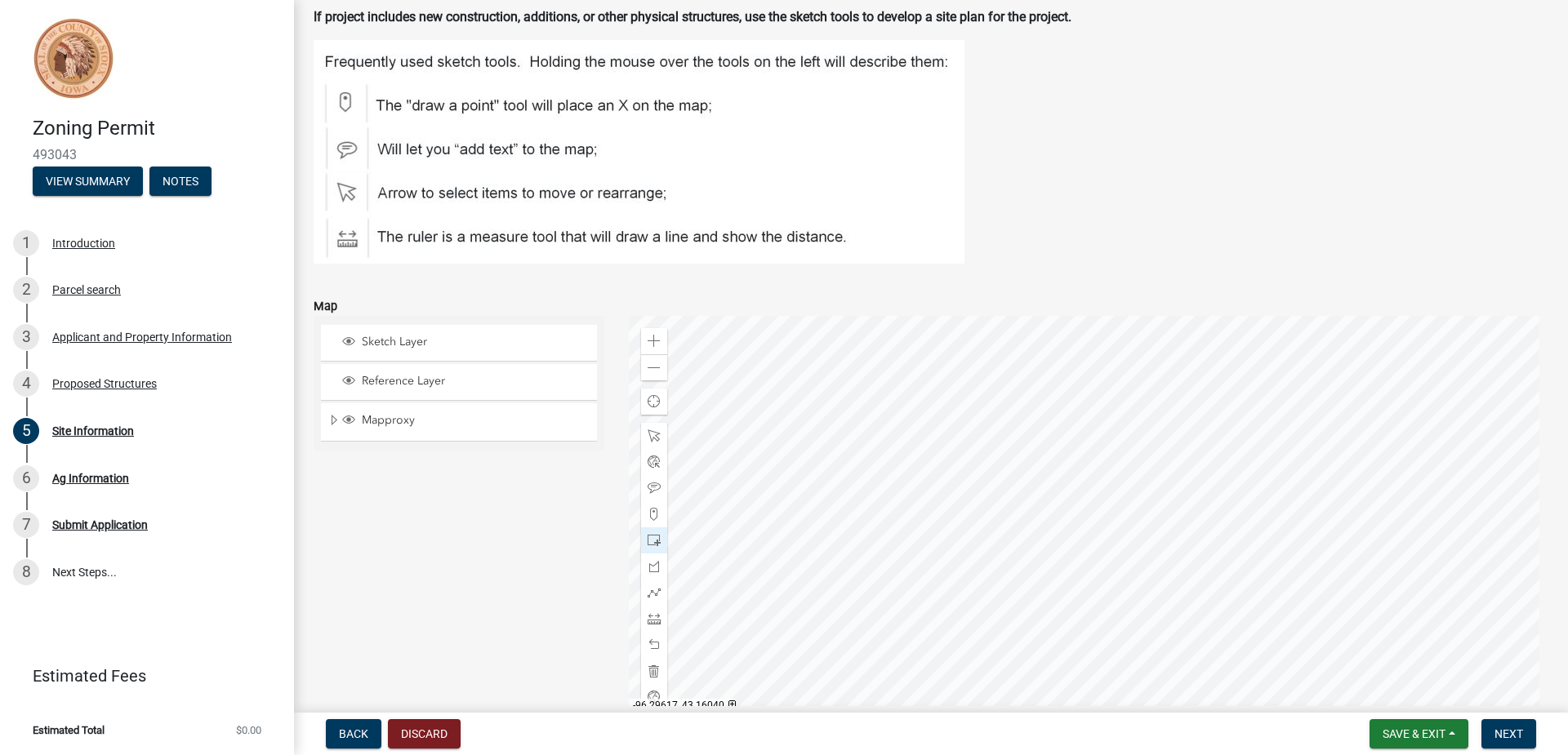
scroll to position [163, 0]
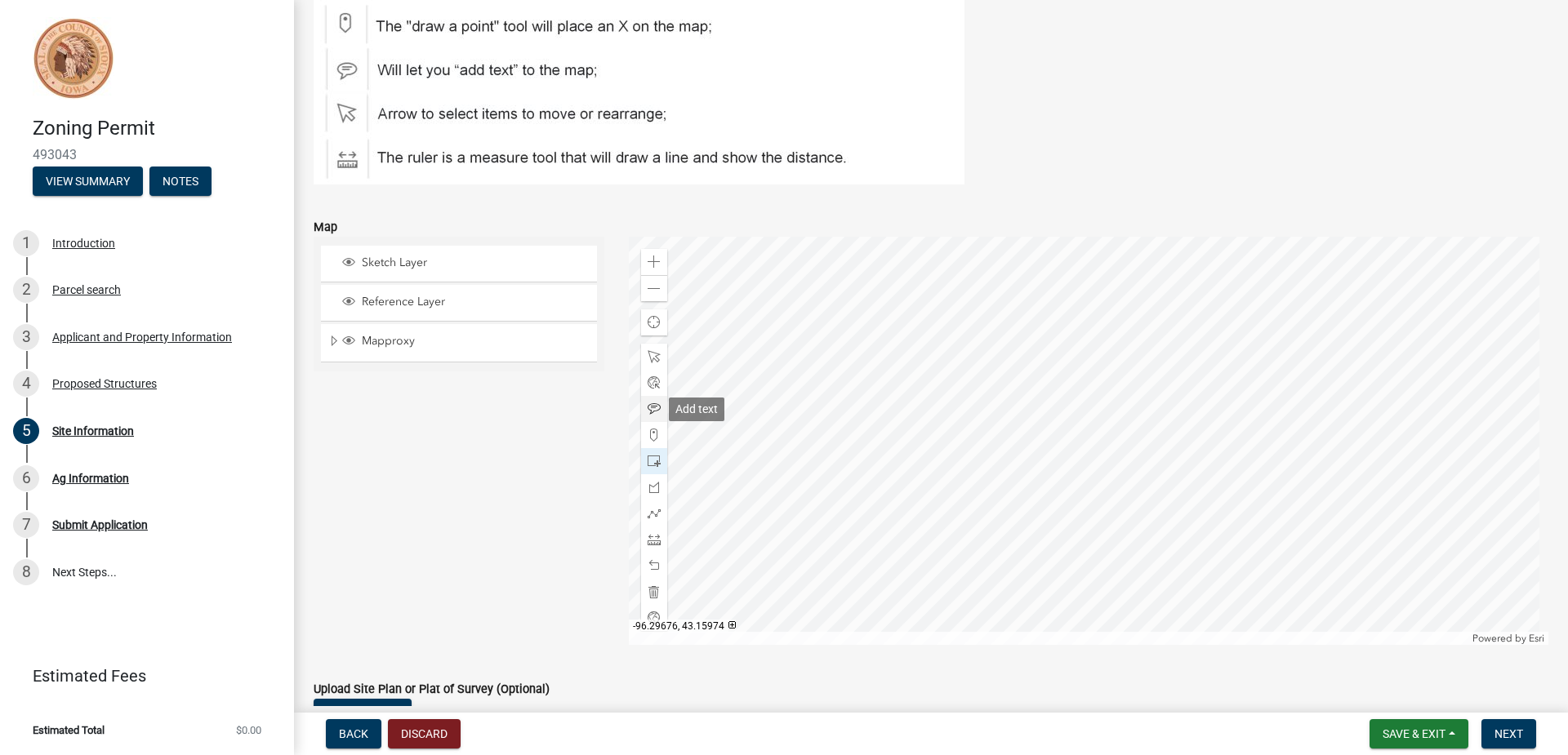
click at [650, 408] on span at bounding box center [654, 409] width 13 height 13
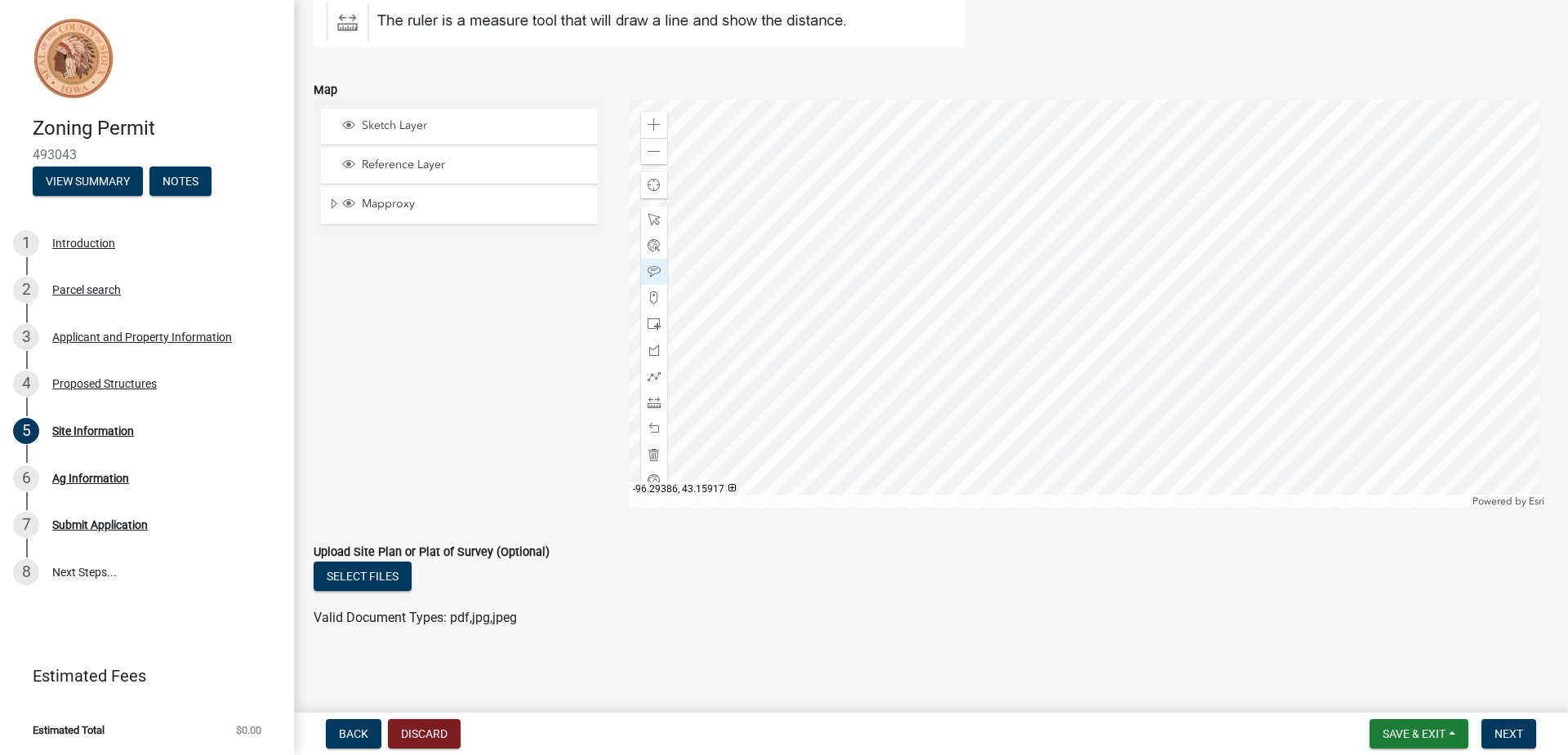
click at [1095, 352] on div at bounding box center [1089, 304] width 920 height 408
click at [1515, 732] on span "Next" at bounding box center [1508, 734] width 29 height 13
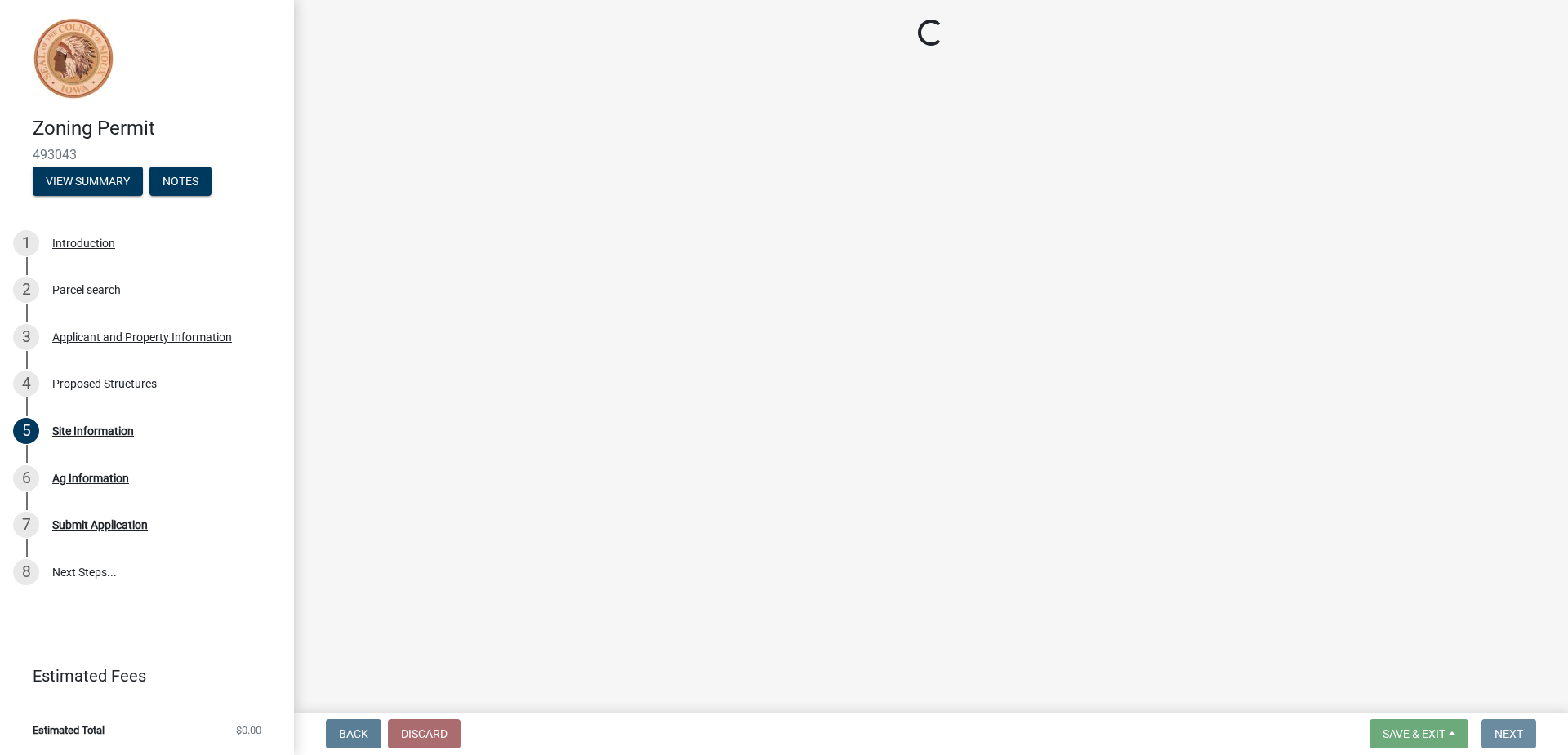
scroll to position [0, 0]
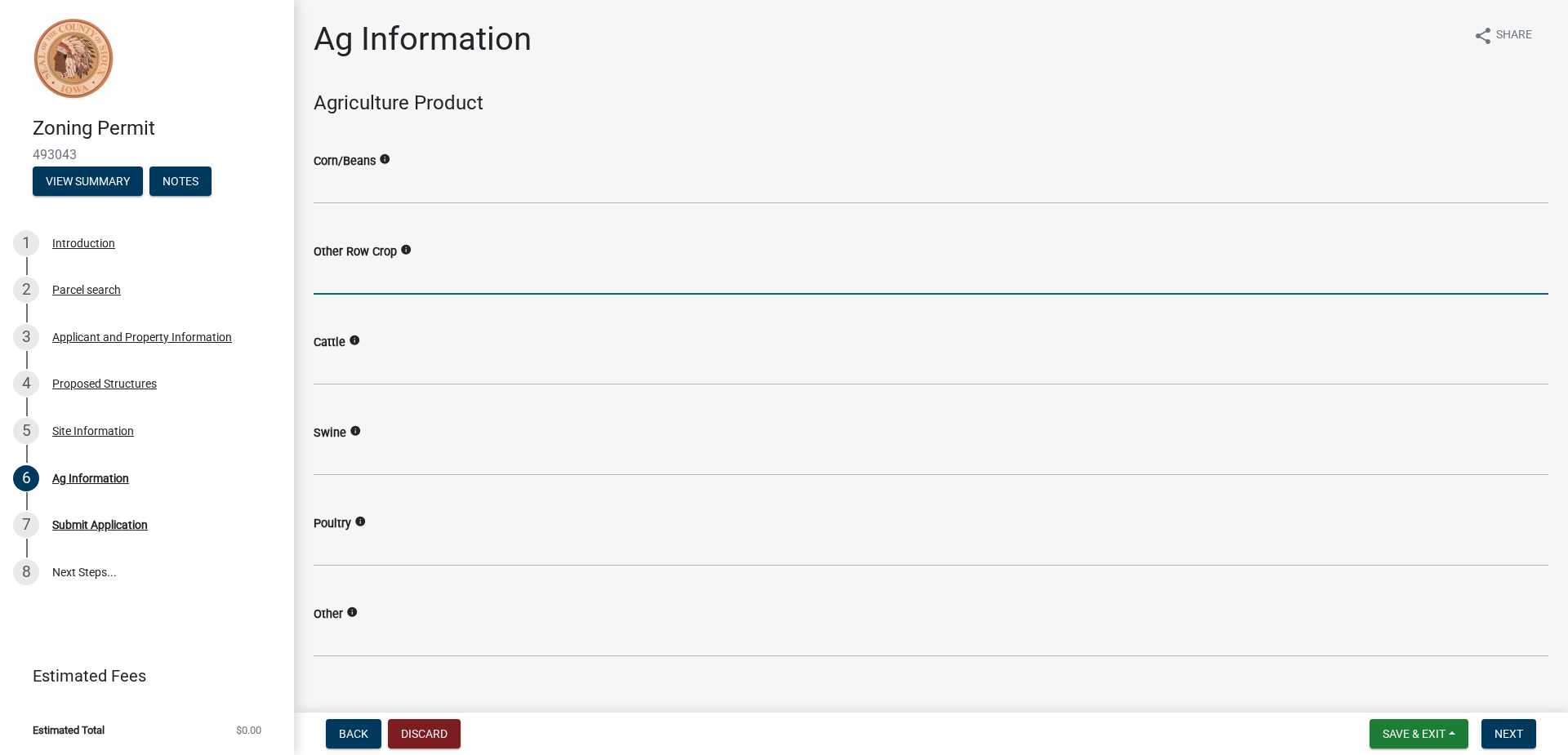
click at [378, 281] on input "text" at bounding box center [931, 277] width 1235 height 33
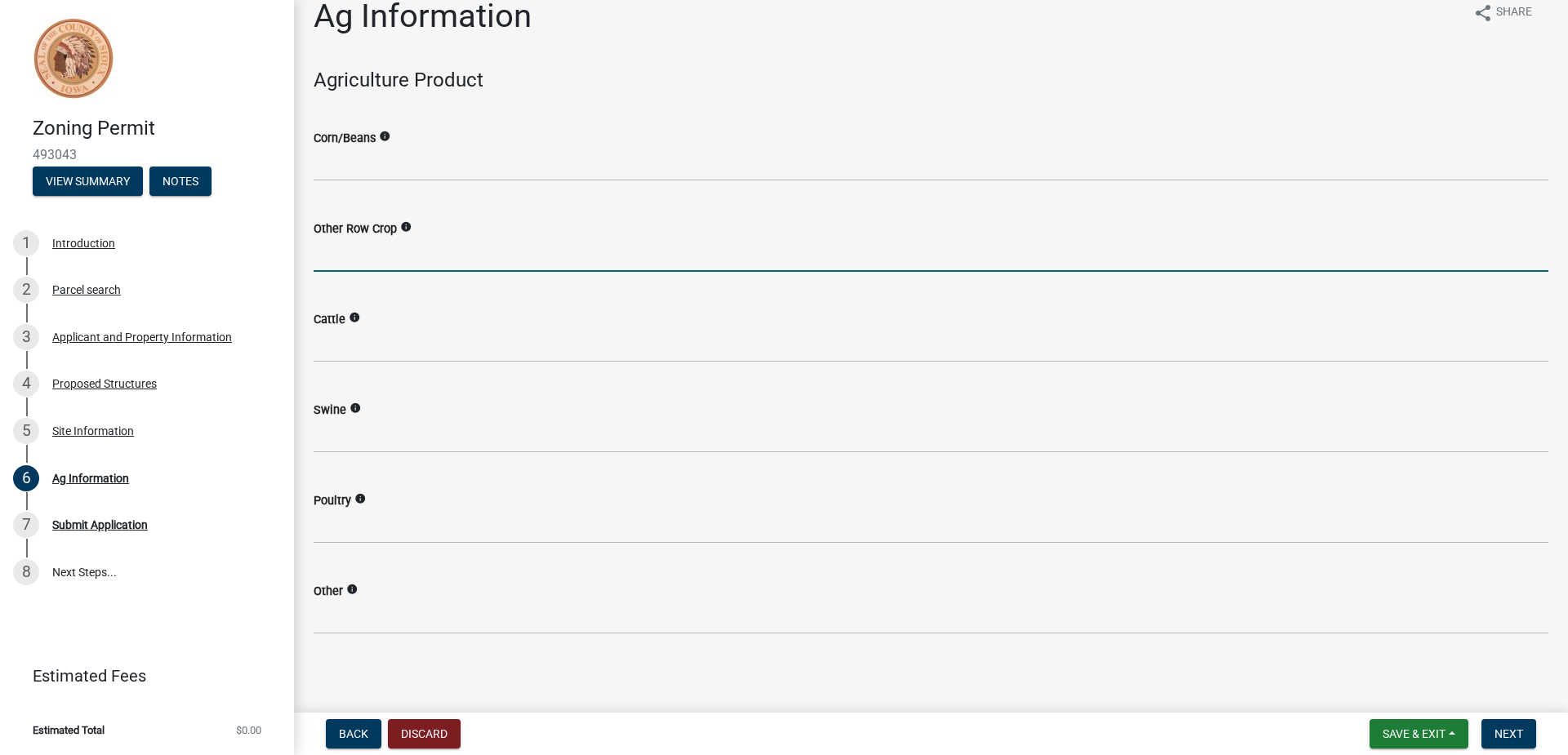
scroll to position [29, 0]
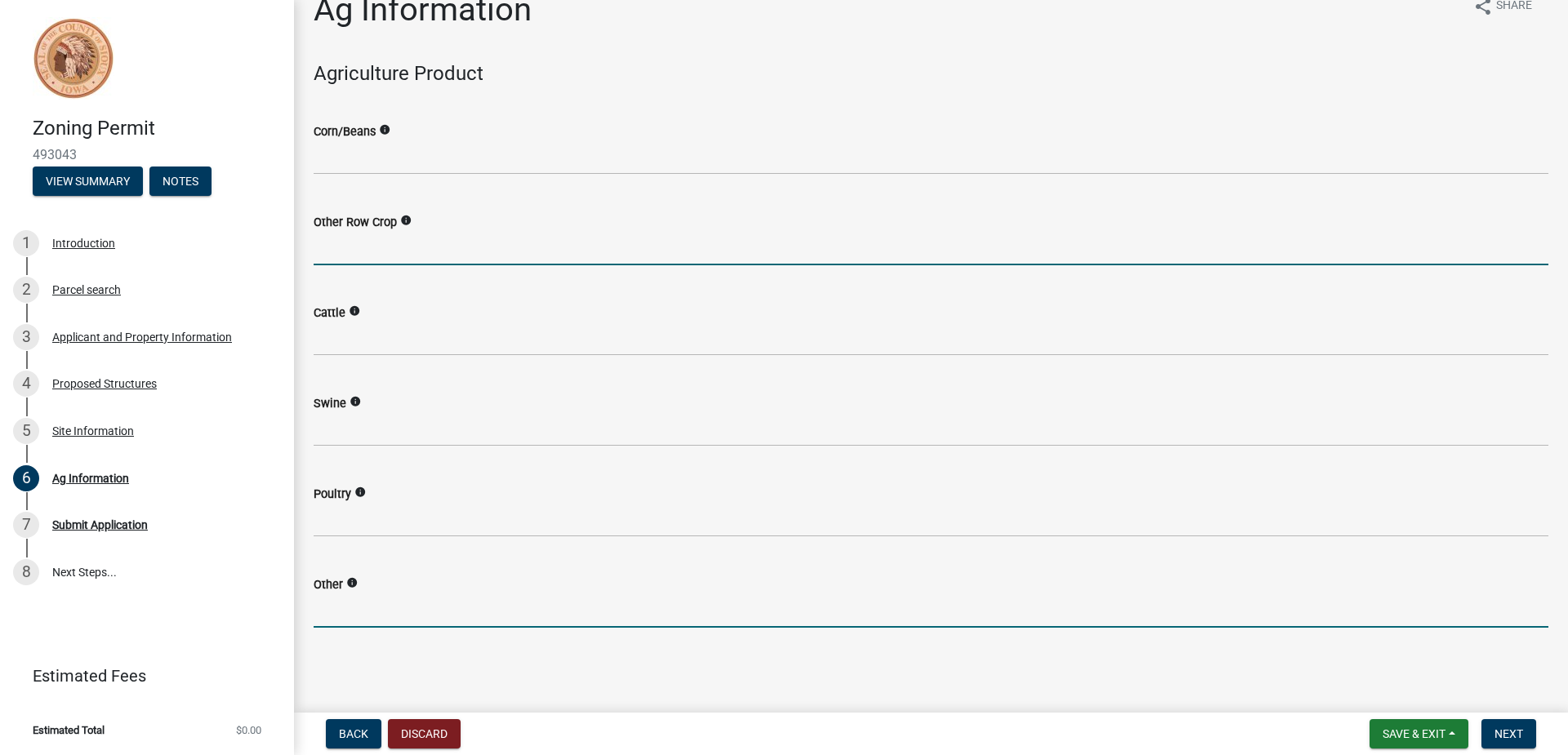
click at [409, 604] on input "text" at bounding box center [931, 610] width 1235 height 33
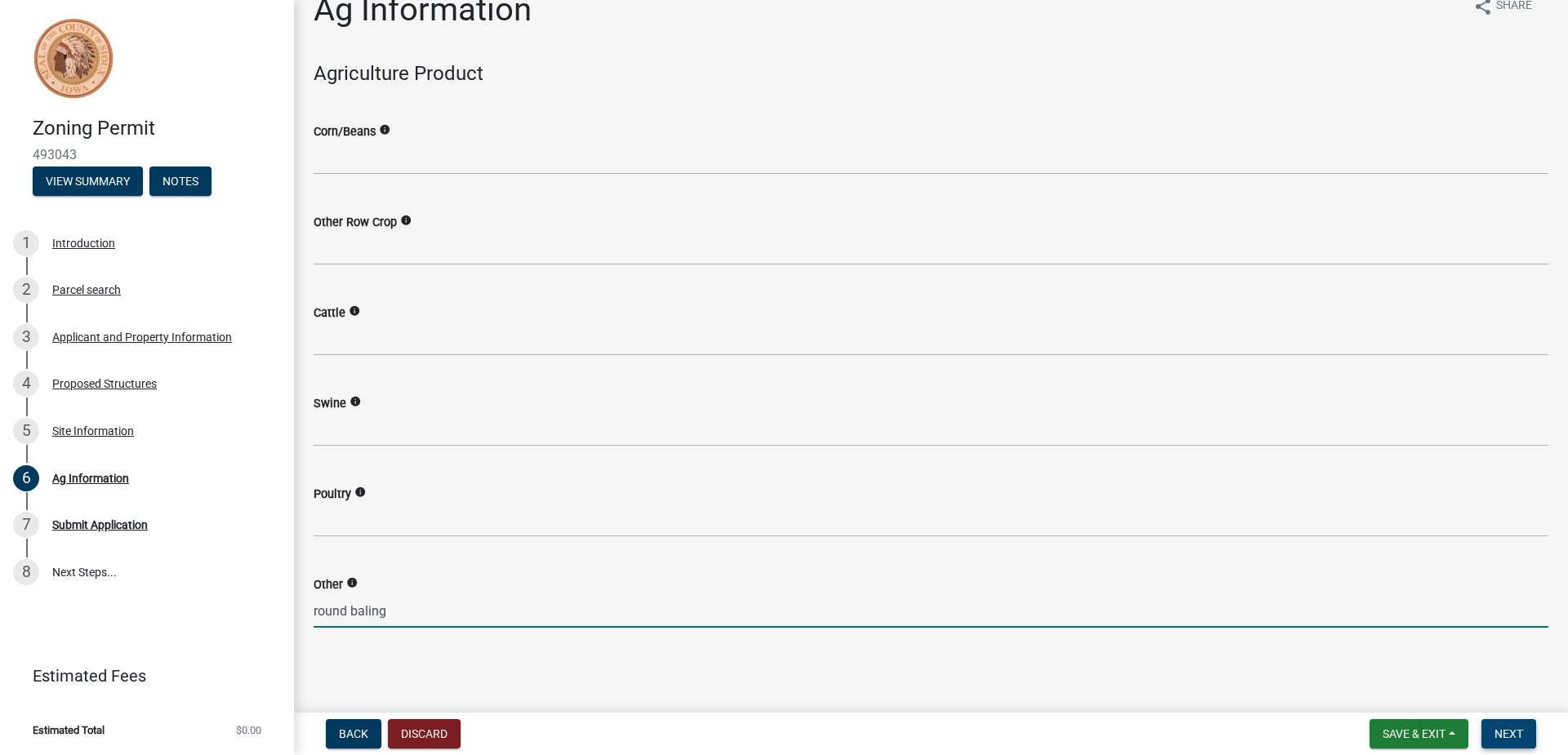
type input "0"
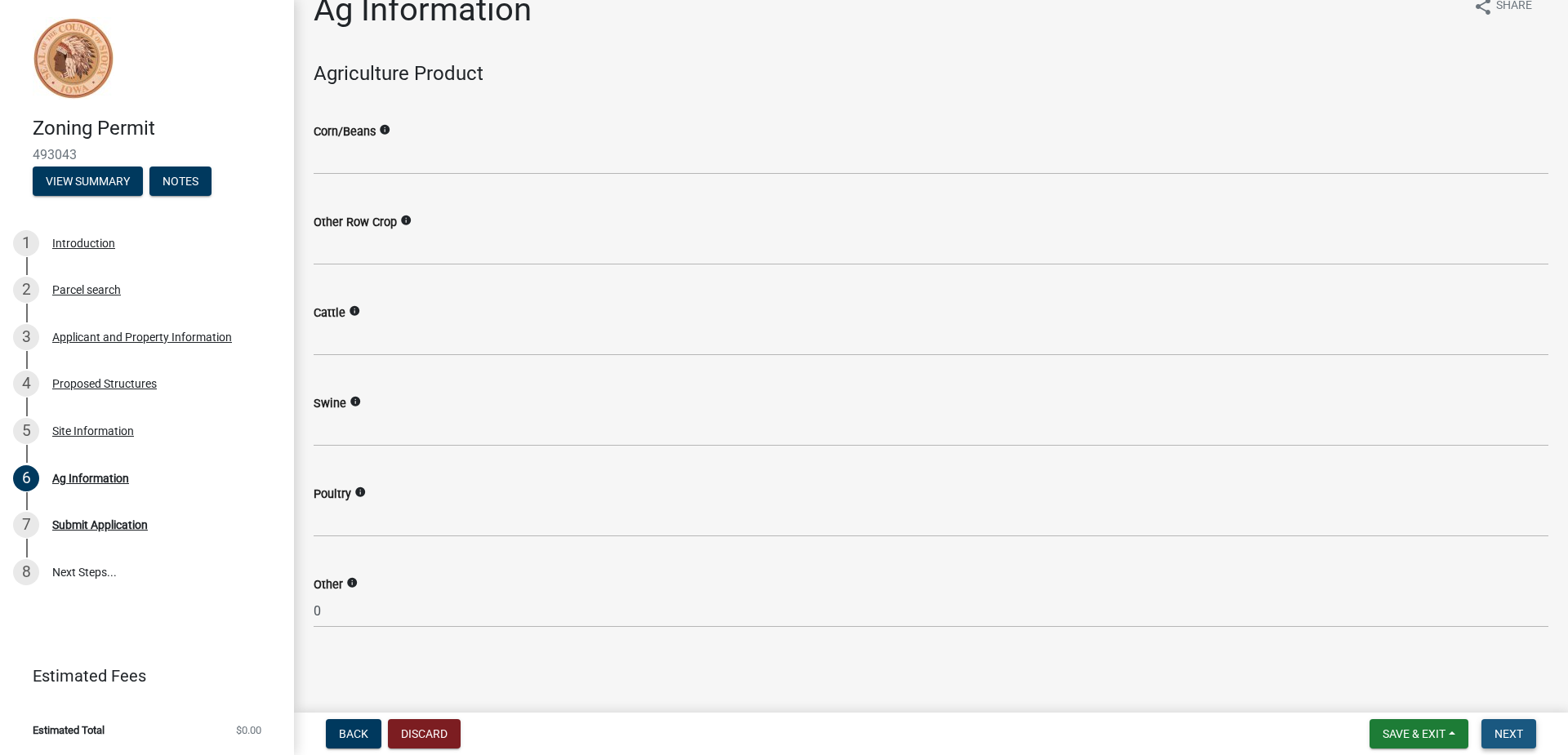
click at [1506, 732] on span "Next" at bounding box center [1508, 734] width 29 height 13
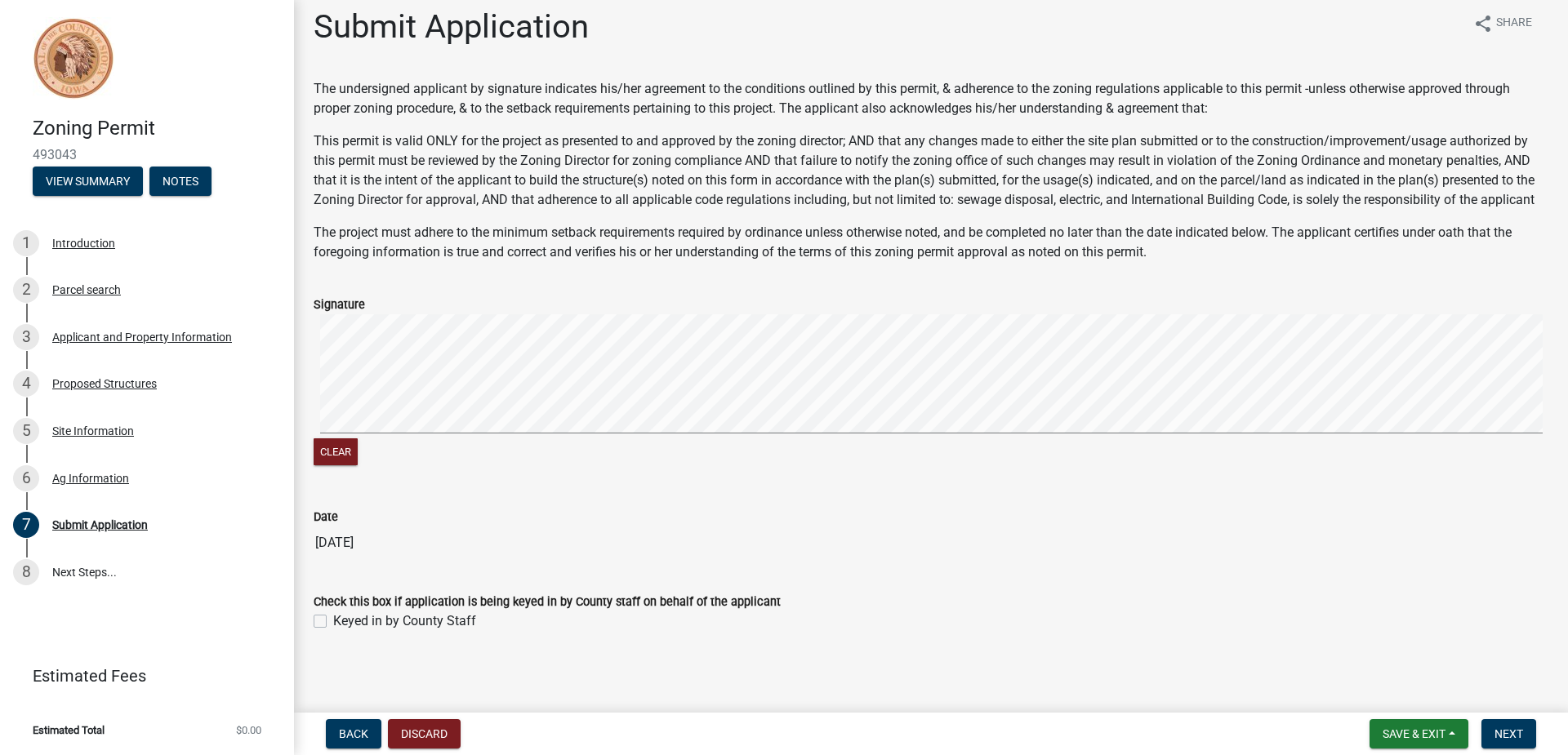
scroll to position [0, 0]
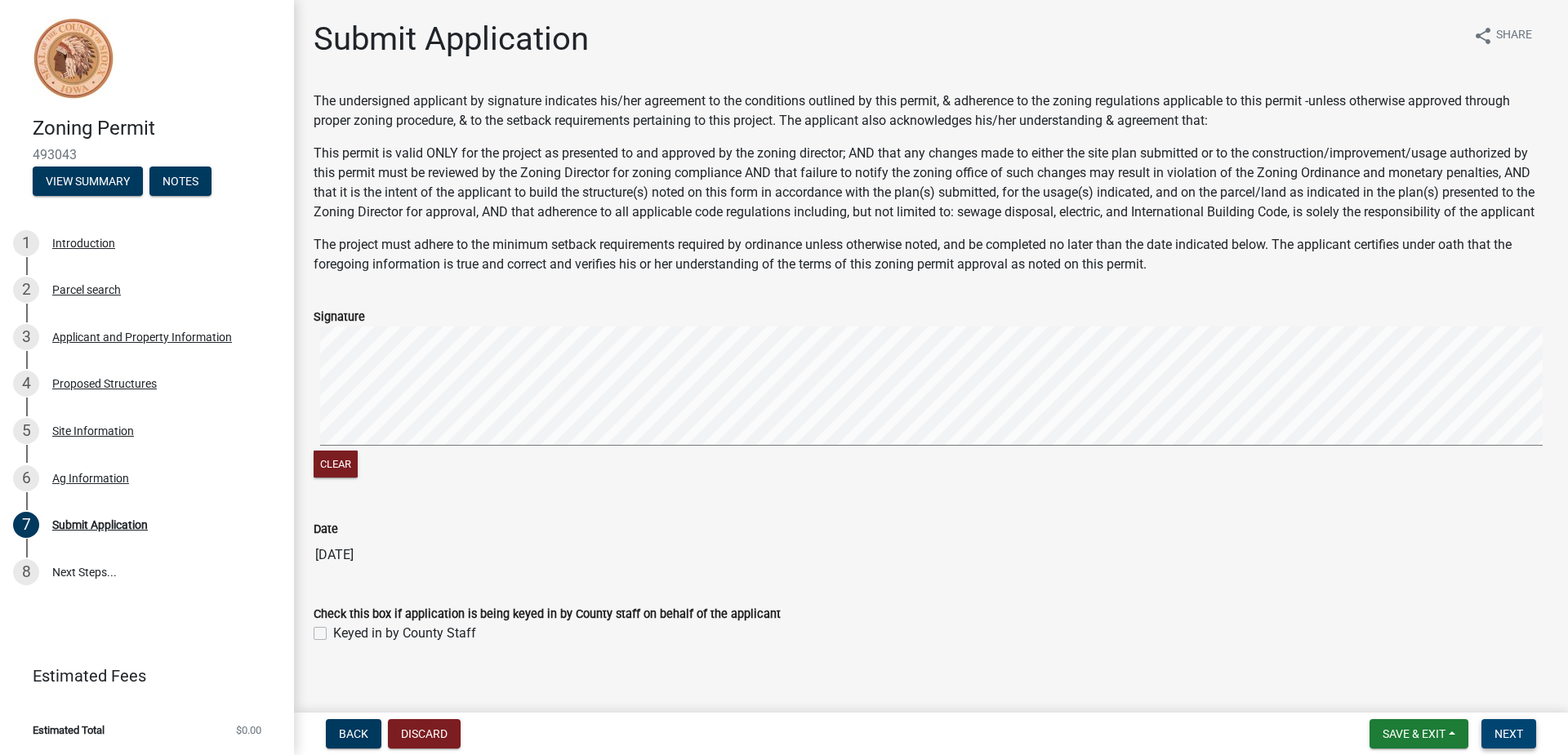
click at [1506, 730] on span "Next" at bounding box center [1508, 734] width 29 height 13
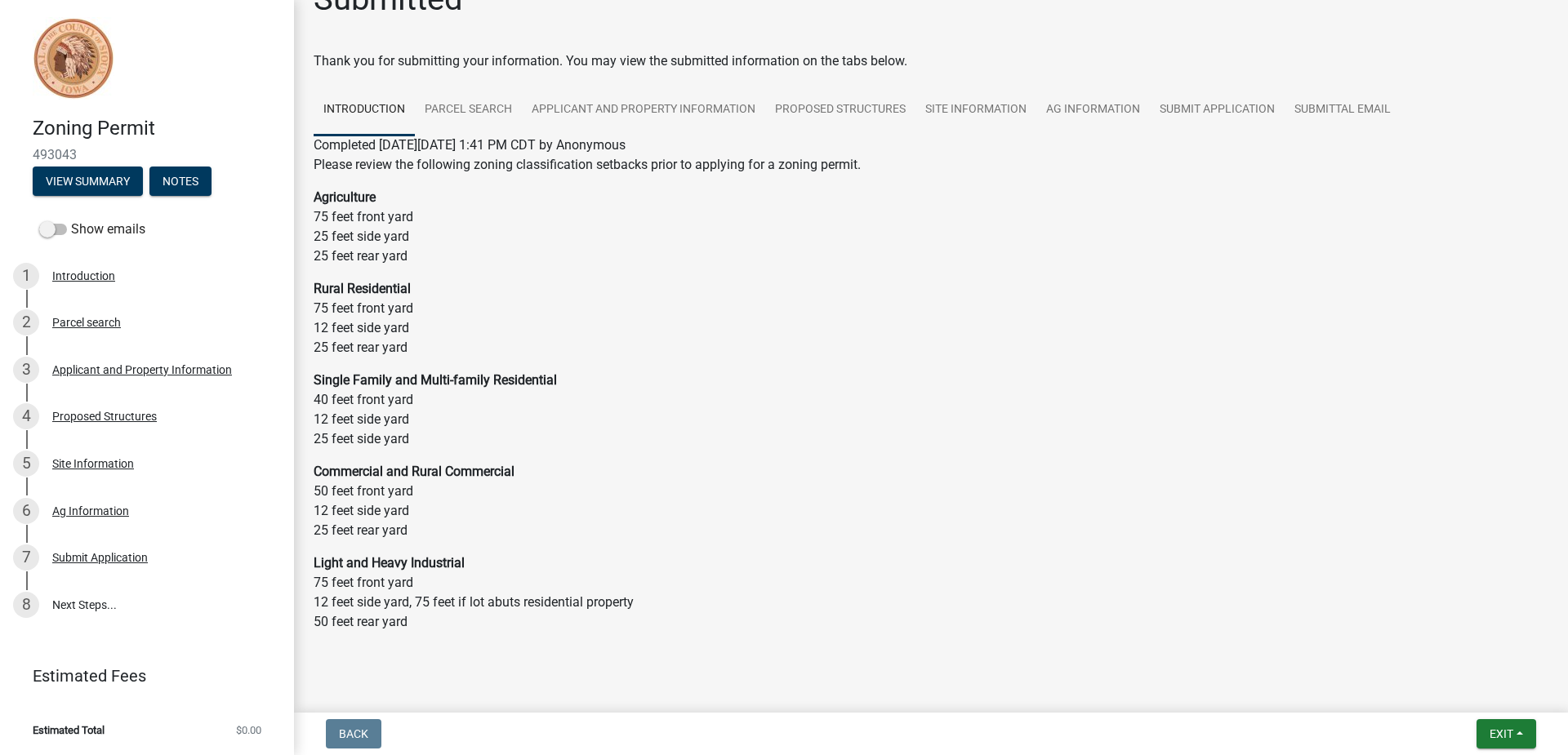
scroll to position [62, 0]
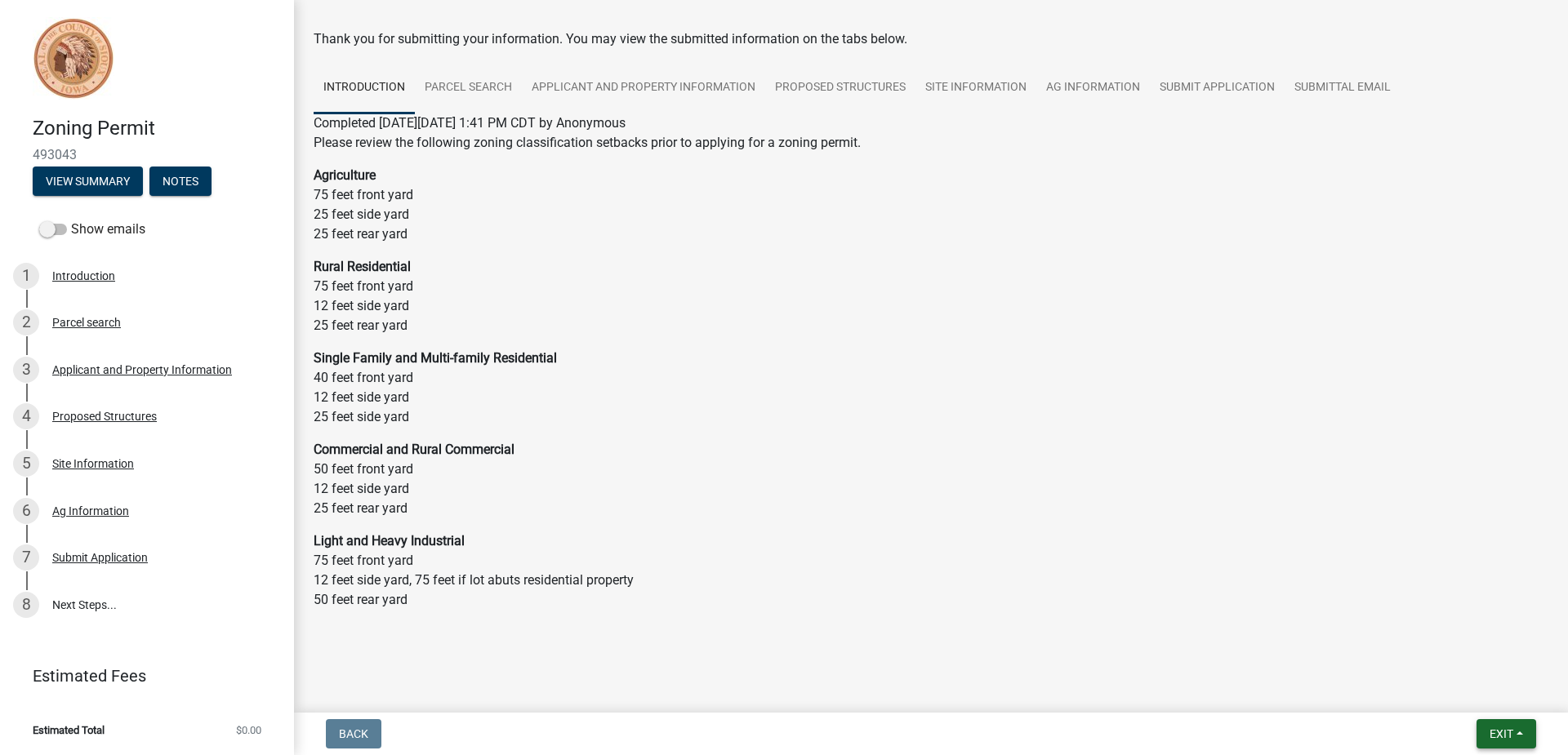
click at [1505, 734] on span "Exit" at bounding box center [1501, 734] width 24 height 13
click at [1454, 691] on button "Save & Exit" at bounding box center [1470, 691] width 131 height 39
